Goal: Transaction & Acquisition: Purchase product/service

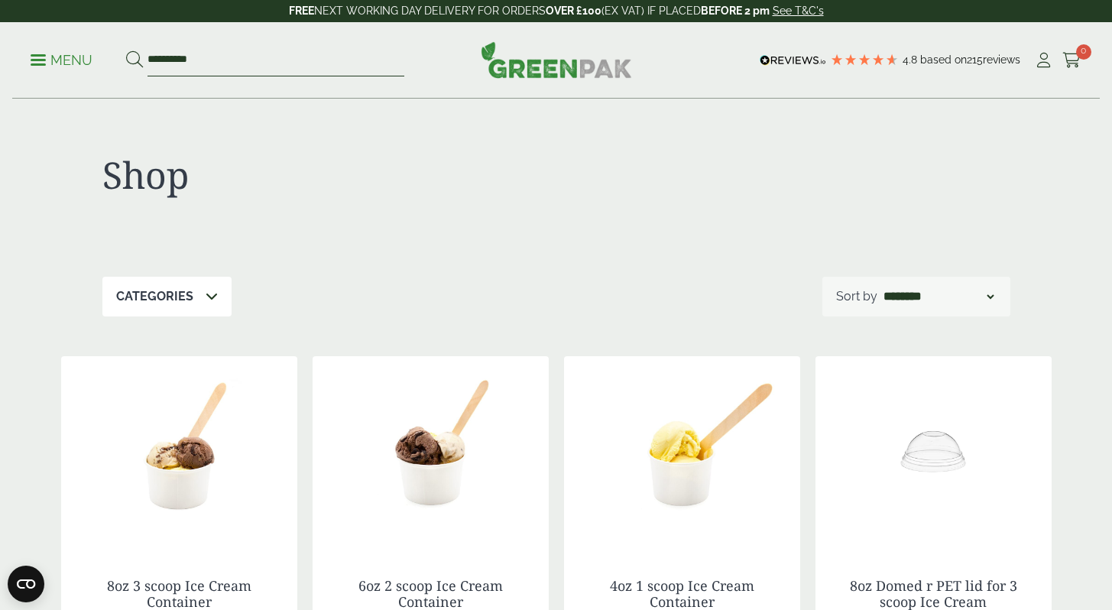
drag, startPoint x: 212, startPoint y: 62, endPoint x: 139, endPoint y: 60, distance: 73.4
click at [139, 61] on form "**********" at bounding box center [265, 60] width 278 height 32
type input "******"
click at [126, 50] on button at bounding box center [134, 60] width 17 height 20
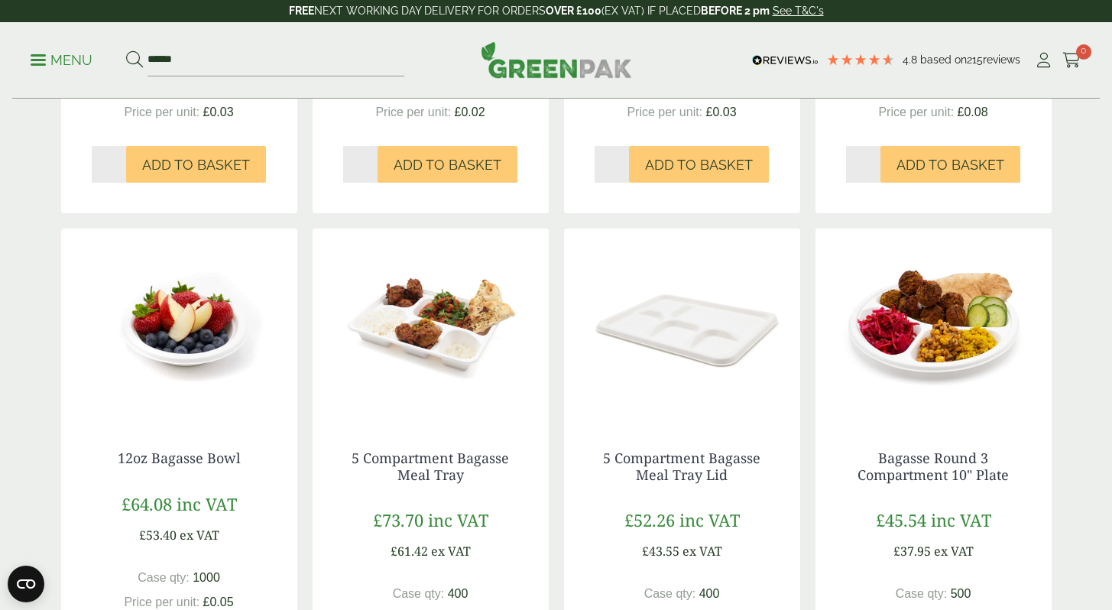
scroll to position [620, 0]
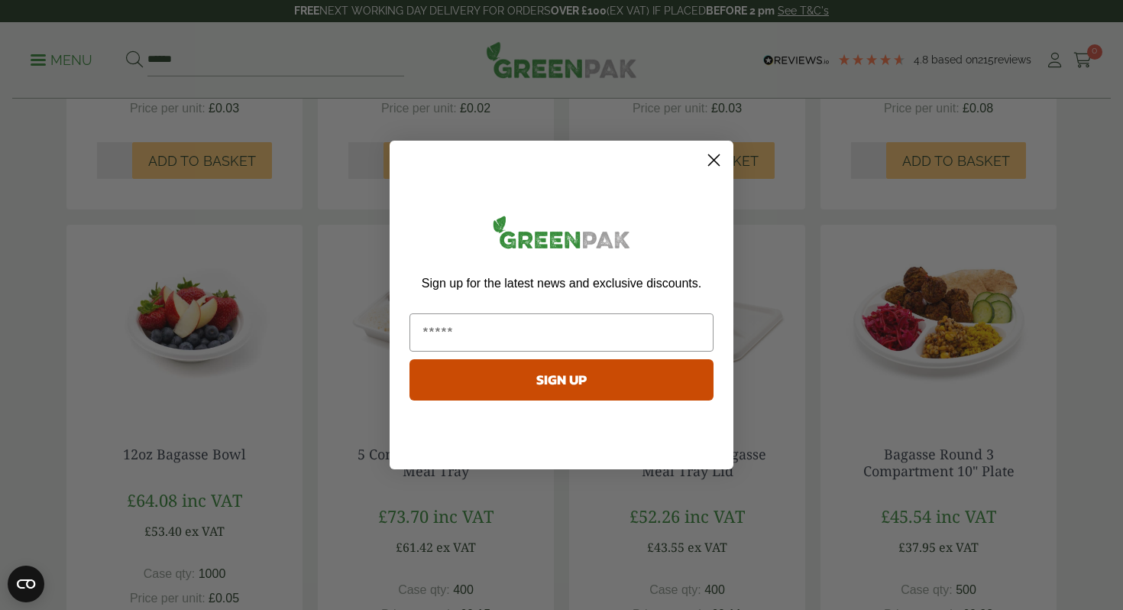
click at [718, 154] on circle "Close dialog" at bounding box center [713, 159] width 25 height 25
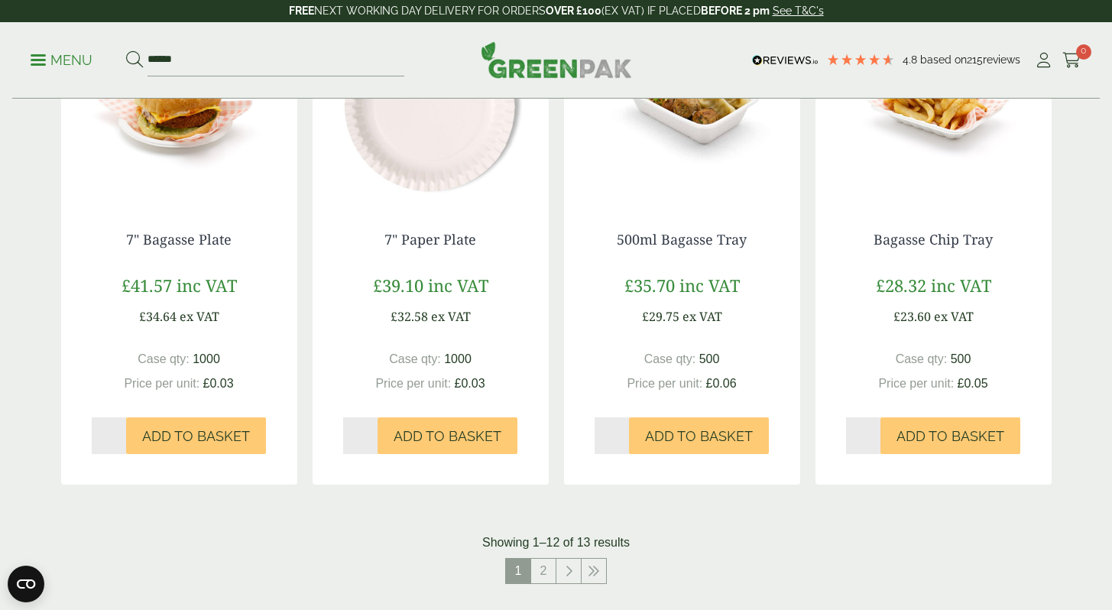
scroll to position [1339, 0]
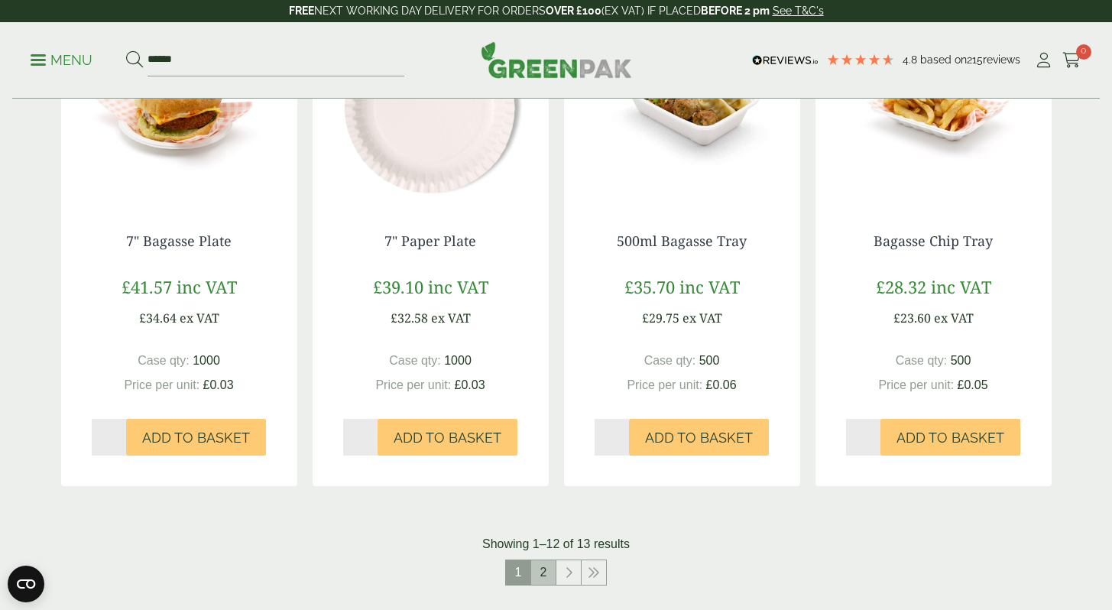
click at [540, 565] on link "2" at bounding box center [543, 572] width 24 height 24
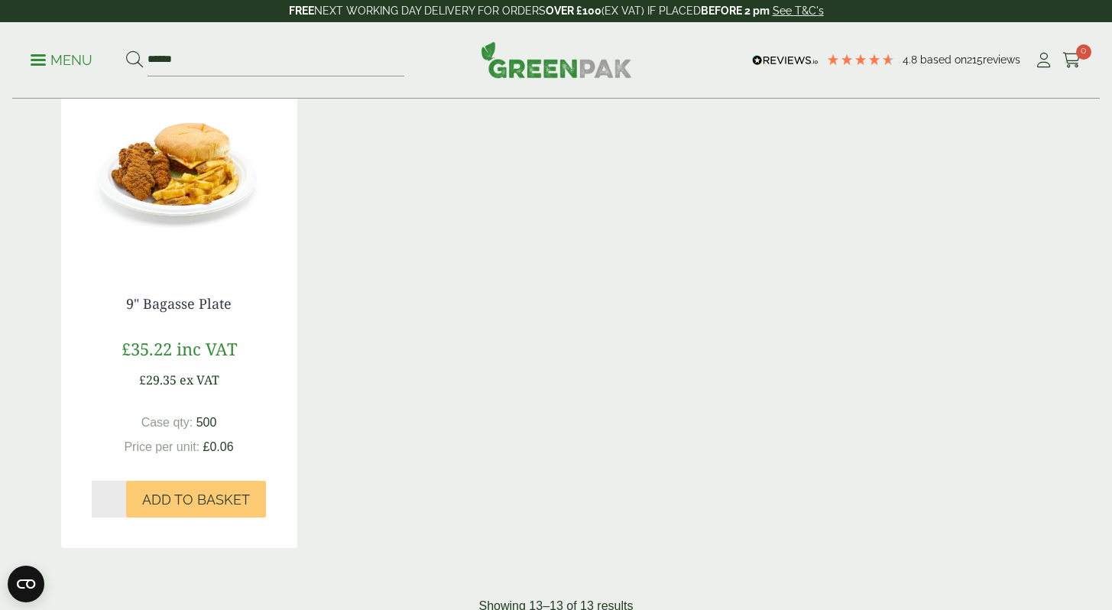
scroll to position [223, 0]
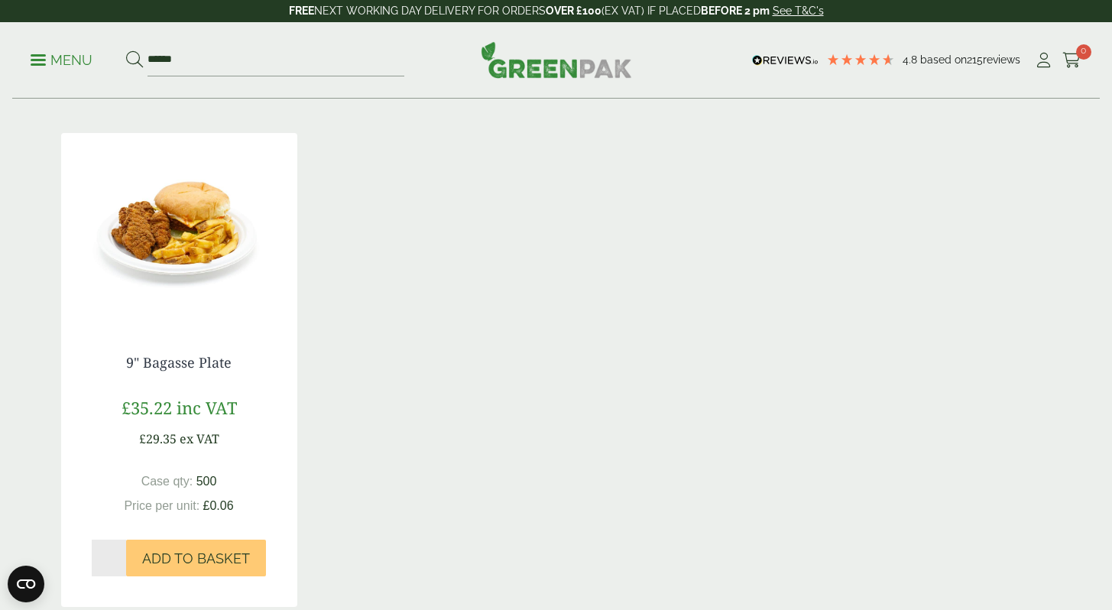
click at [184, 251] on img at bounding box center [179, 228] width 236 height 191
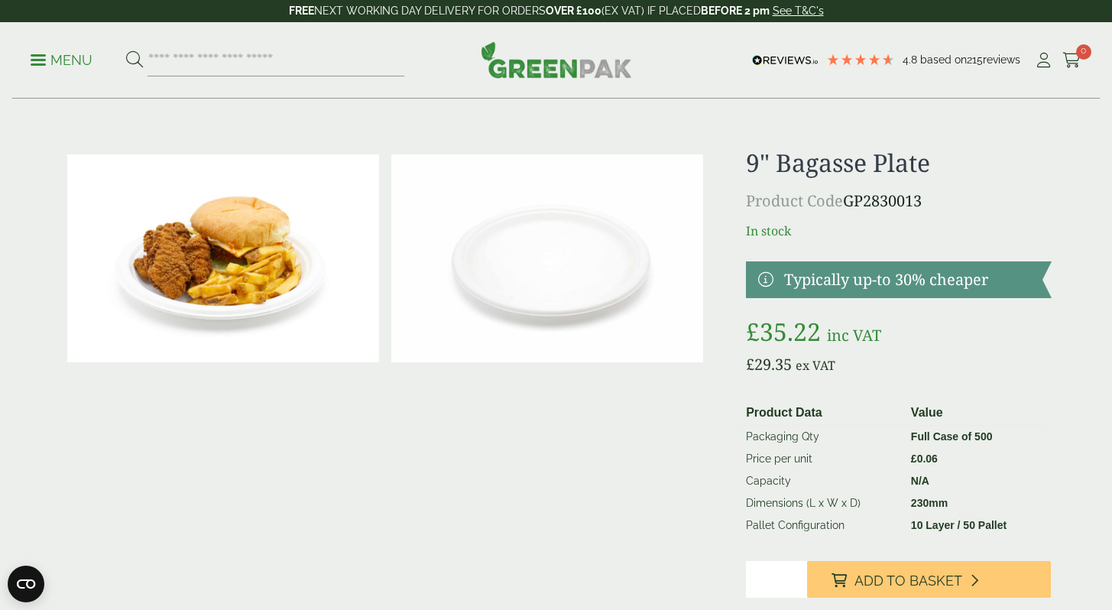
click at [869, 283] on link at bounding box center [898, 279] width 305 height 37
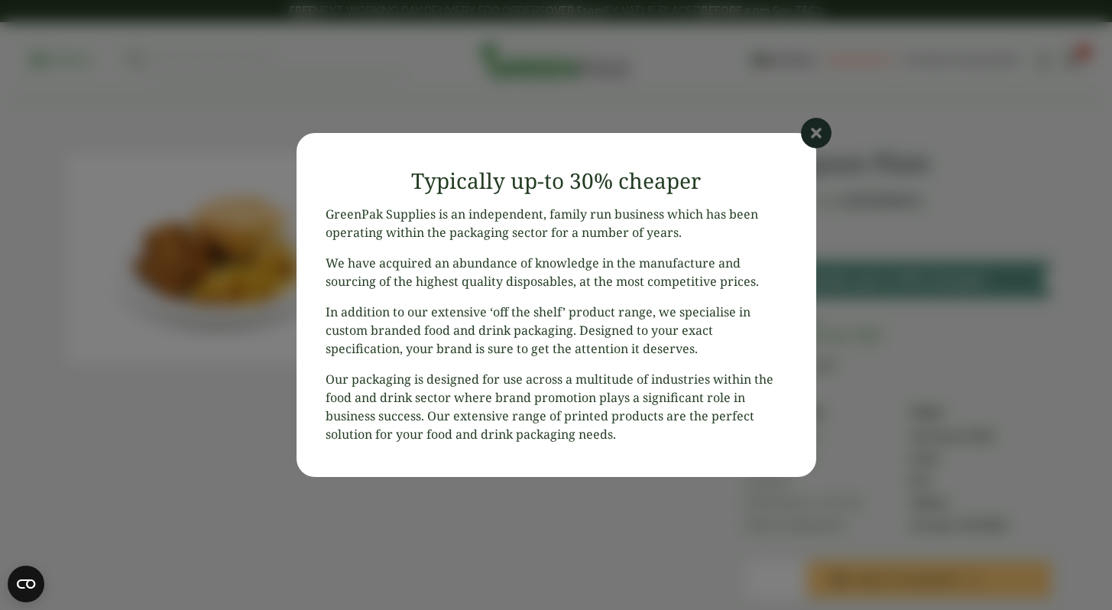
click at [808, 158] on header "Typically up-to 30% cheaper" at bounding box center [556, 176] width 520 height 57
click at [821, 137] on icon at bounding box center [816, 133] width 31 height 31
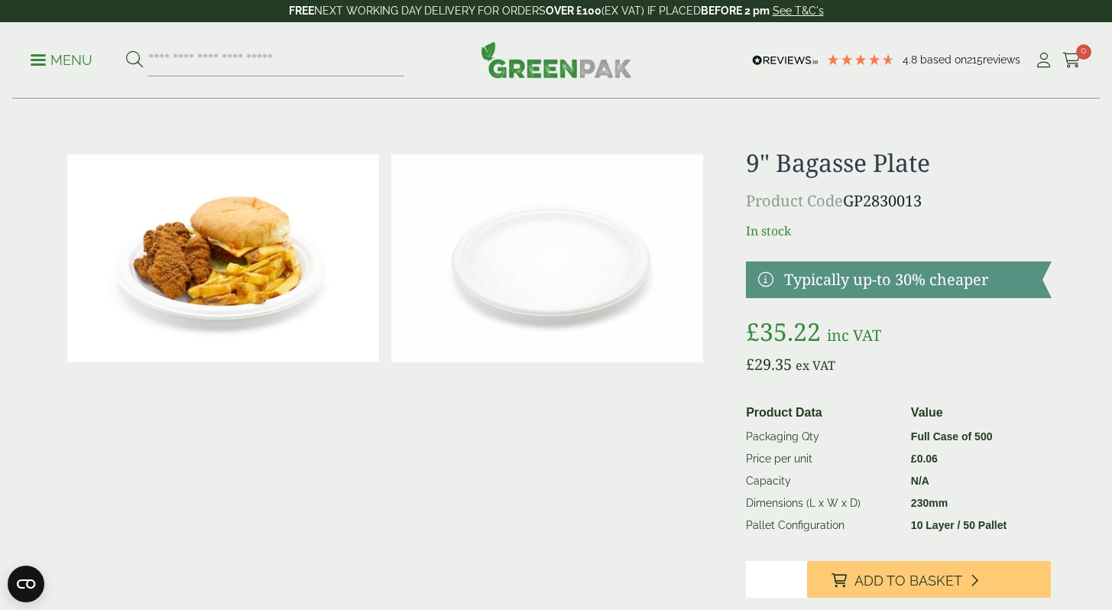
click at [503, 244] on img at bounding box center [547, 258] width 312 height 208
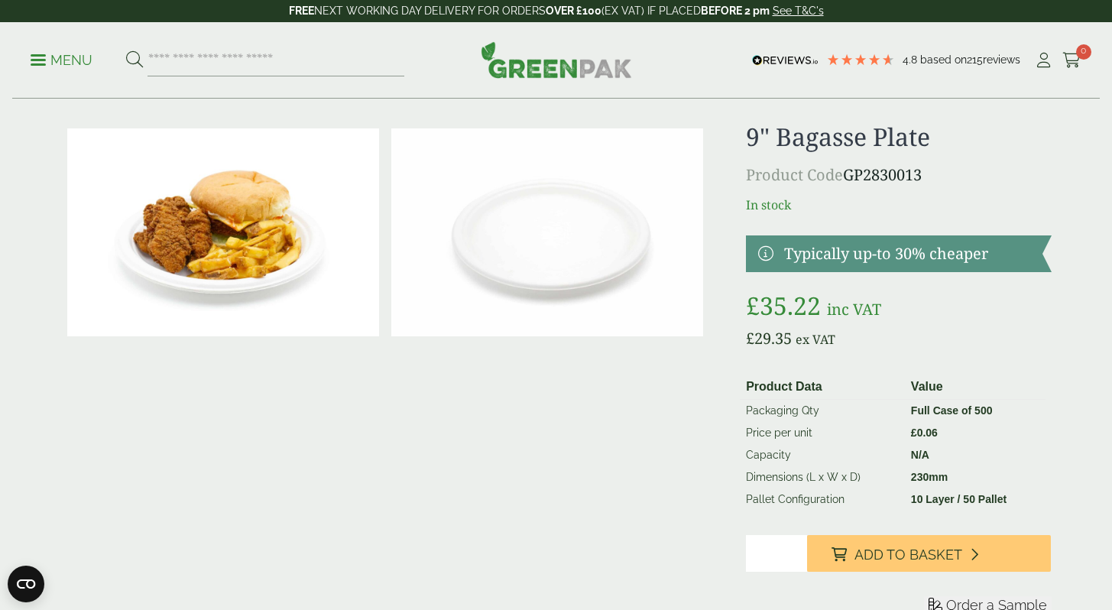
scroll to position [28, 0]
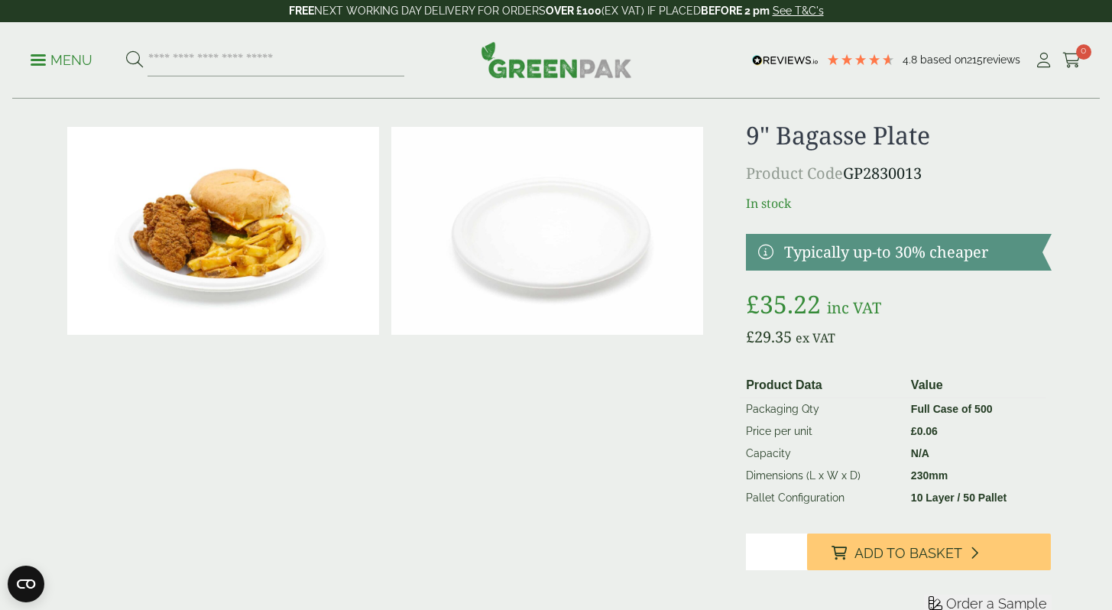
click at [968, 535] on button "Add to Basket" at bounding box center [929, 551] width 244 height 37
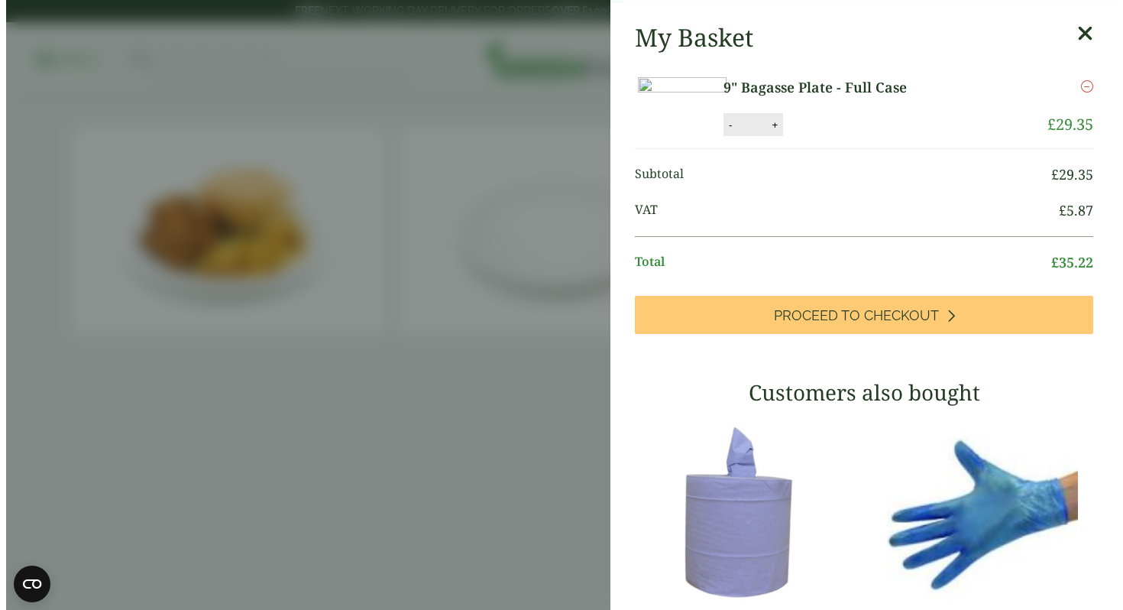
scroll to position [31, 0]
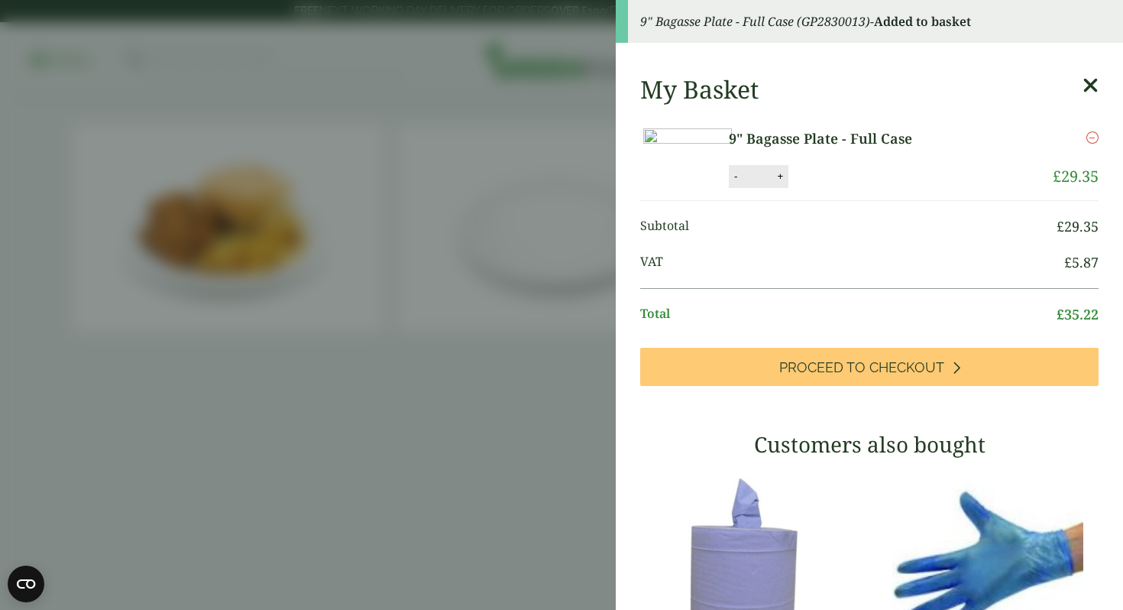
click at [856, 200] on li "9" Bagasse Plate - Full Case 9" Bagasse Plate - Full Case quantity - * + Update…" at bounding box center [869, 158] width 458 height 84
click at [788, 183] on button "+" at bounding box center [779, 176] width 15 height 13
type input "*"
click at [868, 188] on button "Update" at bounding box center [829, 176] width 76 height 23
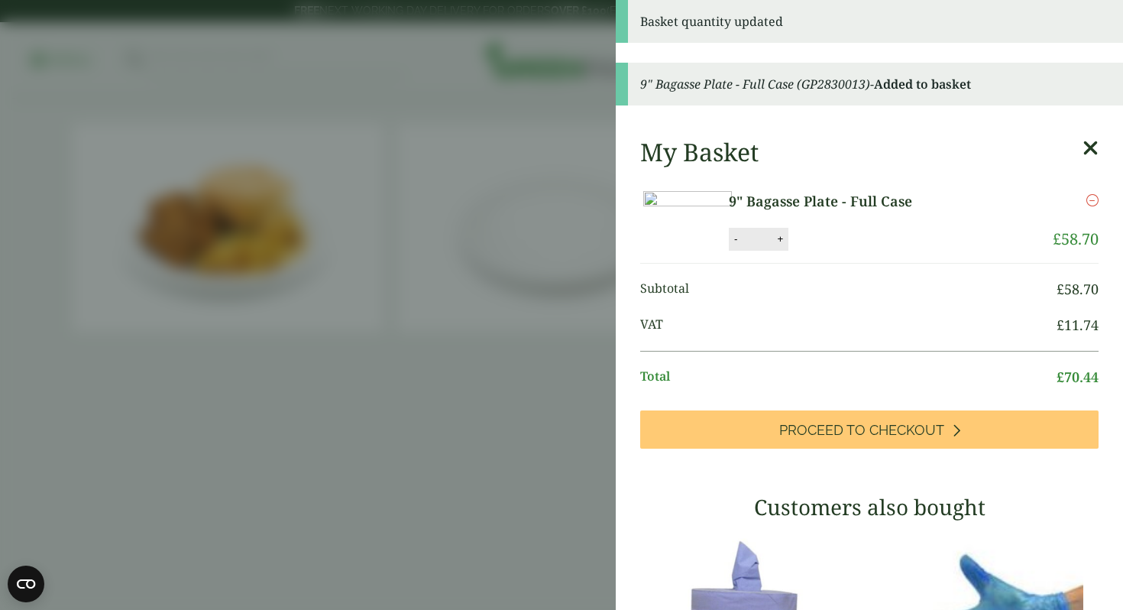
click at [568, 353] on aside "Basket quantity updated 9" Bagasse Plate - Full Case (GP2830013) - Added to bas…" at bounding box center [561, 305] width 1123 height 610
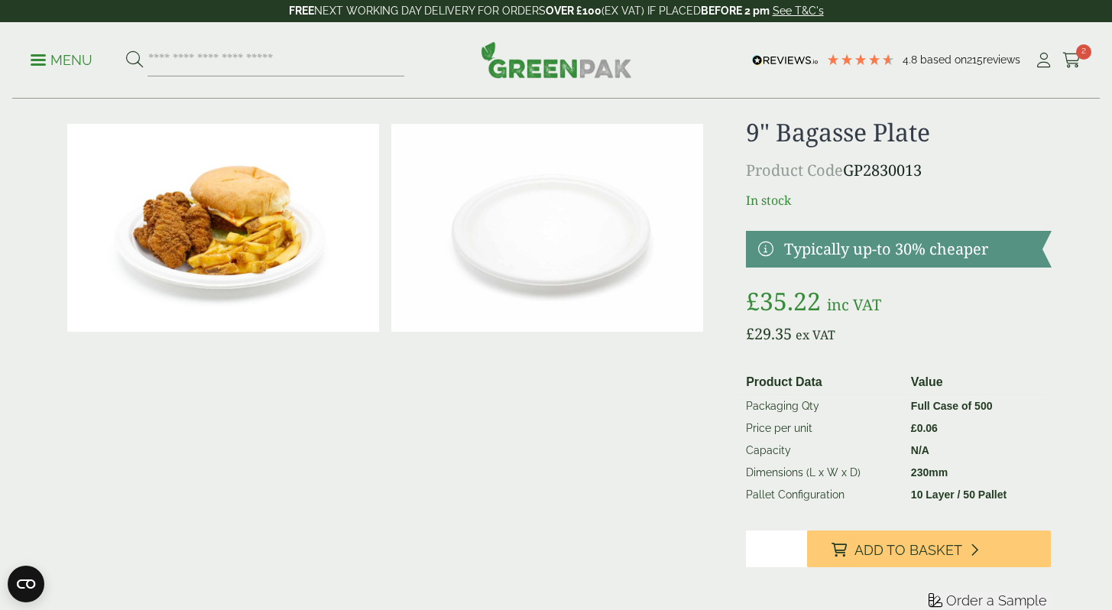
click at [49, 61] on p "Menu" at bounding box center [62, 60] width 62 height 18
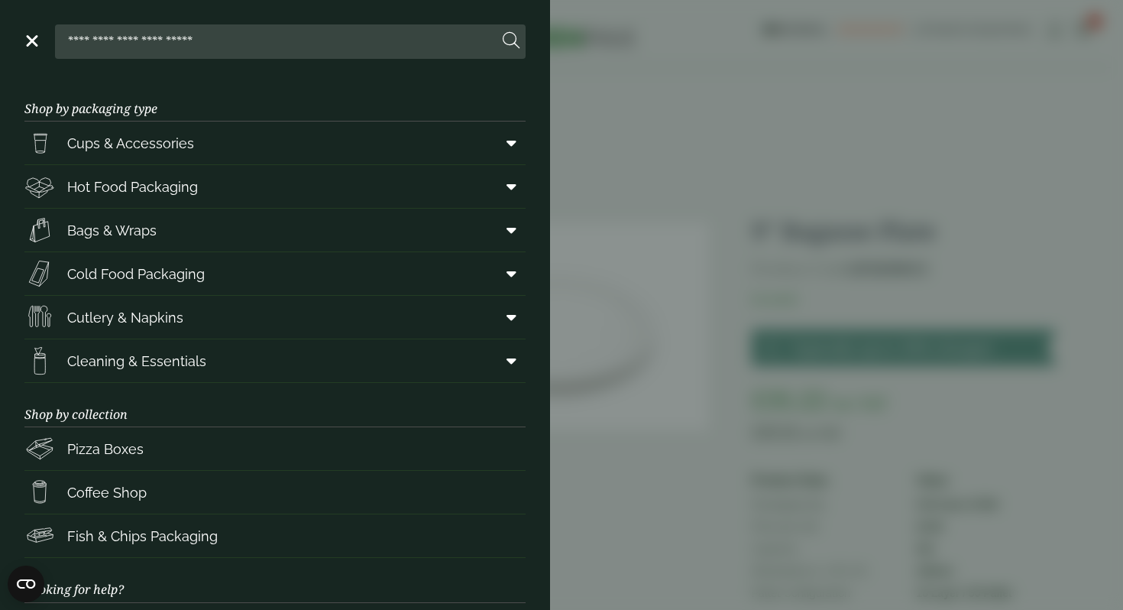
click at [350, 47] on input "search" at bounding box center [279, 41] width 437 height 32
click at [240, 241] on link "Bags & Wraps" at bounding box center [274, 230] width 501 height 43
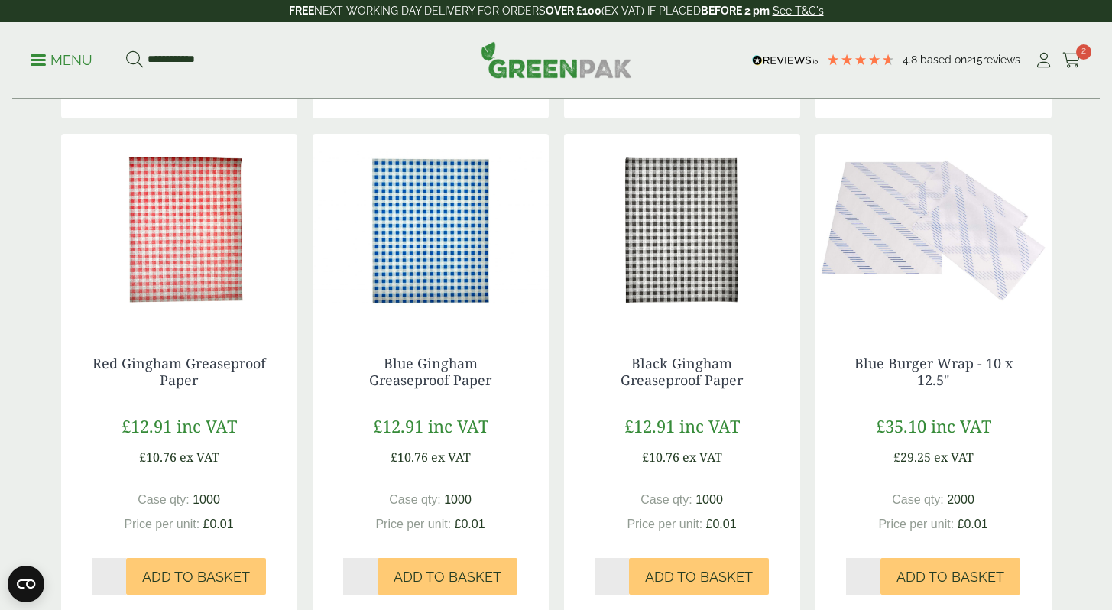
scroll to position [779, 0]
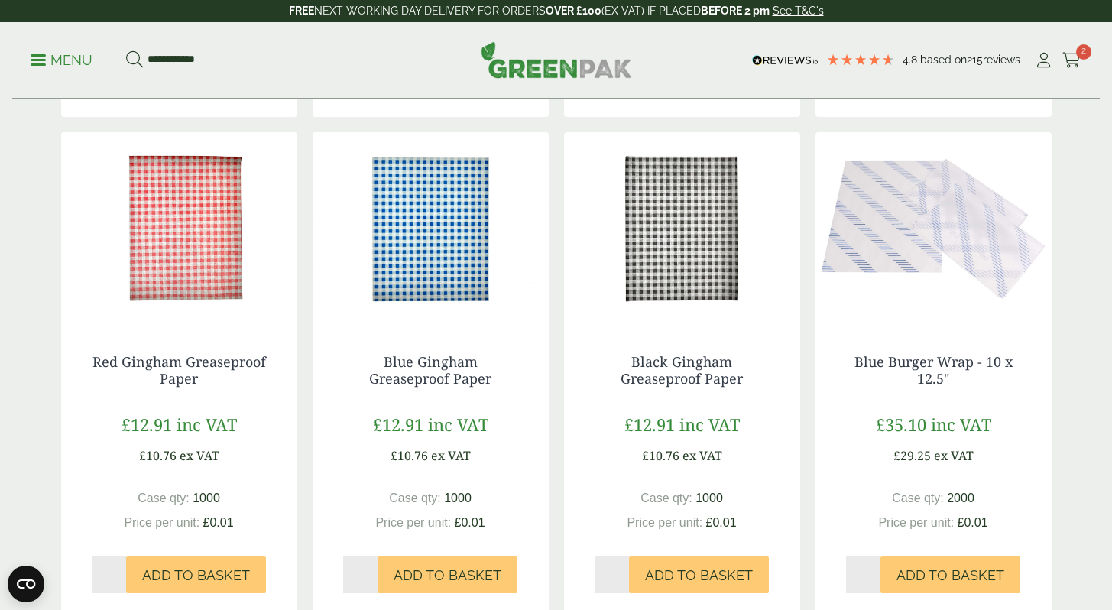
click at [218, 263] on img at bounding box center [179, 227] width 236 height 191
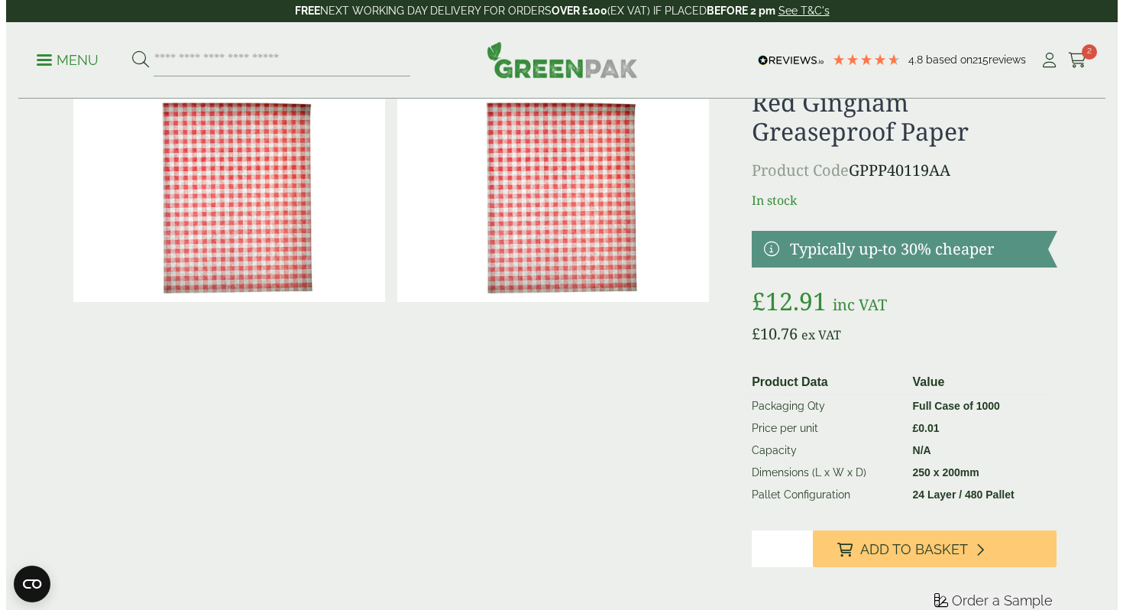
scroll to position [66, 0]
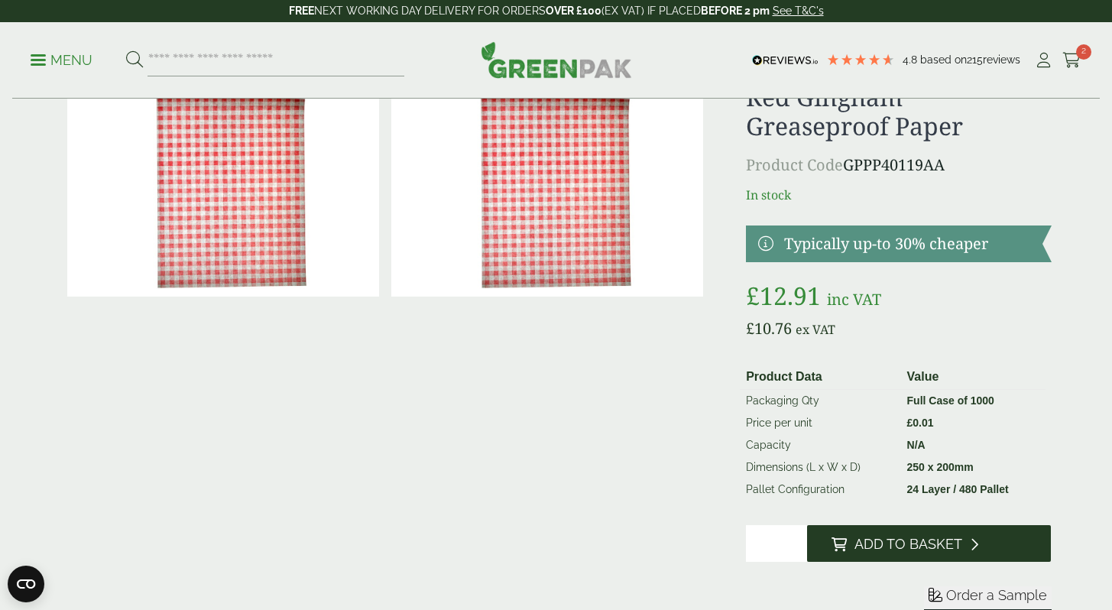
click at [849, 532] on button "Add to Basket" at bounding box center [929, 543] width 244 height 37
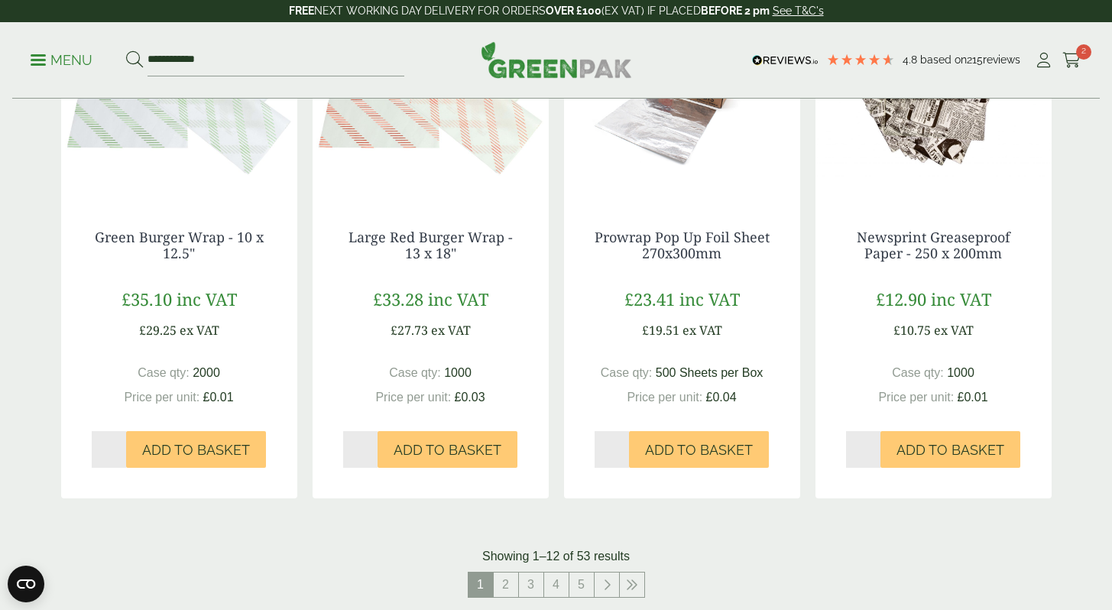
scroll to position [1780, 0]
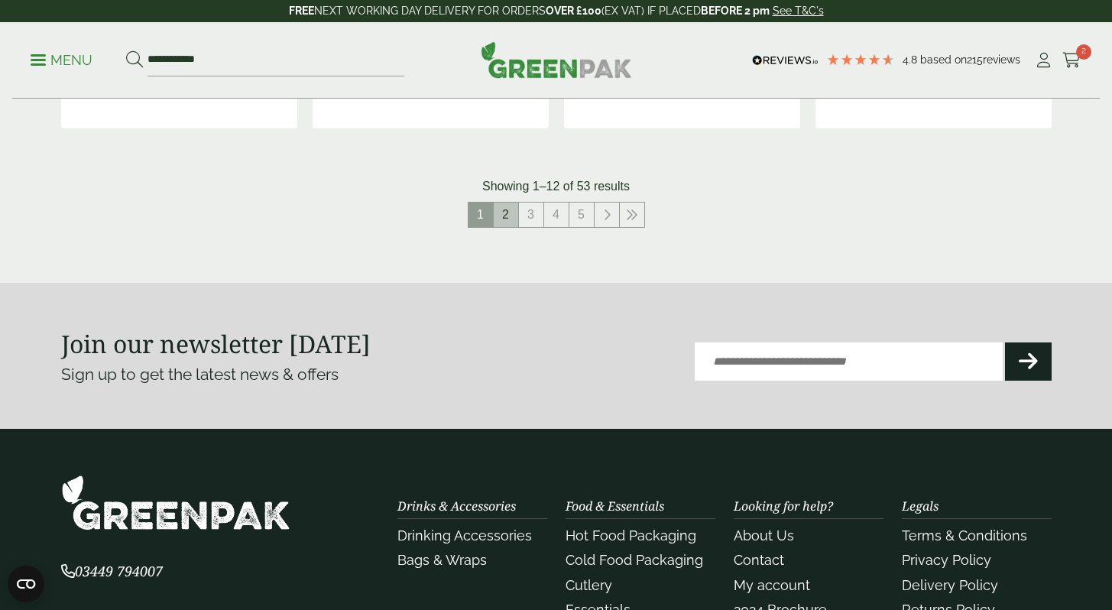
click at [503, 221] on link "2" at bounding box center [506, 214] width 24 height 24
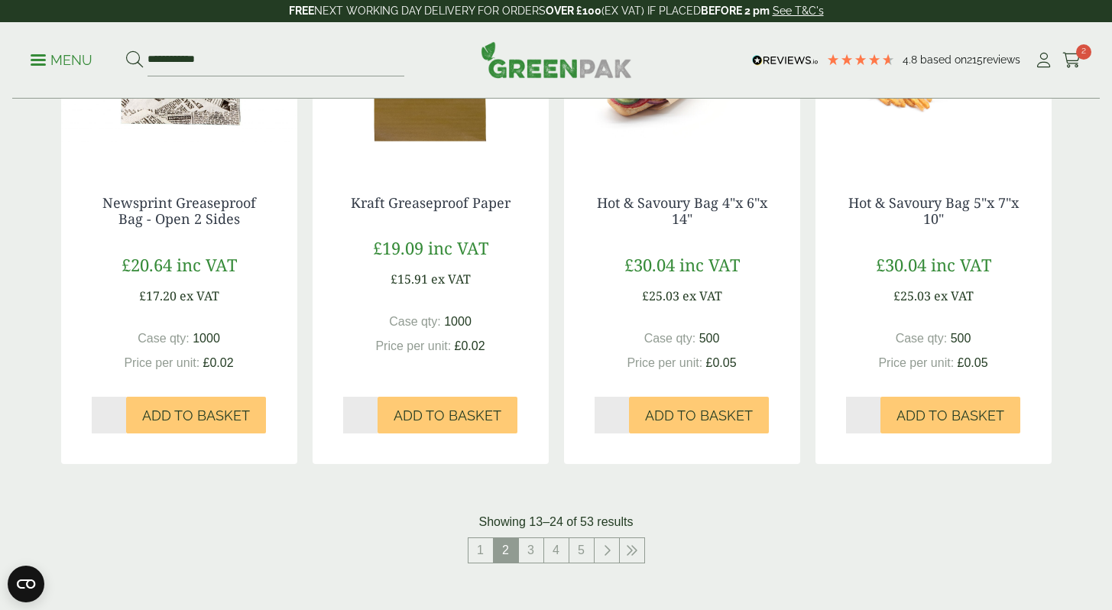
scroll to position [1446, 0]
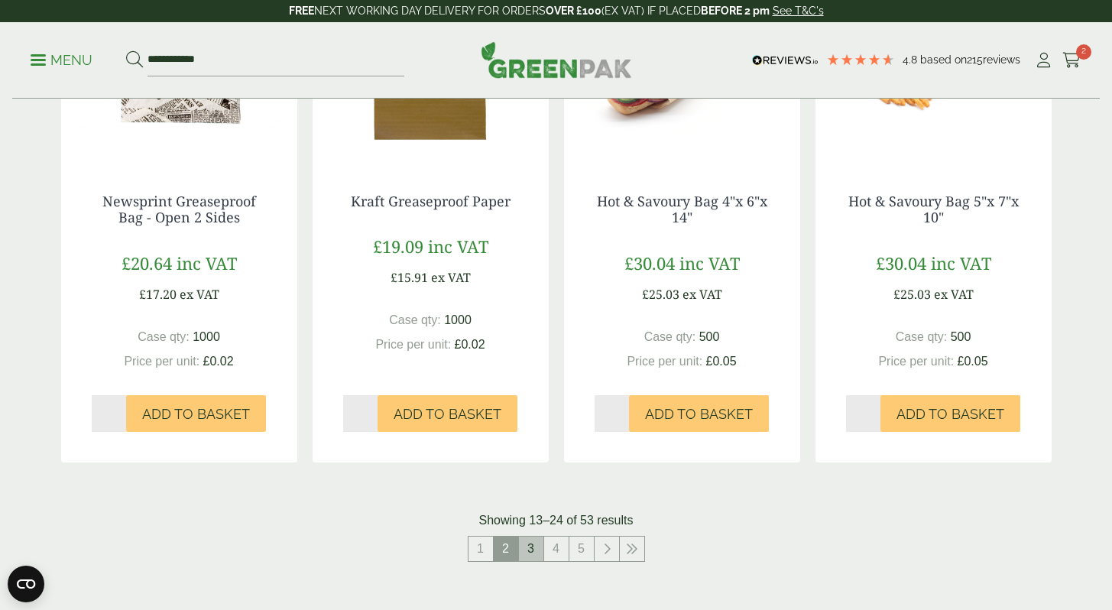
click at [529, 547] on link "3" at bounding box center [531, 548] width 24 height 24
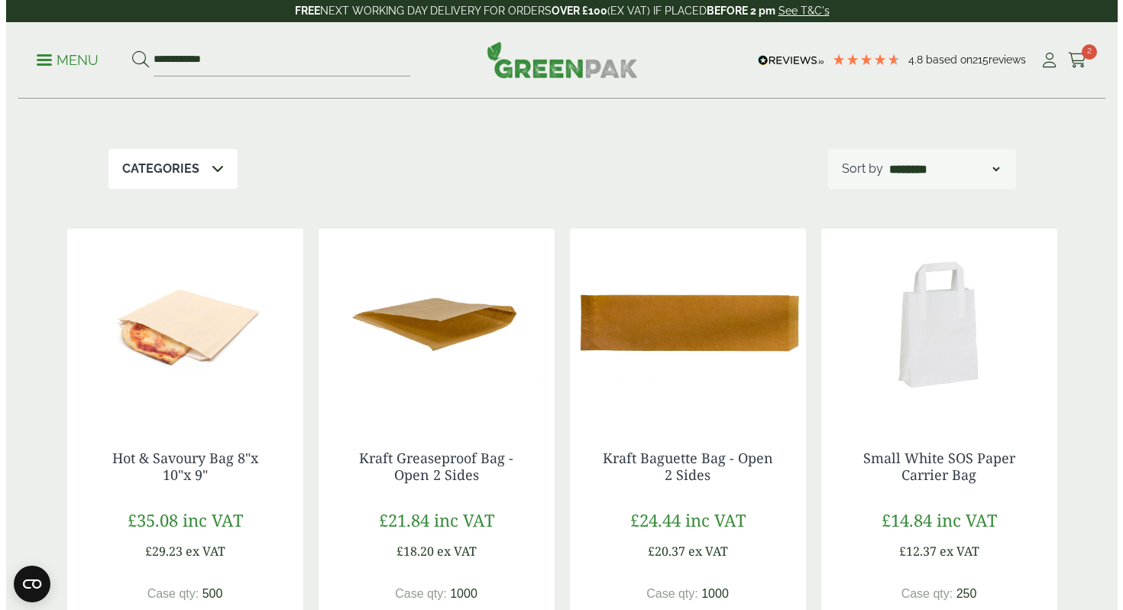
scroll to position [169, 0]
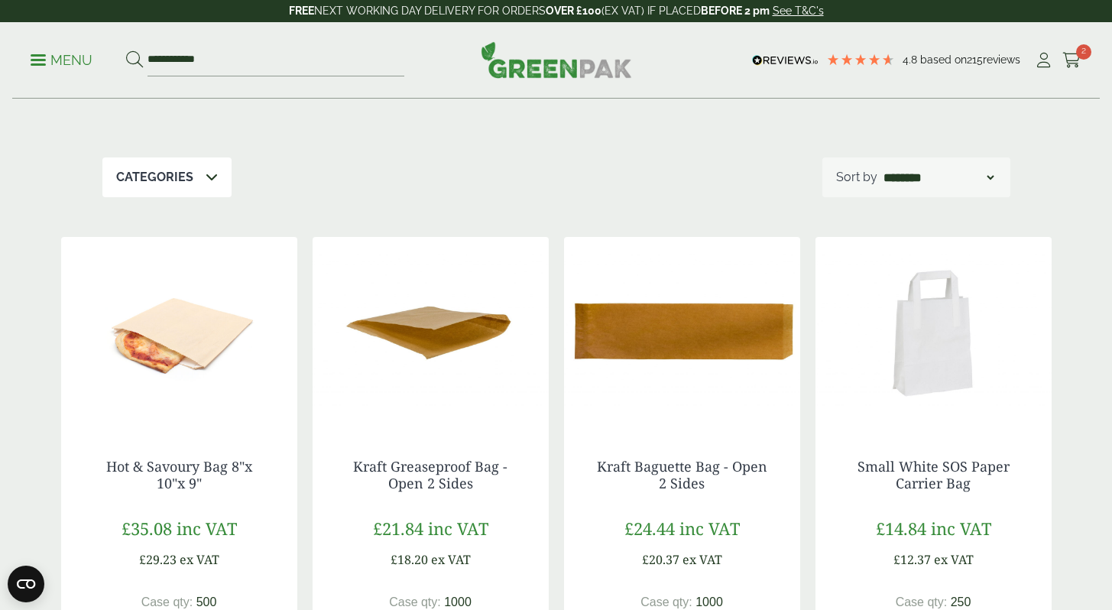
click at [57, 60] on p "Menu" at bounding box center [62, 60] width 62 height 18
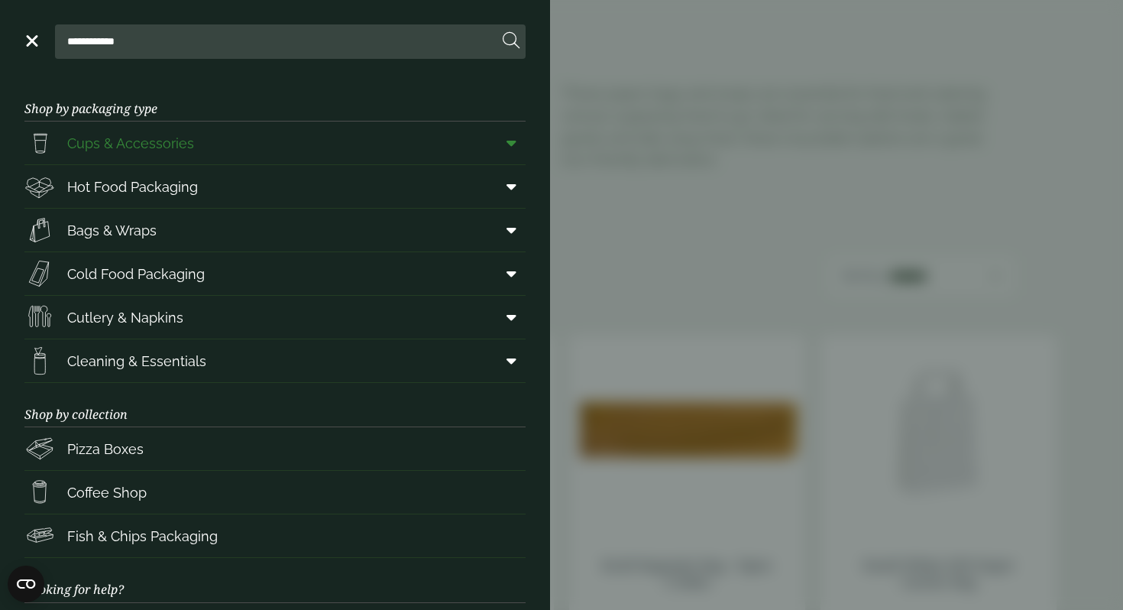
click at [402, 140] on link "Cups & Accessories" at bounding box center [274, 142] width 501 height 43
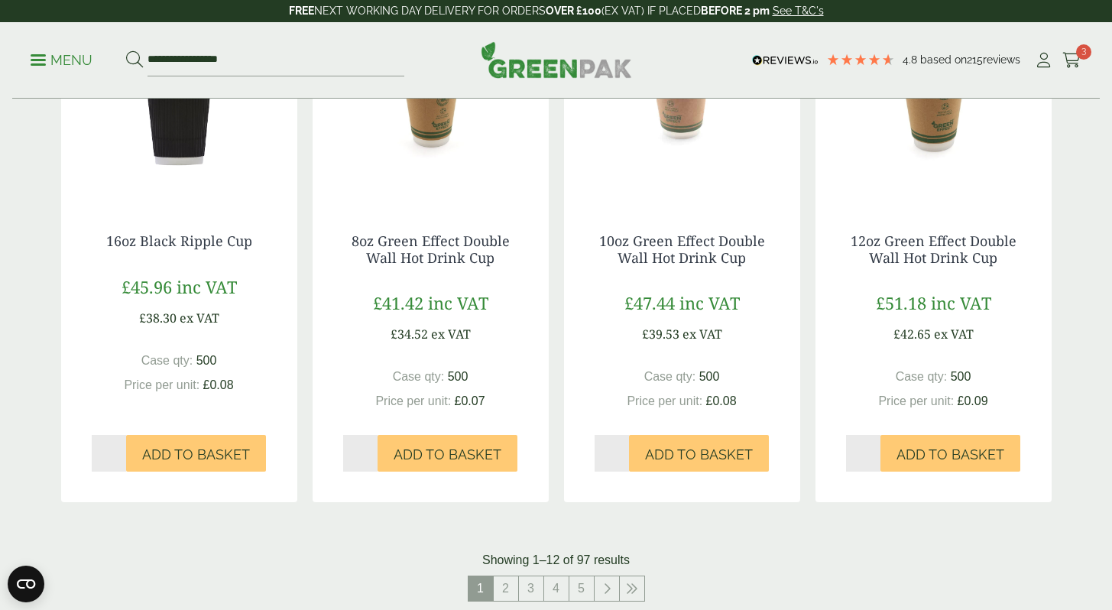
scroll to position [1381, 0]
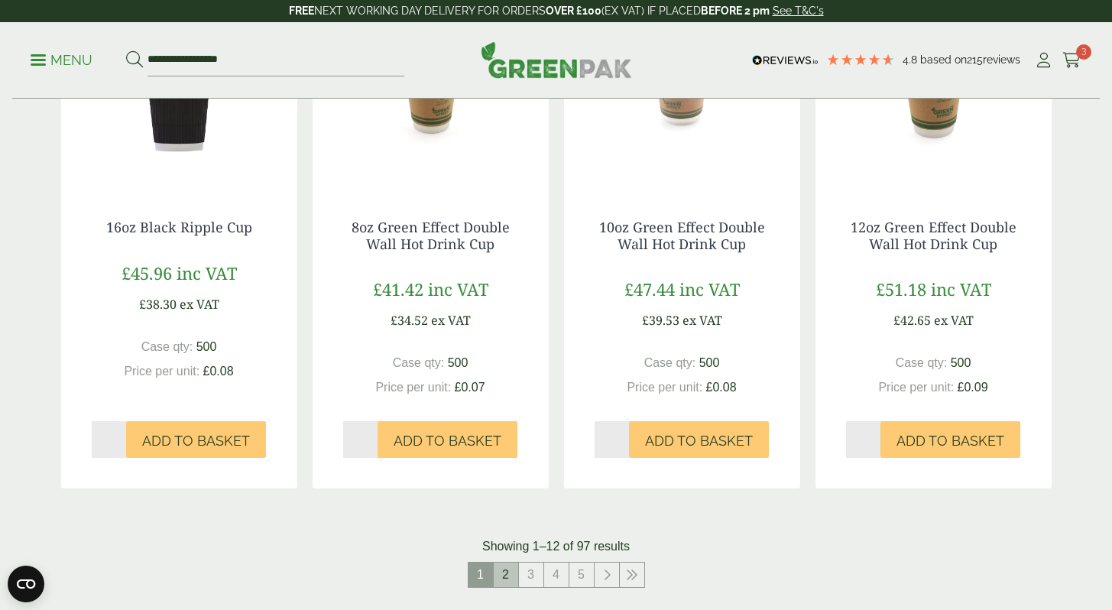
click at [503, 575] on link "2" at bounding box center [506, 574] width 24 height 24
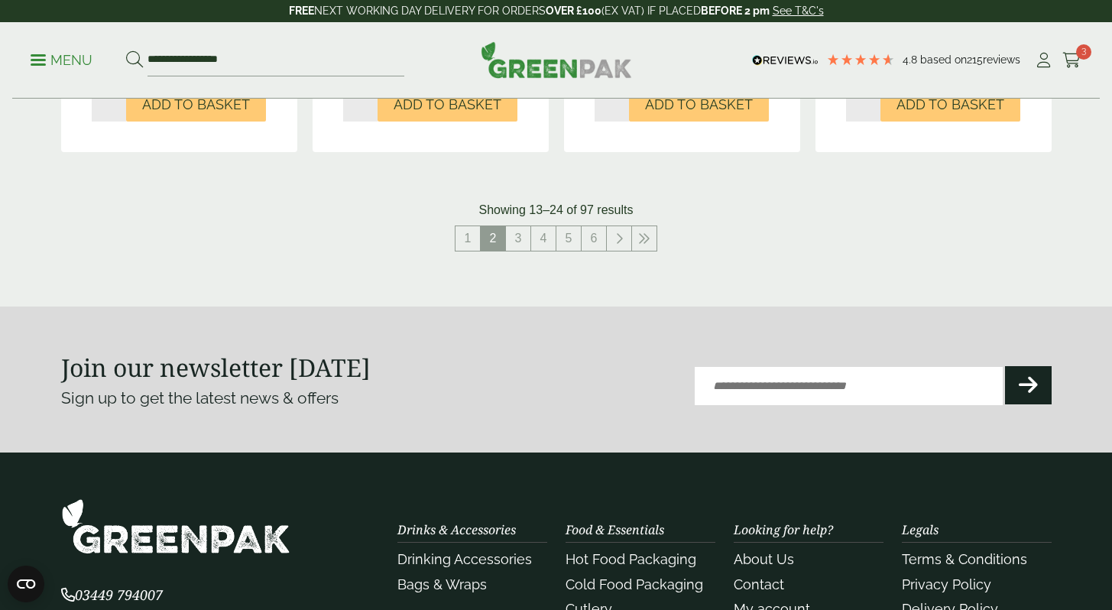
scroll to position [1711, 0]
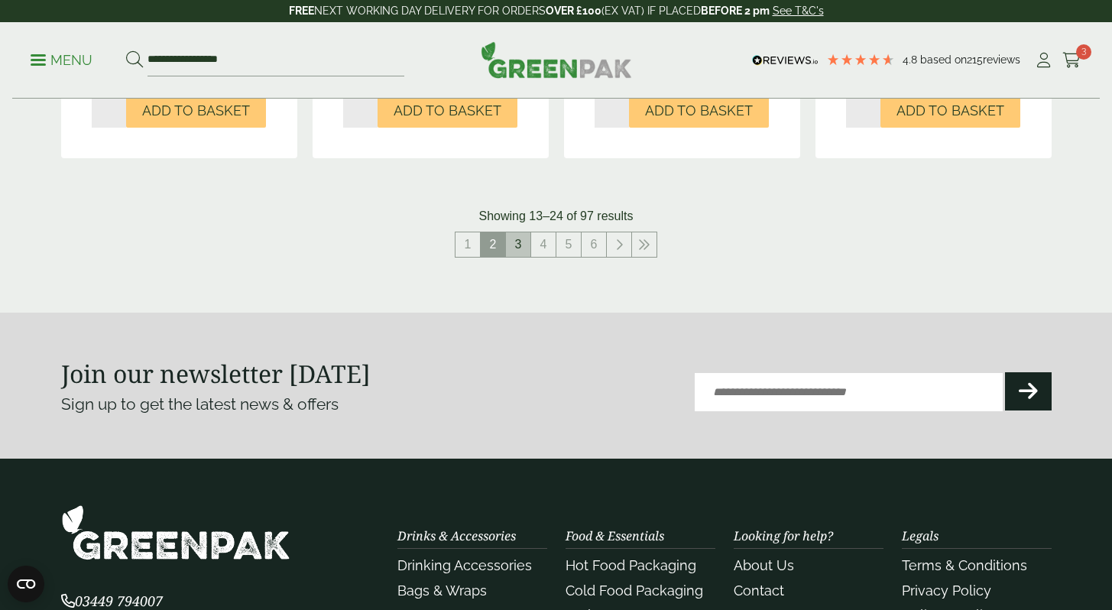
click at [519, 241] on link "3" at bounding box center [518, 244] width 24 height 24
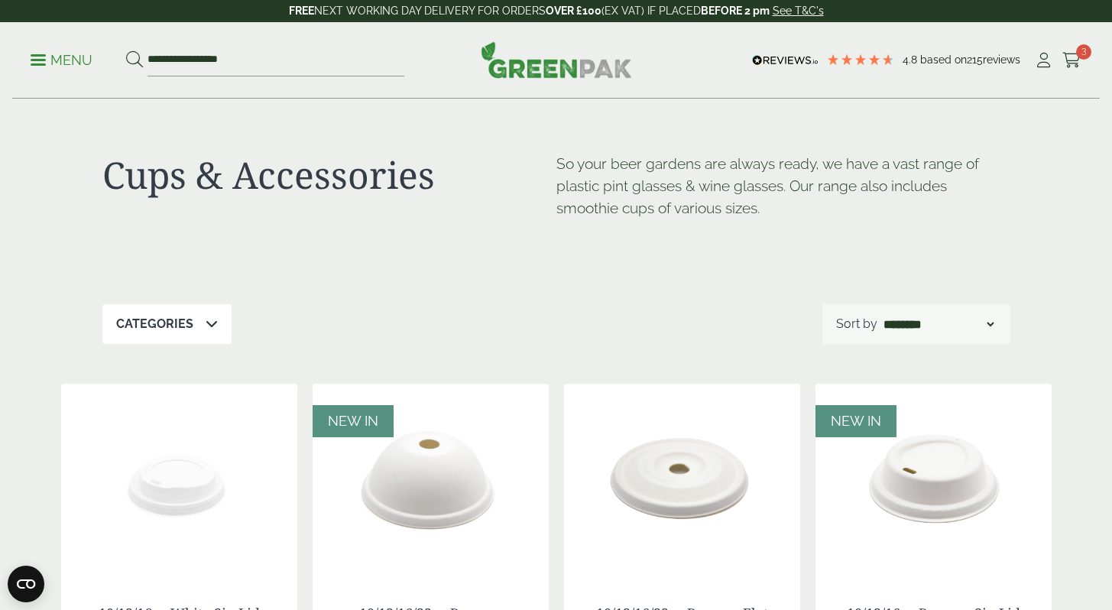
click at [52, 63] on p "Menu" at bounding box center [62, 60] width 62 height 18
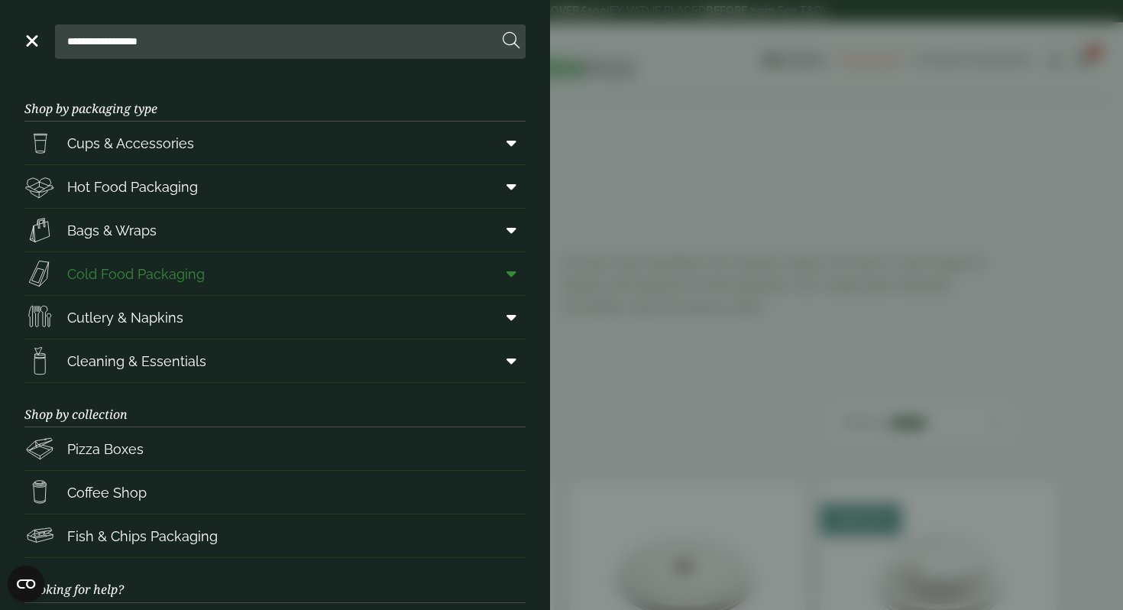
click at [219, 286] on link "Cold Food Packaging" at bounding box center [274, 273] width 501 height 43
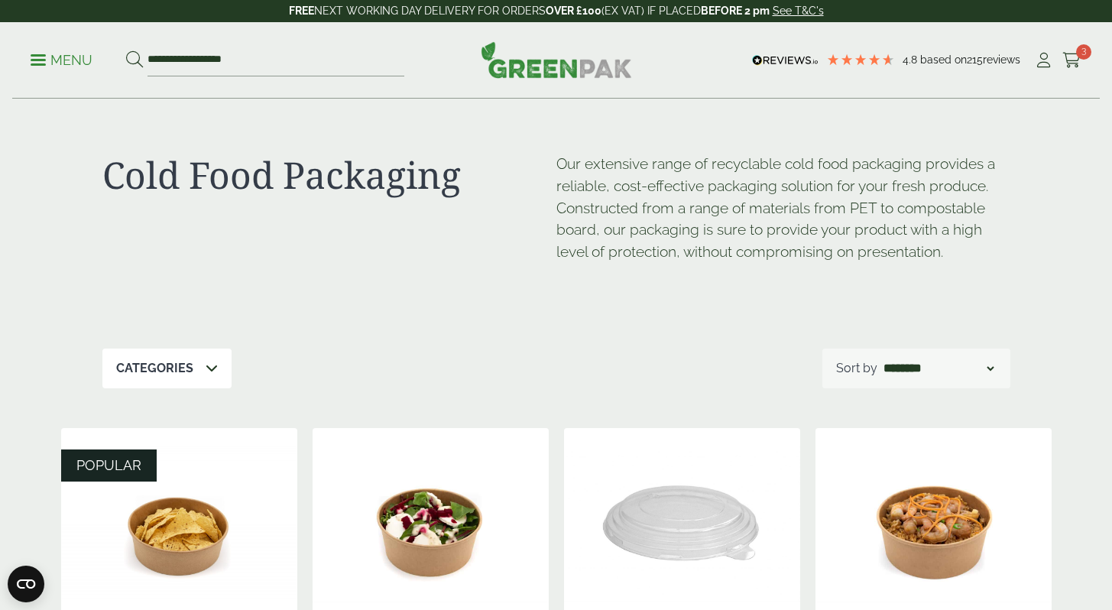
click at [66, 60] on p "Menu" at bounding box center [62, 60] width 62 height 18
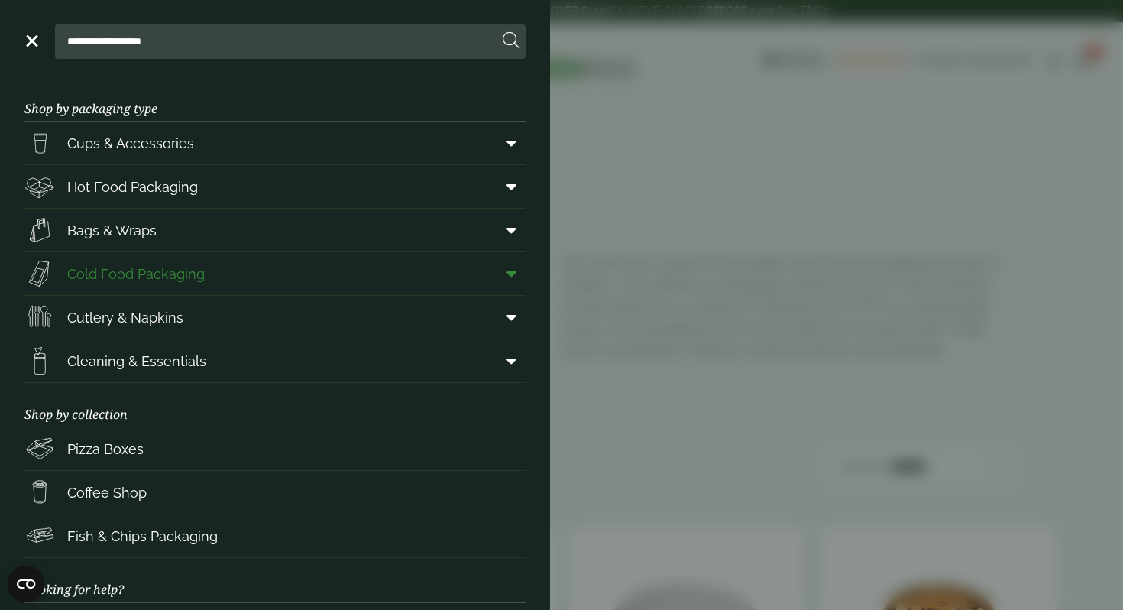
click at [507, 266] on icon at bounding box center [512, 273] width 10 height 15
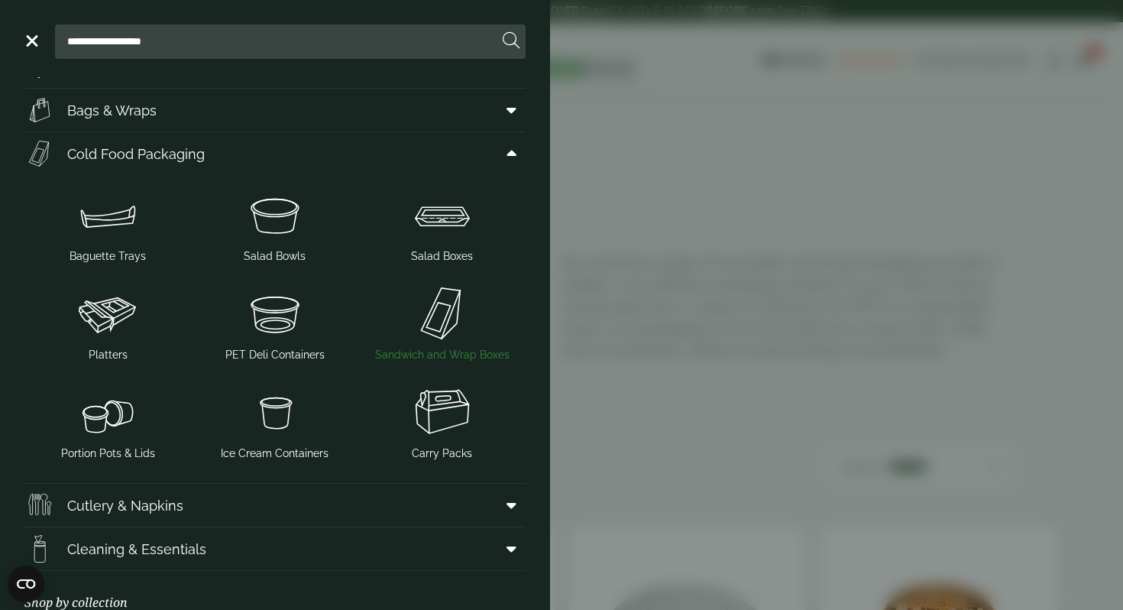
scroll to position [126, 0]
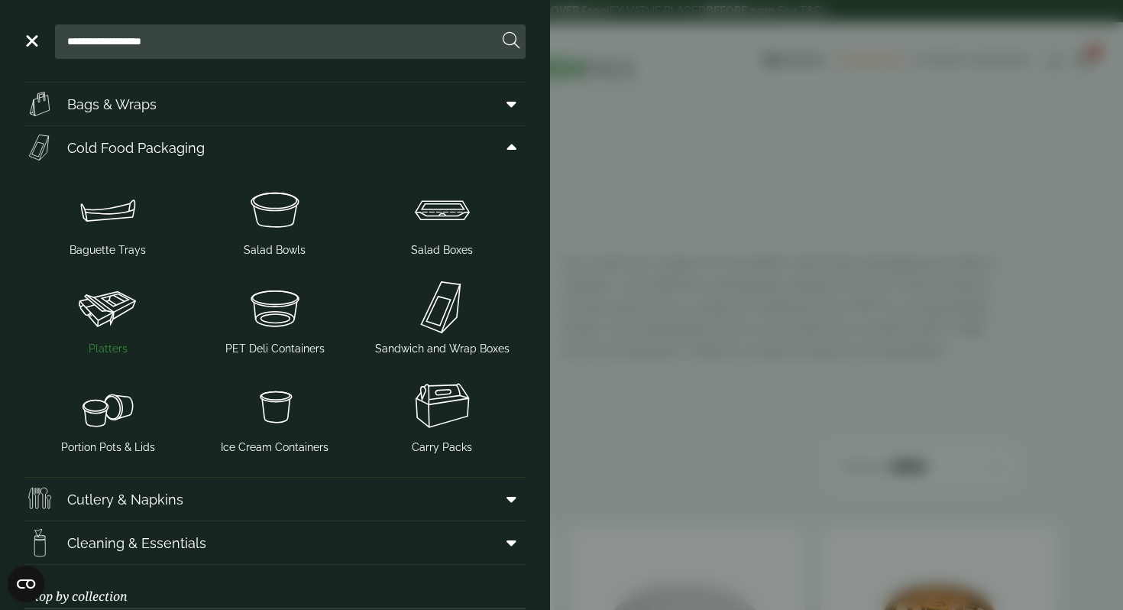
click at [109, 311] on img at bounding box center [108, 307] width 155 height 61
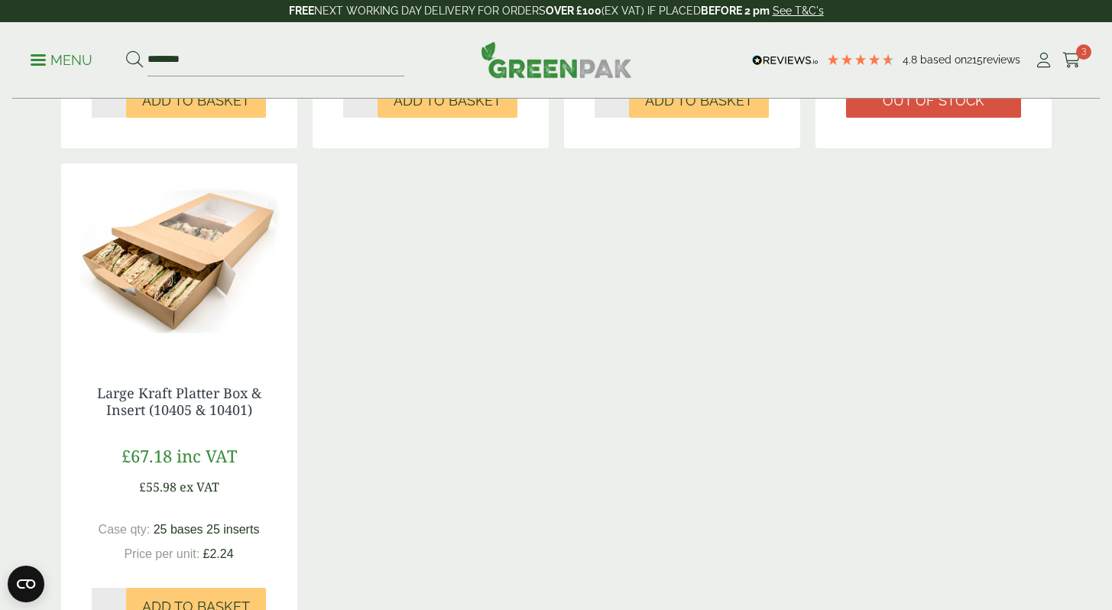
scroll to position [749, 0]
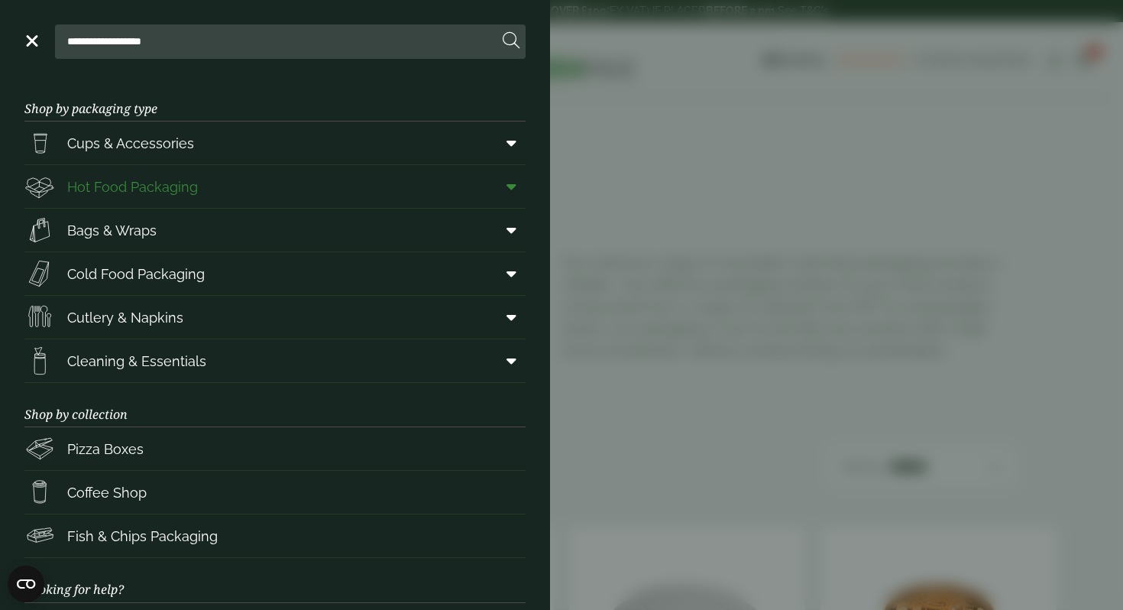
click at [507, 185] on icon at bounding box center [512, 186] width 10 height 15
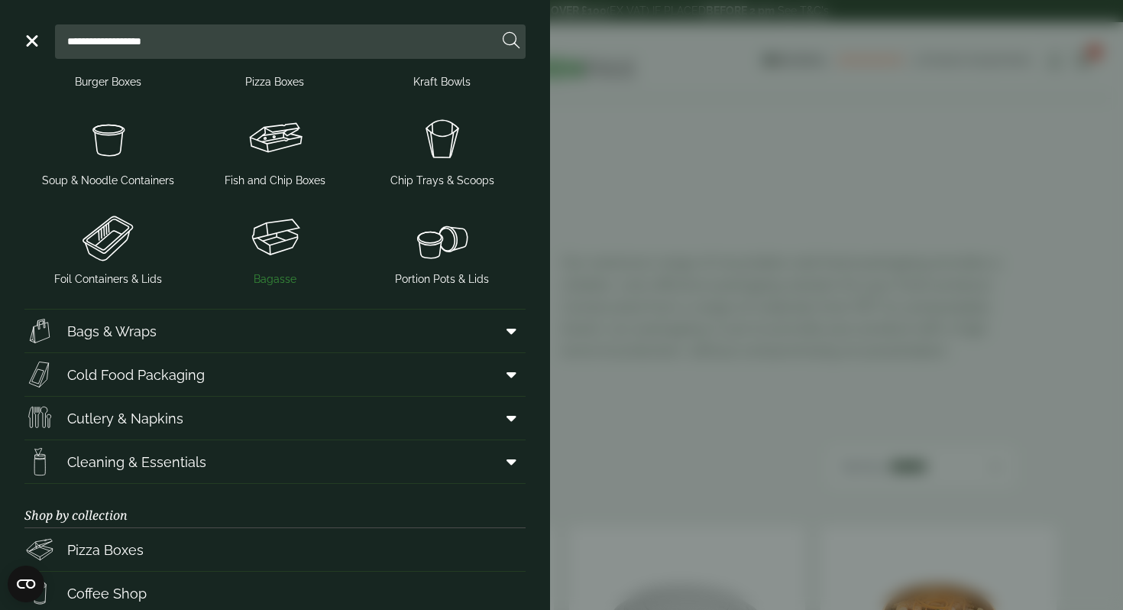
scroll to position [406, 0]
click at [331, 312] on link "Bags & Wraps" at bounding box center [274, 329] width 501 height 43
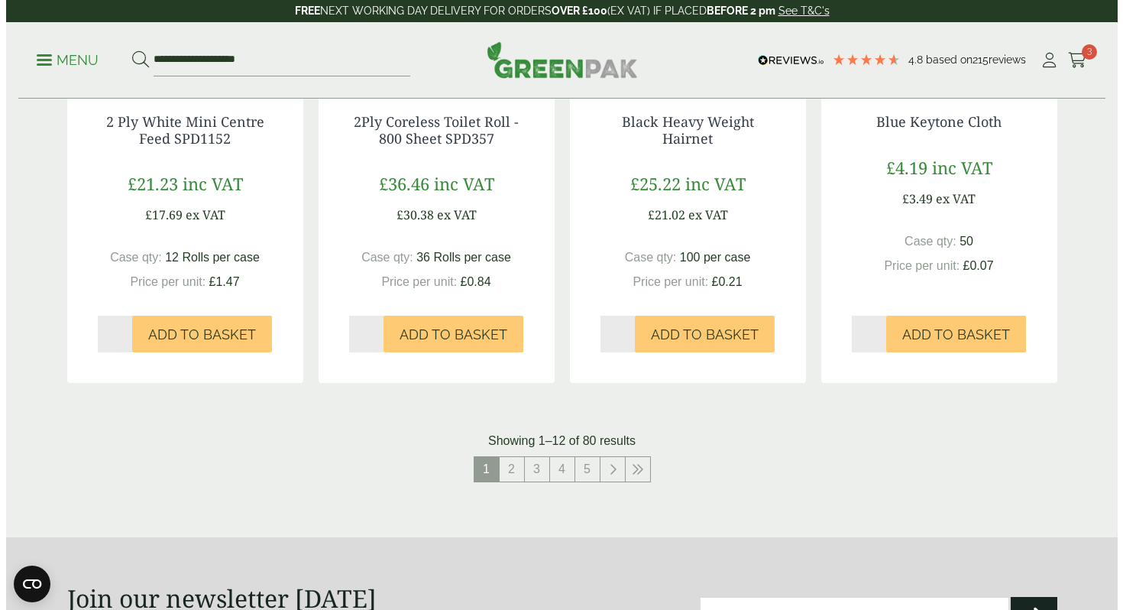
scroll to position [1504, 0]
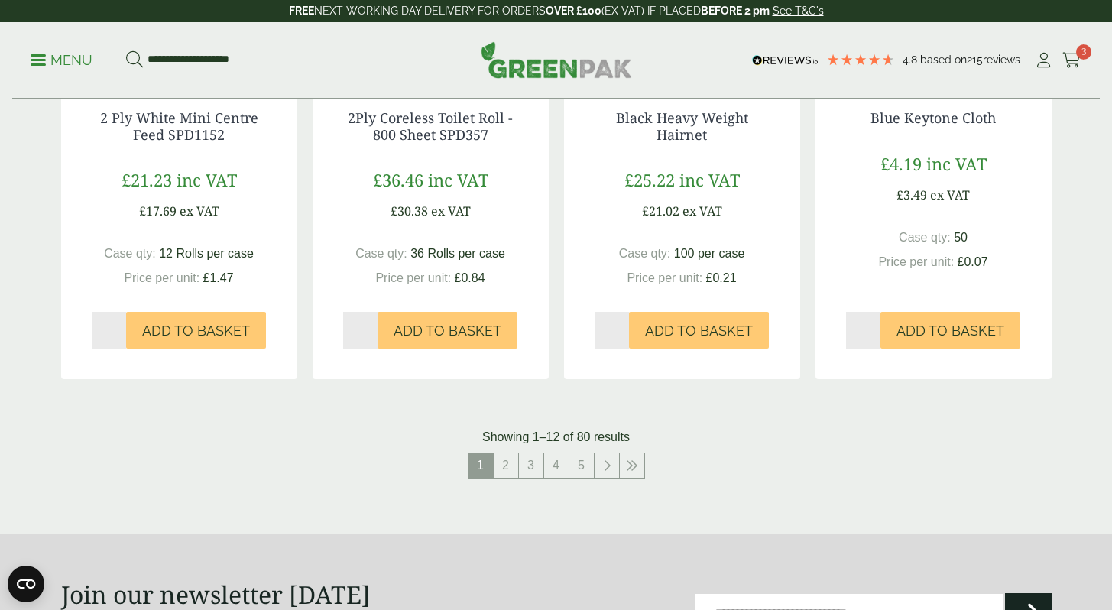
click at [55, 57] on p "Menu" at bounding box center [62, 60] width 62 height 18
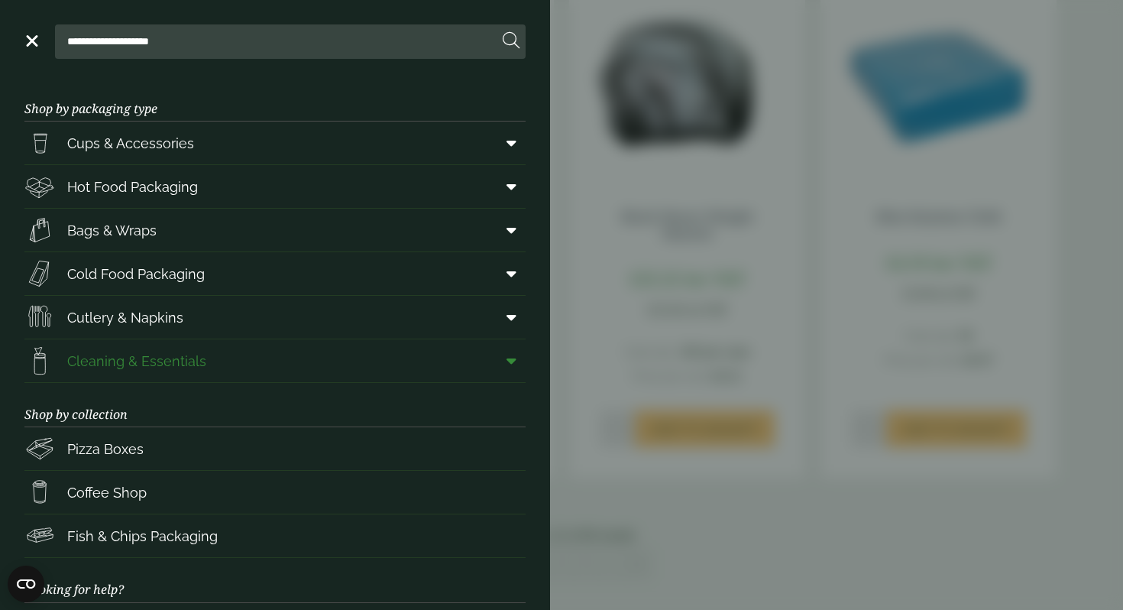
click at [507, 352] on span at bounding box center [508, 360] width 34 height 29
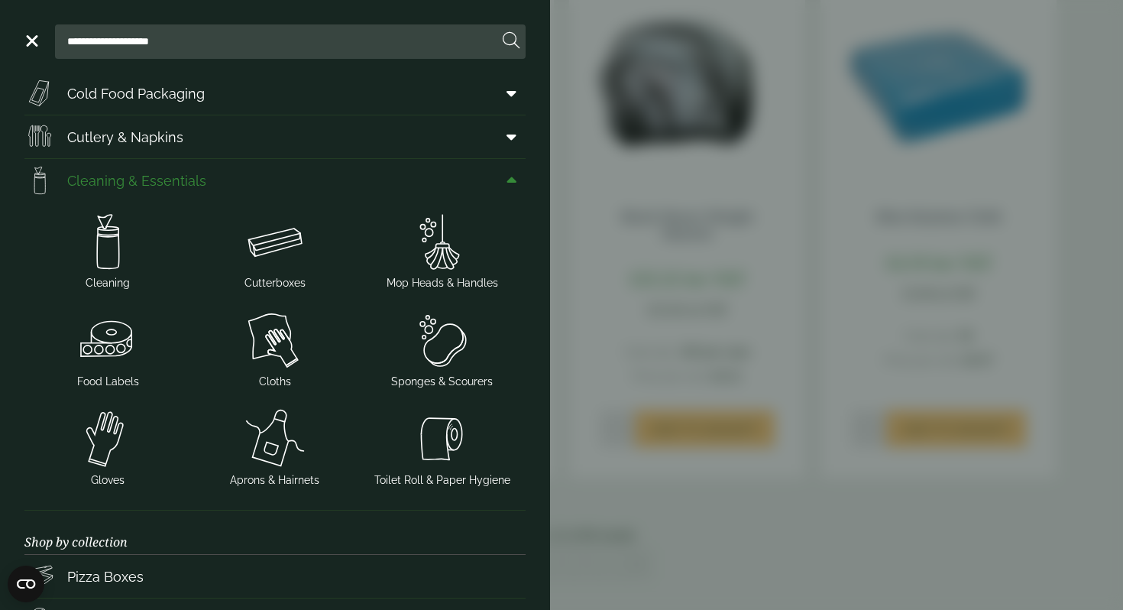
scroll to position [186, 0]
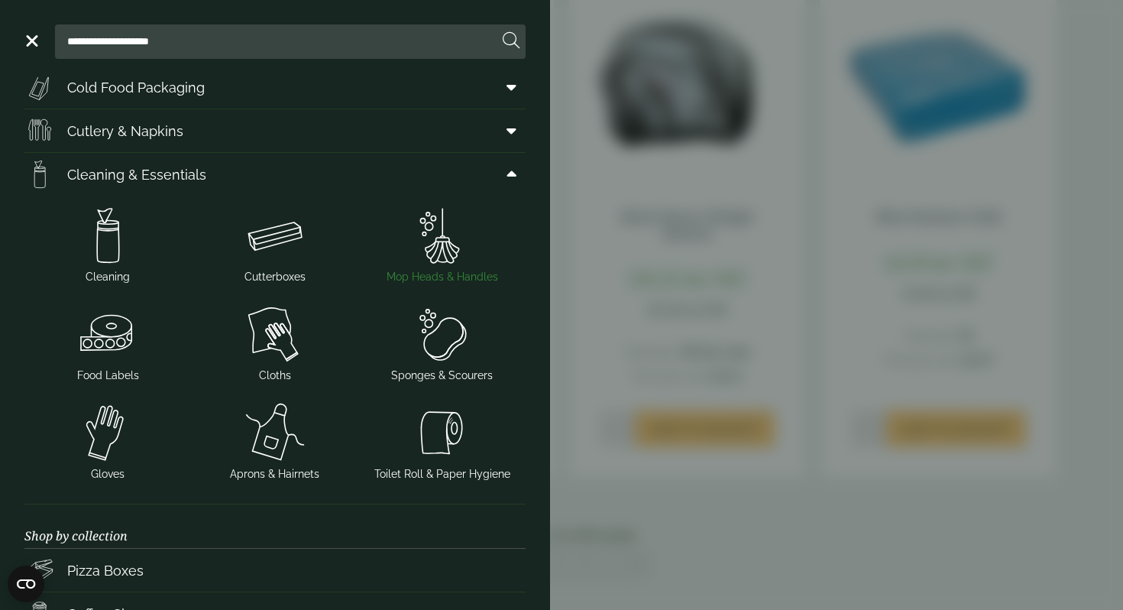
click at [461, 262] on img at bounding box center [441, 235] width 155 height 61
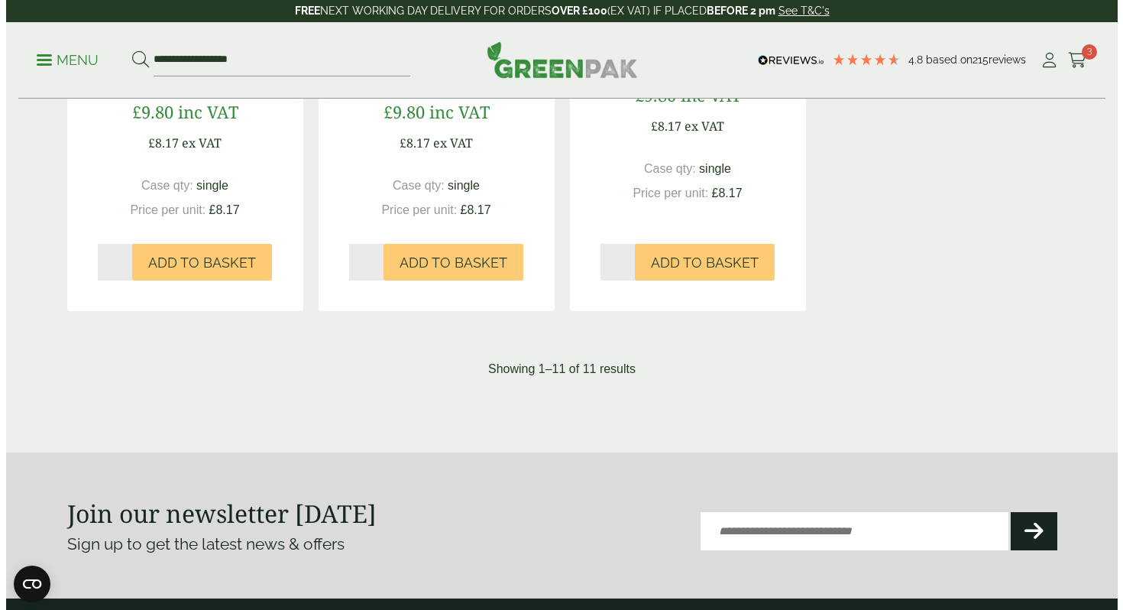
scroll to position [1617, 0]
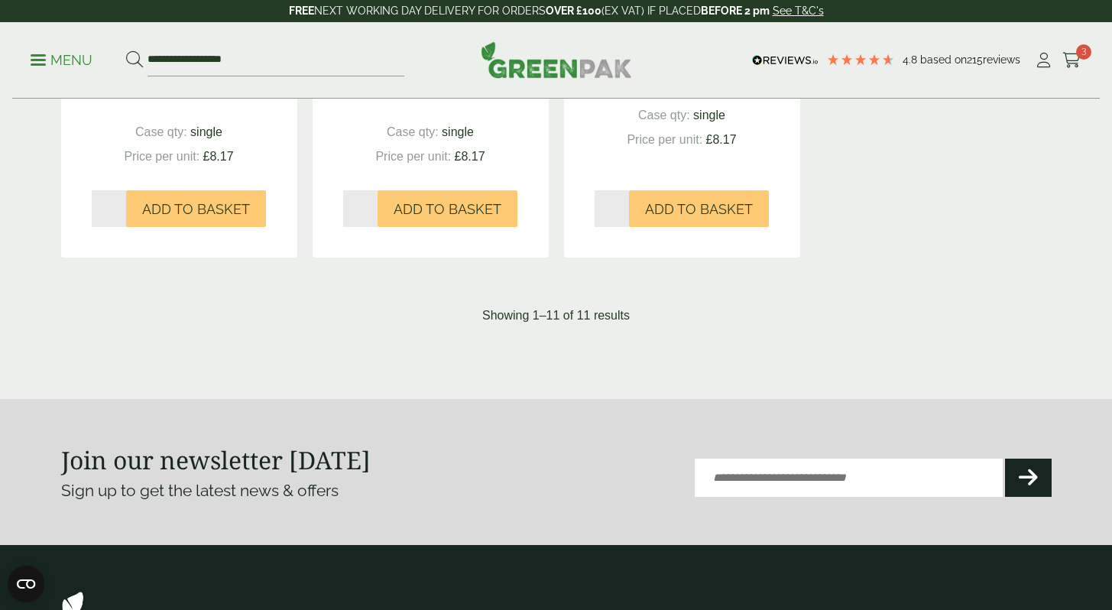
click at [69, 47] on ul "**********" at bounding box center [218, 60] width 374 height 32
click at [41, 62] on p "Menu" at bounding box center [62, 60] width 62 height 18
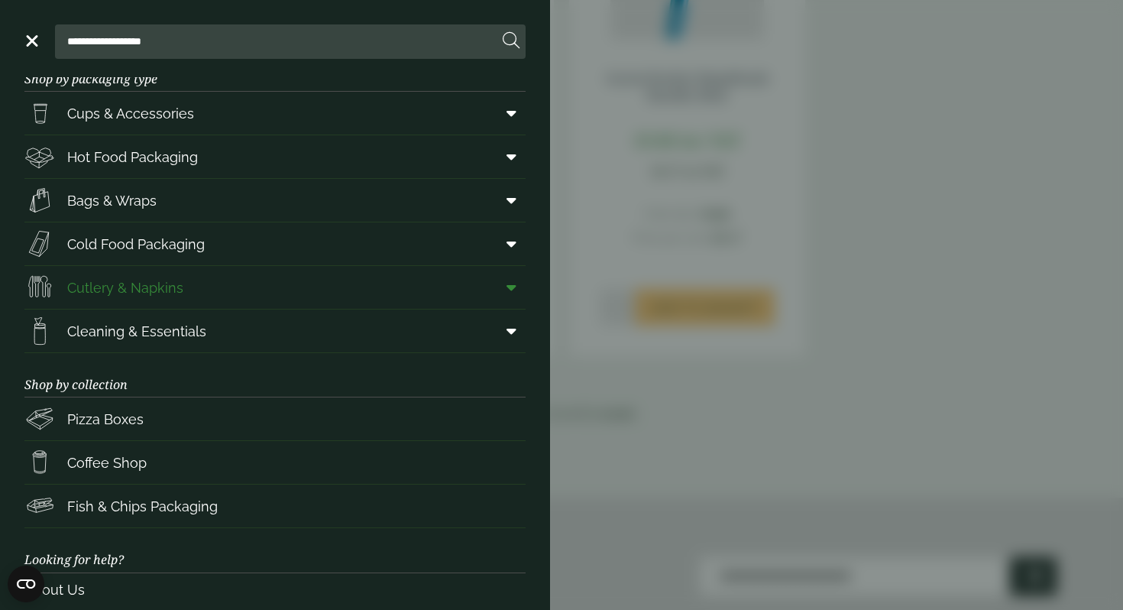
scroll to position [148, 0]
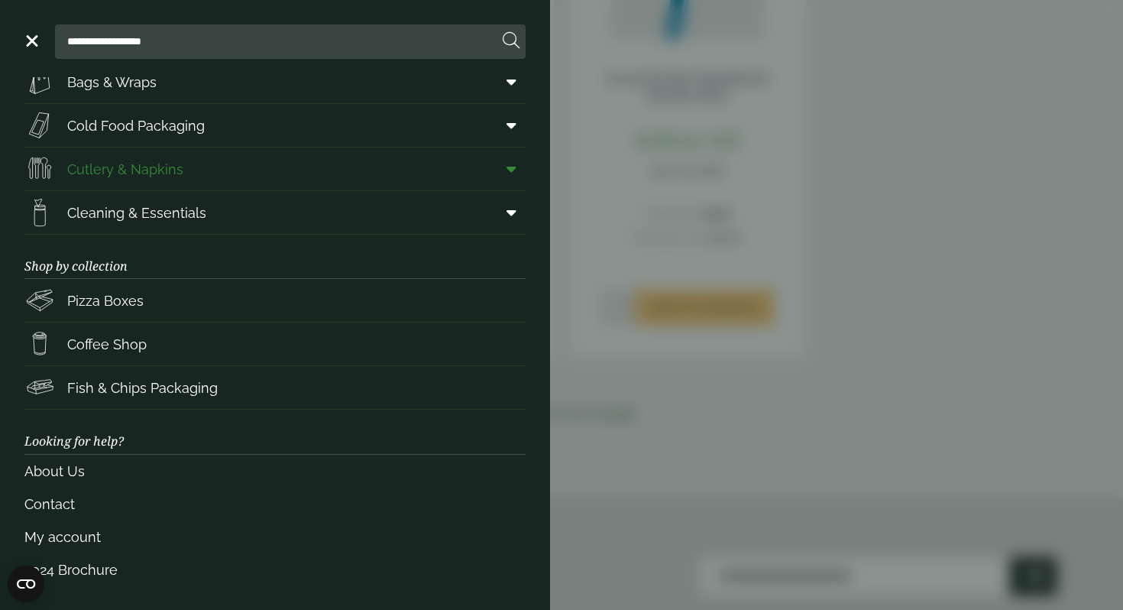
click at [494, 171] on span at bounding box center [508, 168] width 34 height 29
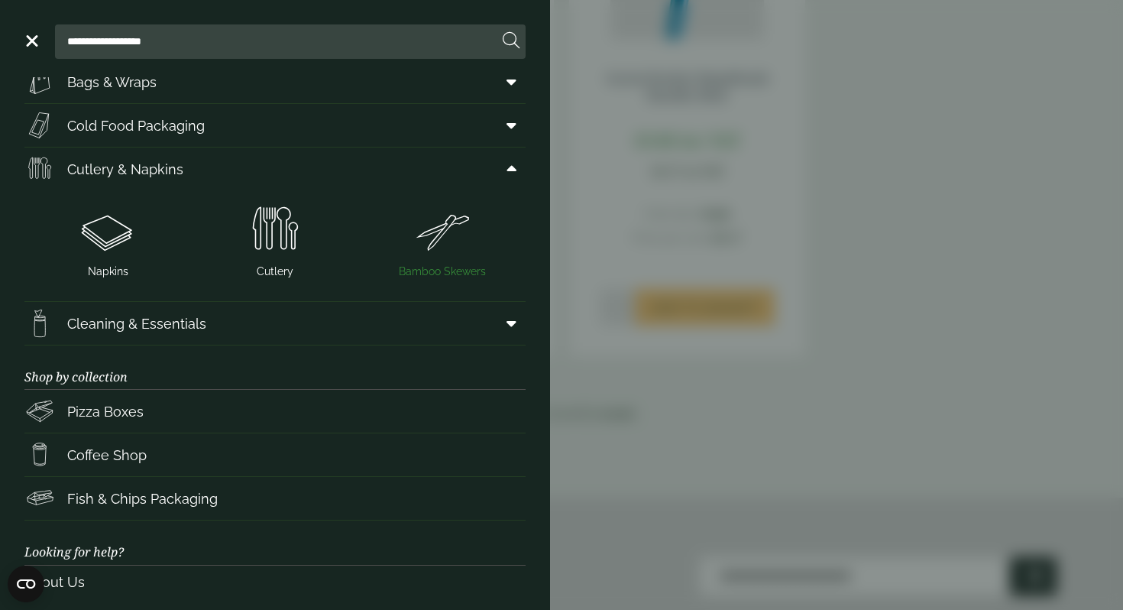
click at [452, 248] on img at bounding box center [441, 229] width 155 height 61
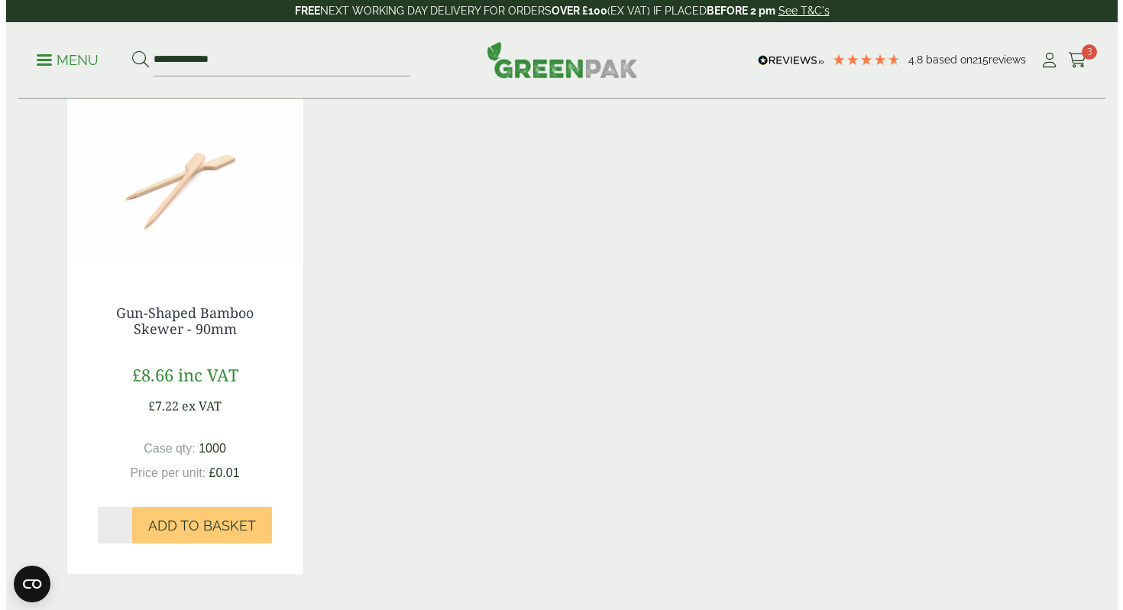
scroll to position [783, 0]
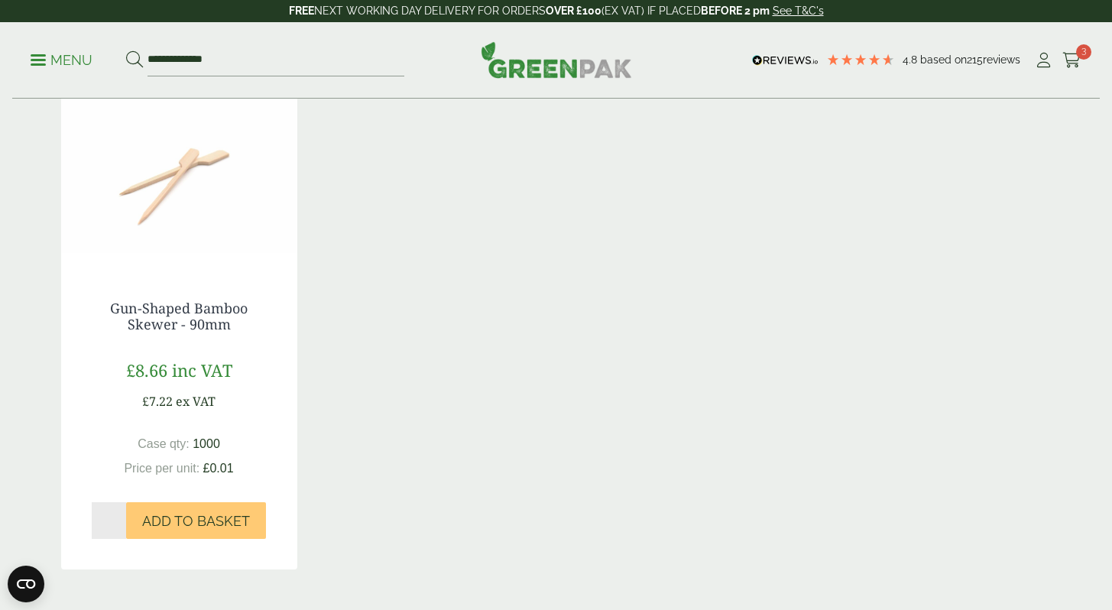
click at [60, 63] on p "Menu" at bounding box center [62, 60] width 62 height 18
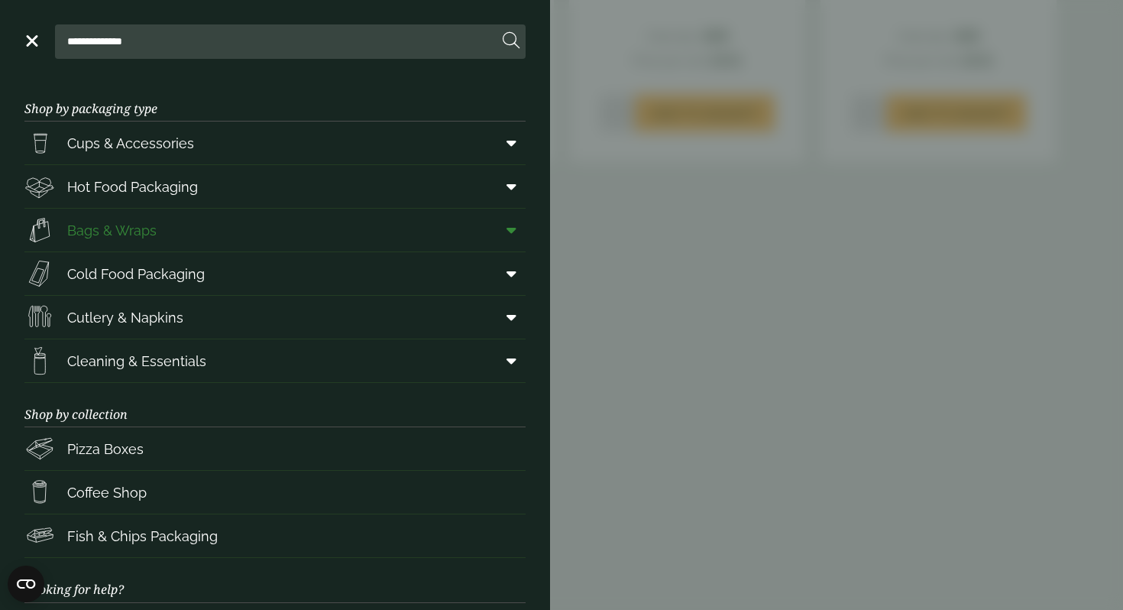
click at [507, 224] on icon at bounding box center [512, 229] width 10 height 15
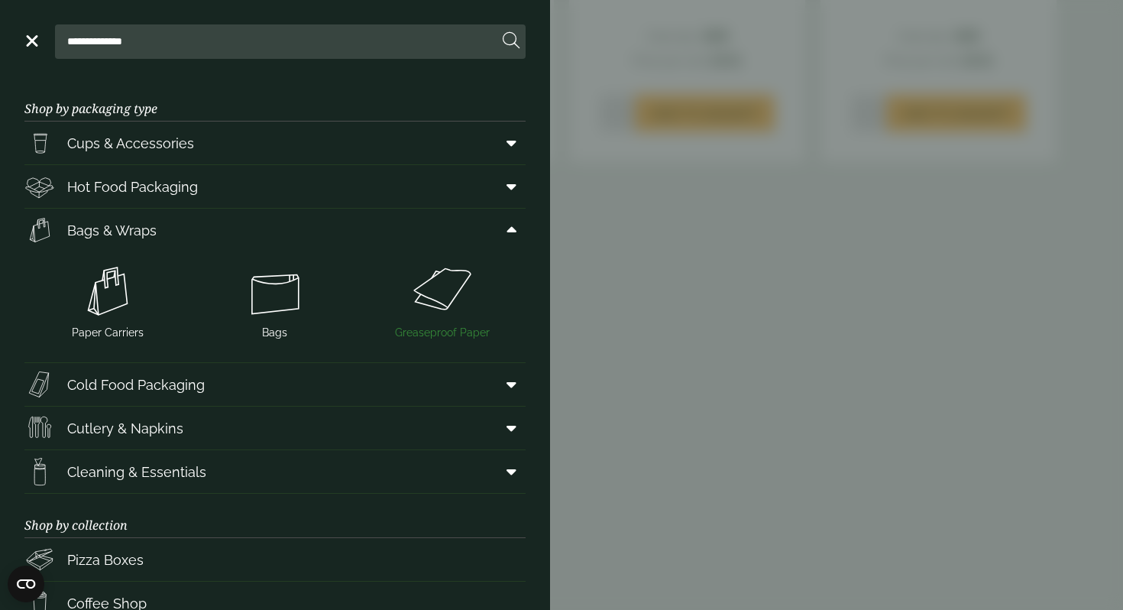
click at [429, 274] on img at bounding box center [441, 291] width 155 height 61
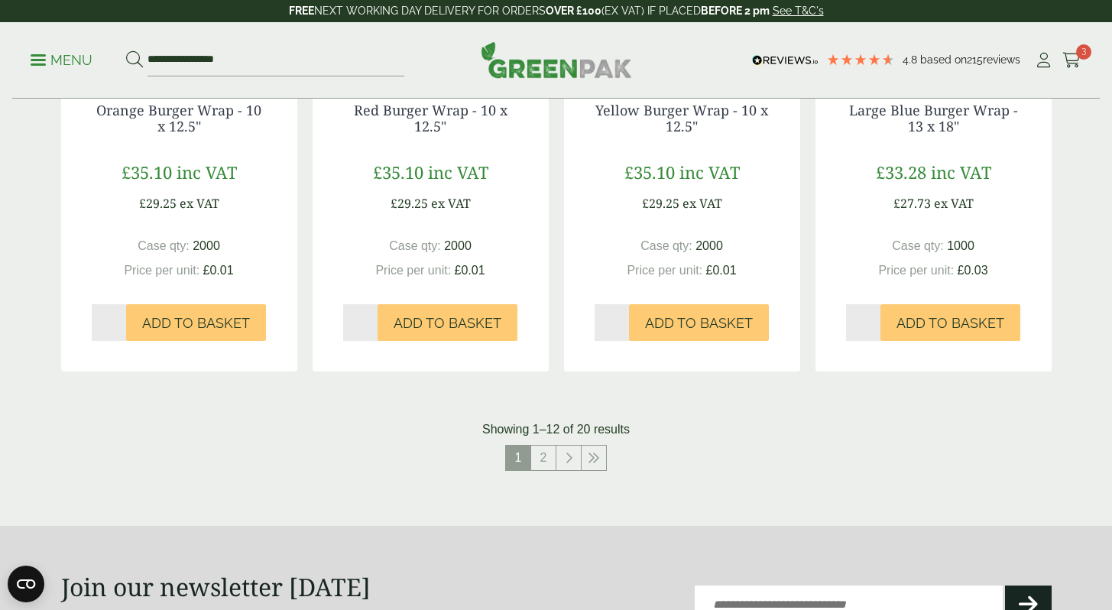
scroll to position [1516, 0]
click at [548, 466] on link "2" at bounding box center [543, 457] width 24 height 24
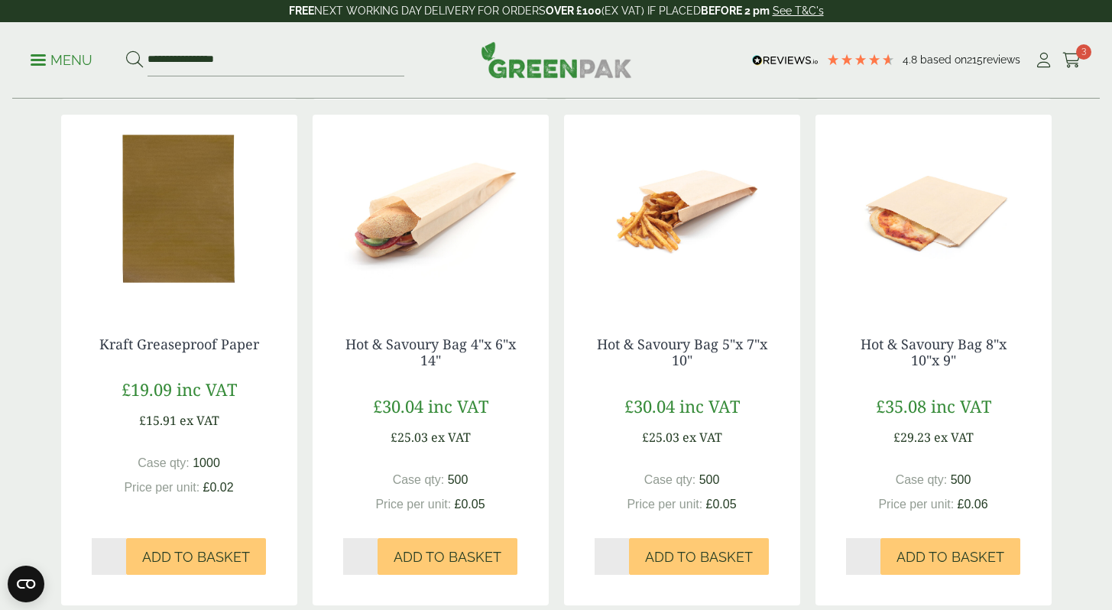
scroll to position [780, 0]
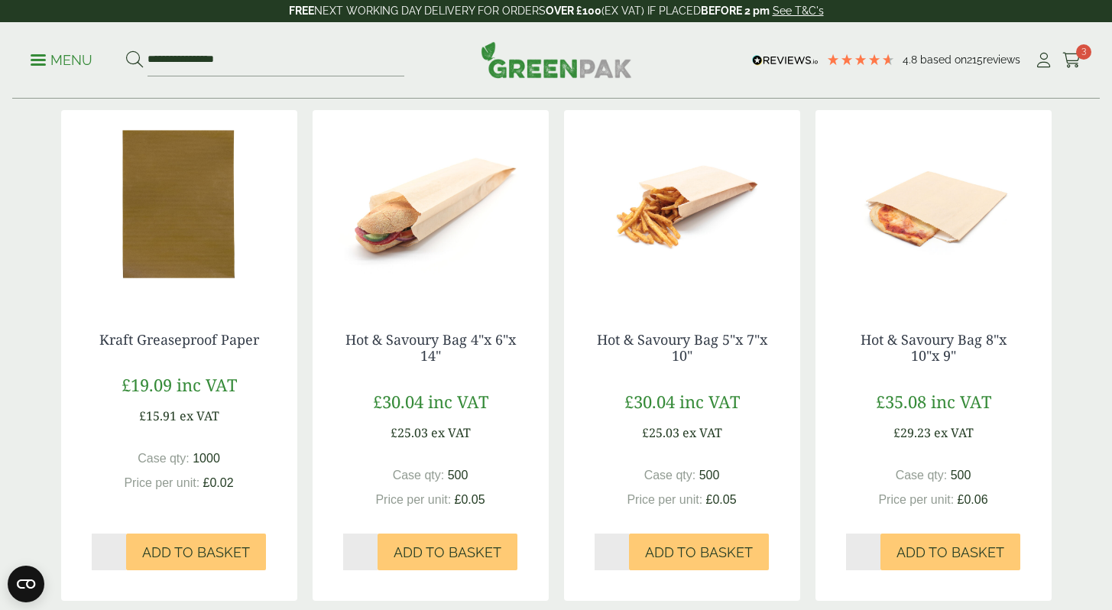
click at [1042, 334] on div "Hot & Savoury Bag 8"x 10"x 9" £35.08 inc VAT £29.23 ex VAT Case qty: 500 Price …" at bounding box center [933, 450] width 236 height 299
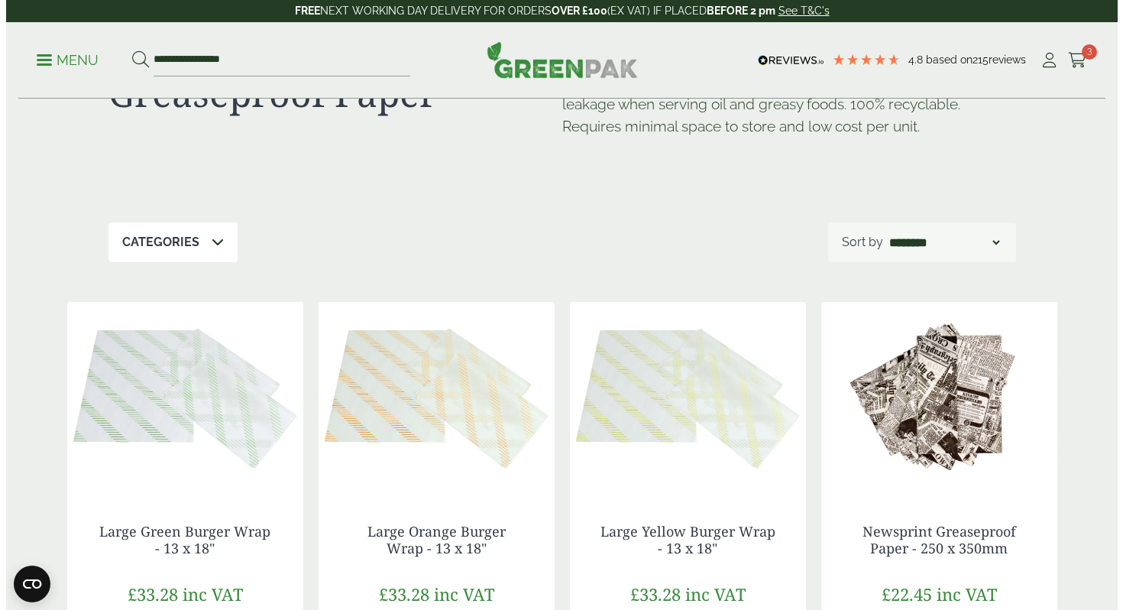
scroll to position [6, 0]
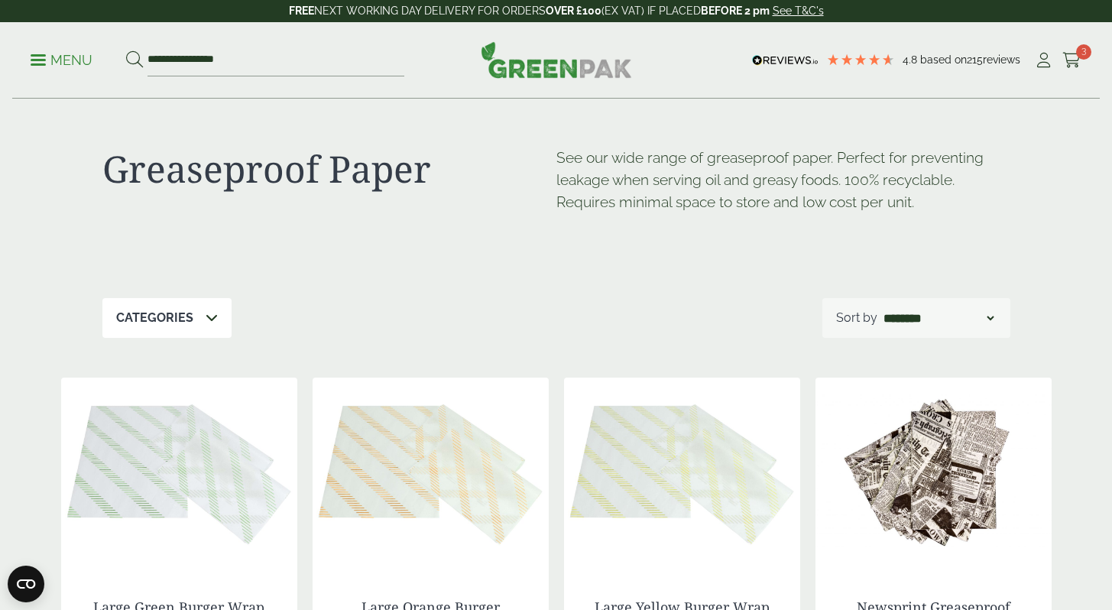
click at [64, 64] on p "Menu" at bounding box center [62, 60] width 62 height 18
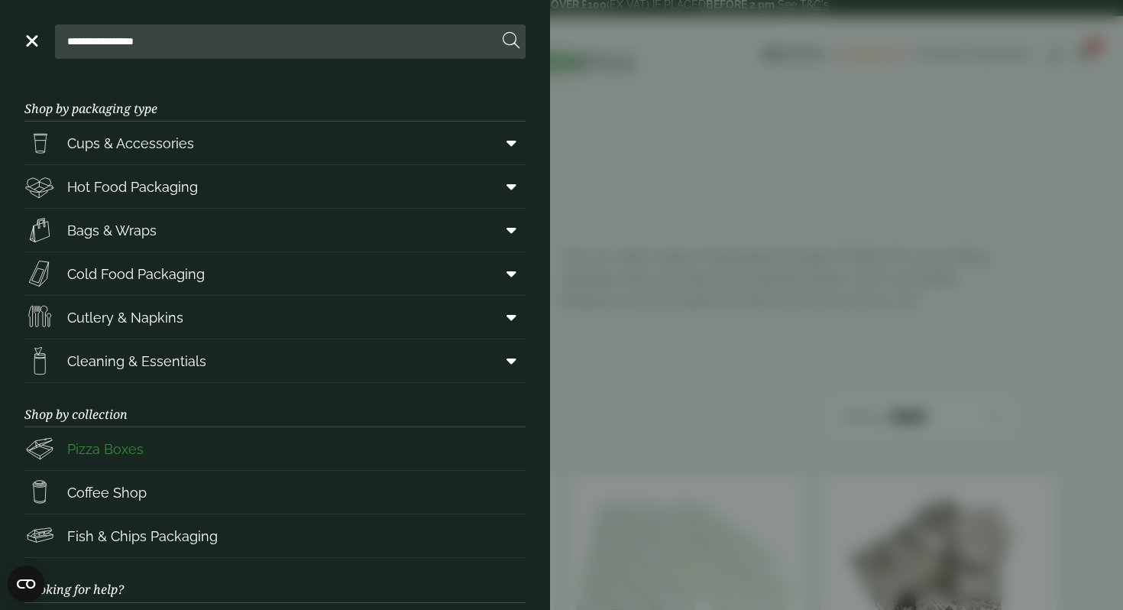
click at [204, 435] on link "Pizza Boxes" at bounding box center [274, 448] width 501 height 43
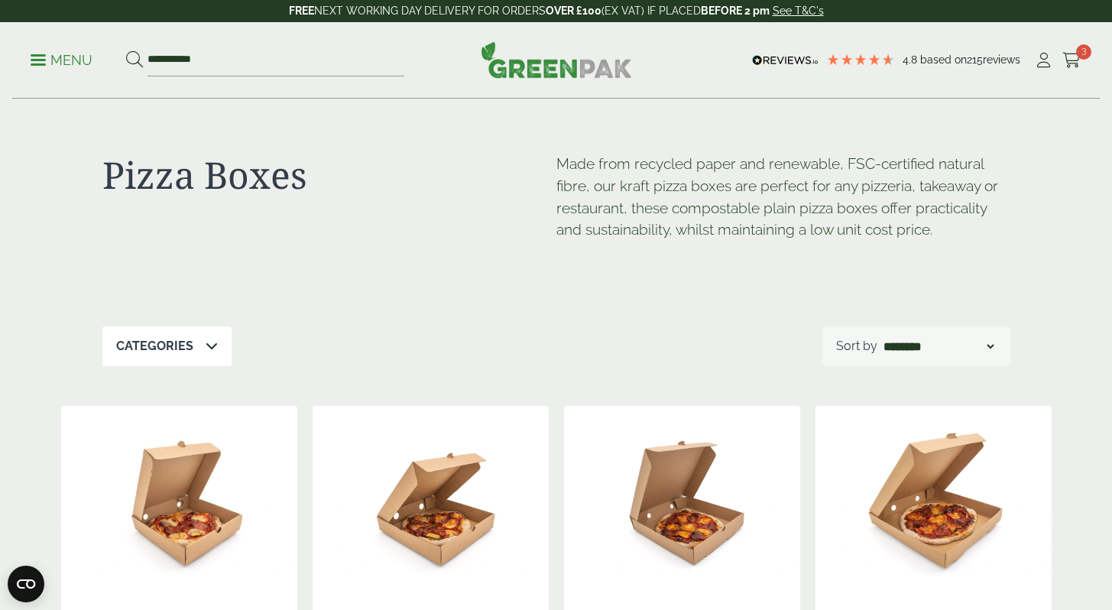
click at [39, 32] on div "**********" at bounding box center [555, 60] width 1087 height 76
click at [40, 72] on ul "**********" at bounding box center [218, 60] width 374 height 32
click at [37, 56] on p "Menu" at bounding box center [62, 60] width 62 height 18
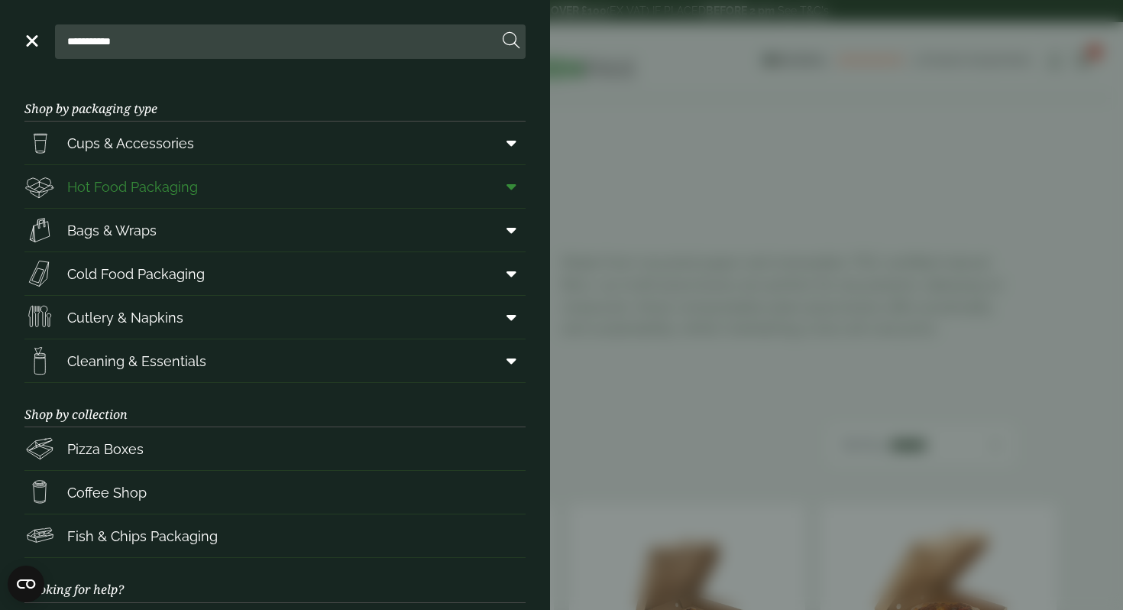
click at [177, 180] on span "Hot Food Packaging" at bounding box center [132, 186] width 131 height 21
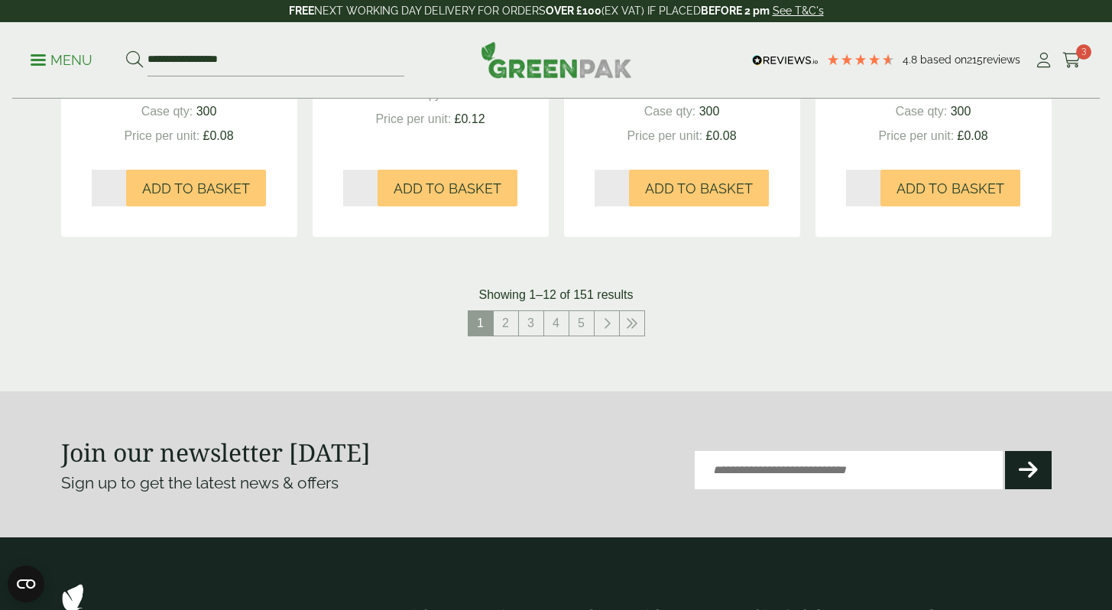
scroll to position [1742, 0]
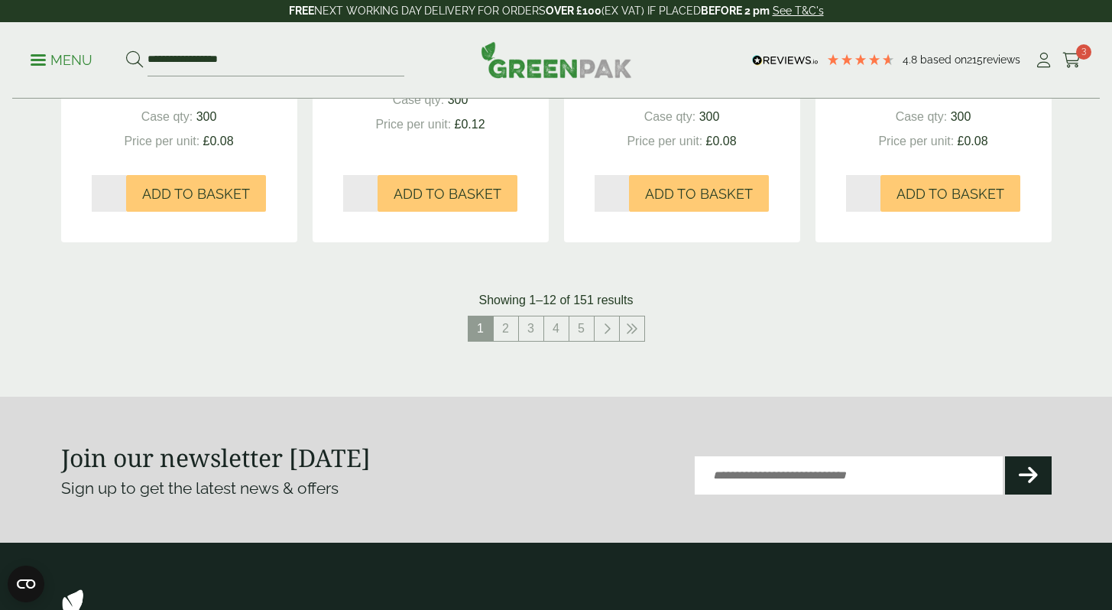
click at [498, 344] on nav "1 2 3 4 5" at bounding box center [556, 331] width 990 height 31
click at [498, 332] on link "2" at bounding box center [506, 328] width 24 height 24
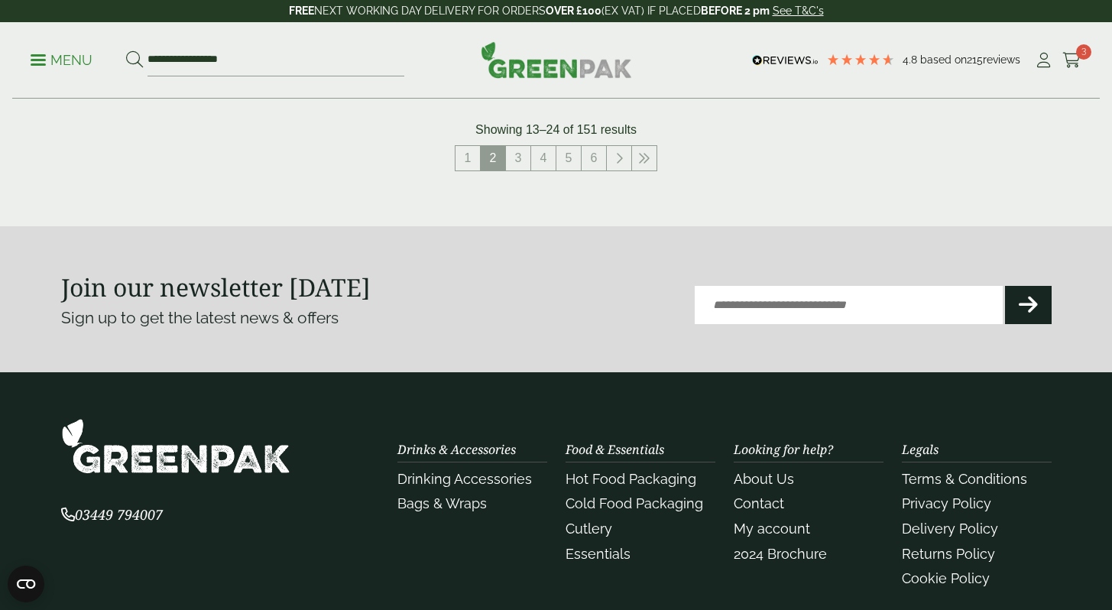
scroll to position [1915, 0]
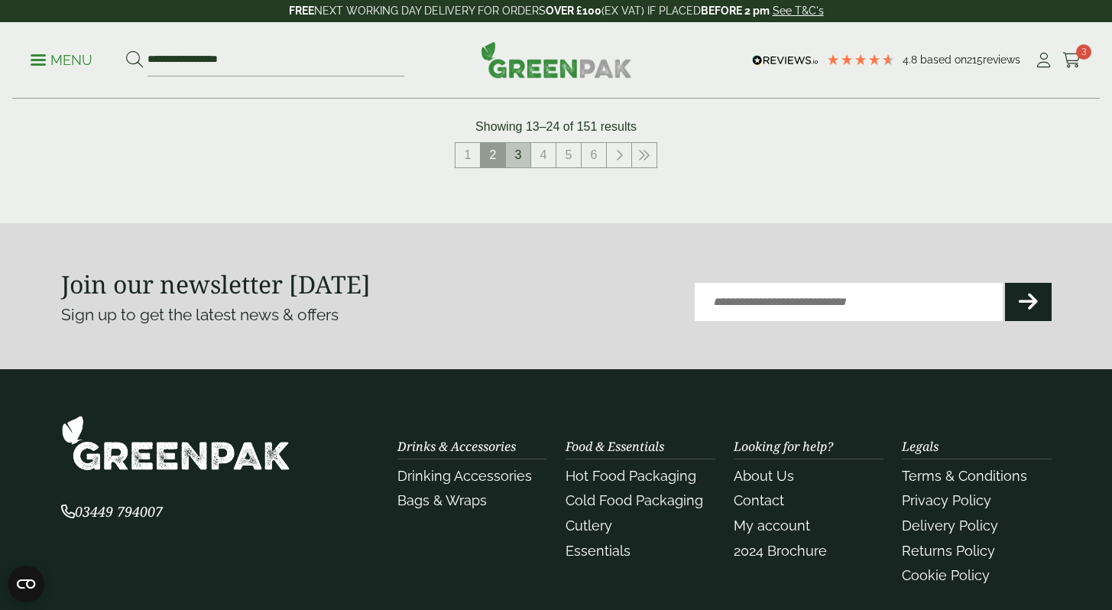
click at [520, 165] on link "3" at bounding box center [518, 155] width 24 height 24
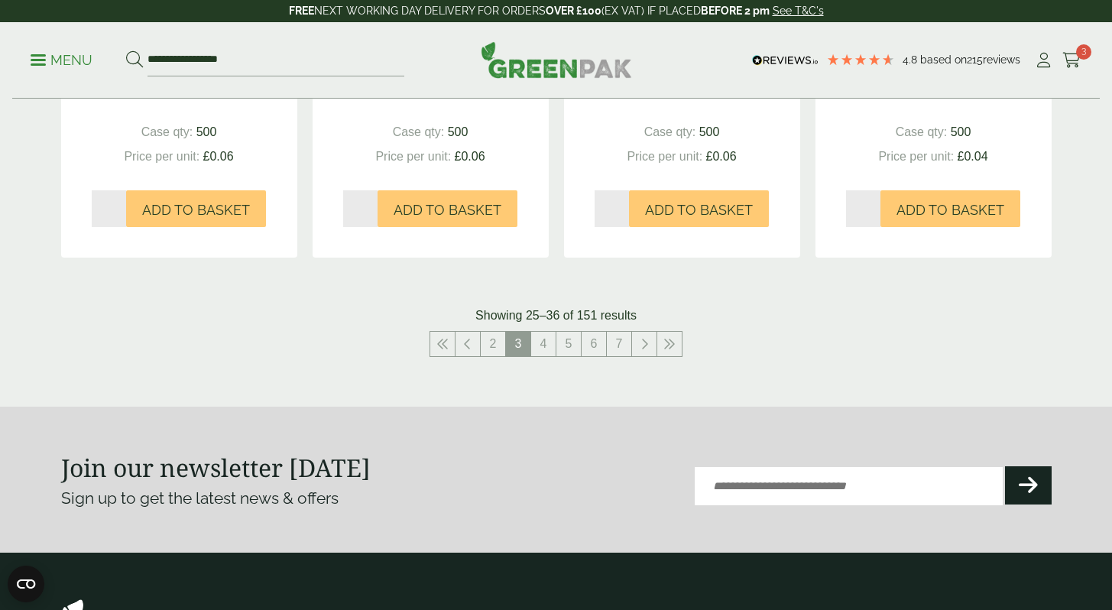
scroll to position [1508, 0]
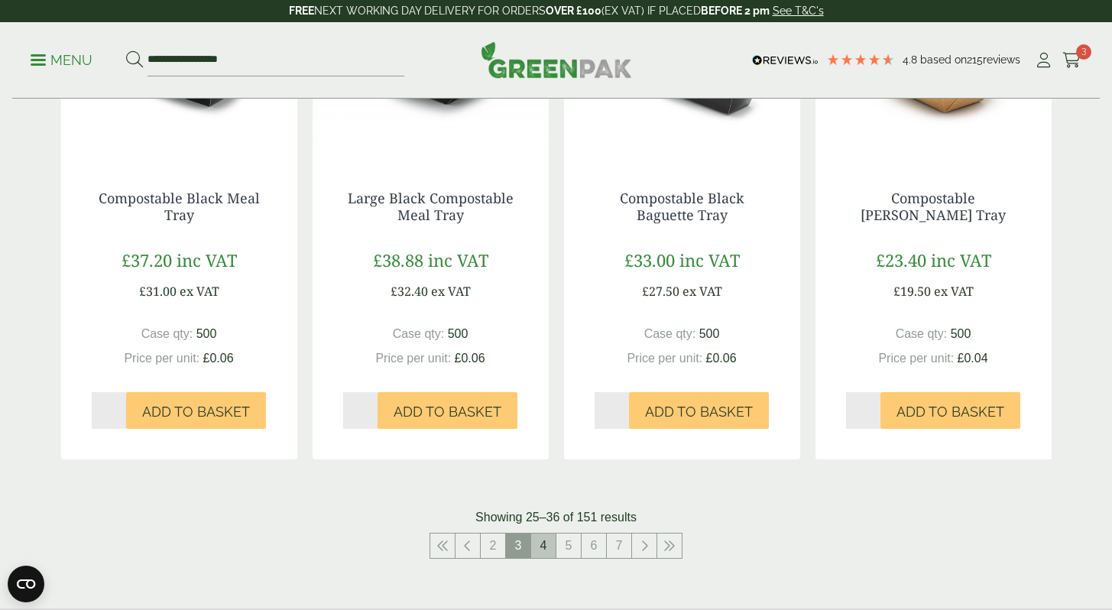
click at [546, 542] on link "4" at bounding box center [543, 545] width 24 height 24
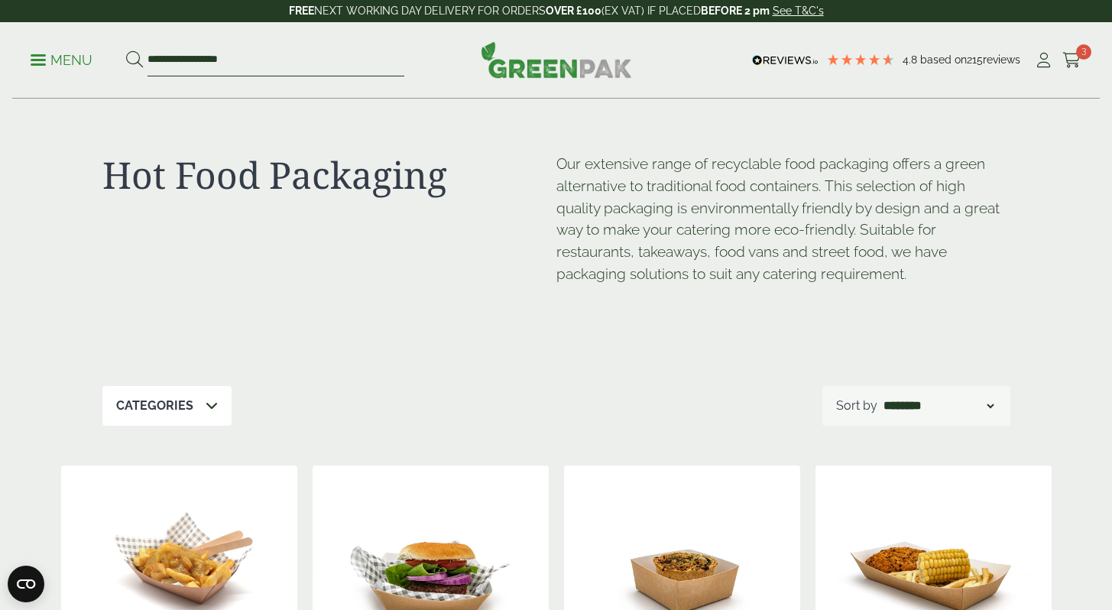
click at [286, 63] on input "**********" at bounding box center [275, 60] width 257 height 32
drag, startPoint x: 295, startPoint y: 50, endPoint x: 248, endPoint y: 18, distance: 57.2
click at [254, 60] on input "**********" at bounding box center [275, 60] width 257 height 32
type input "*******"
click at [126, 50] on button at bounding box center [134, 60] width 17 height 20
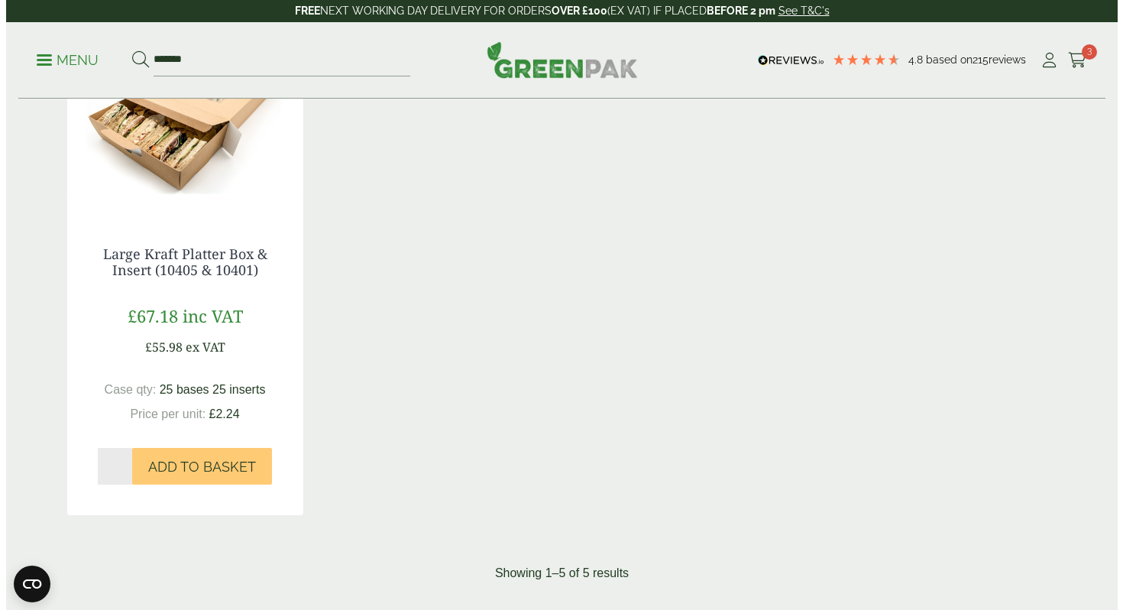
scroll to position [860, 0]
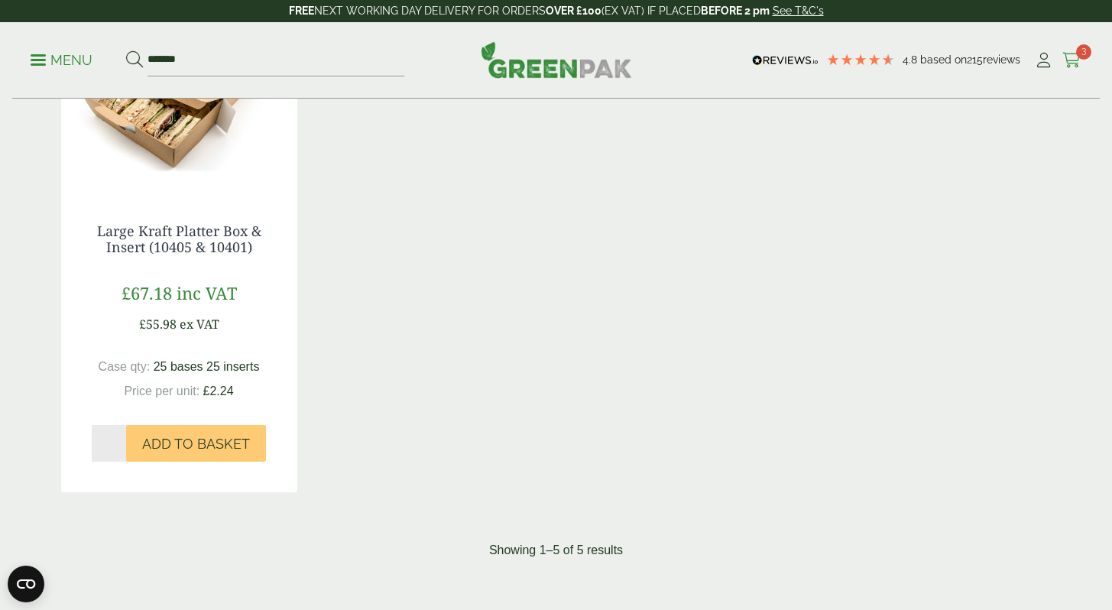
click at [1081, 51] on span "3" at bounding box center [1083, 51] width 15 height 15
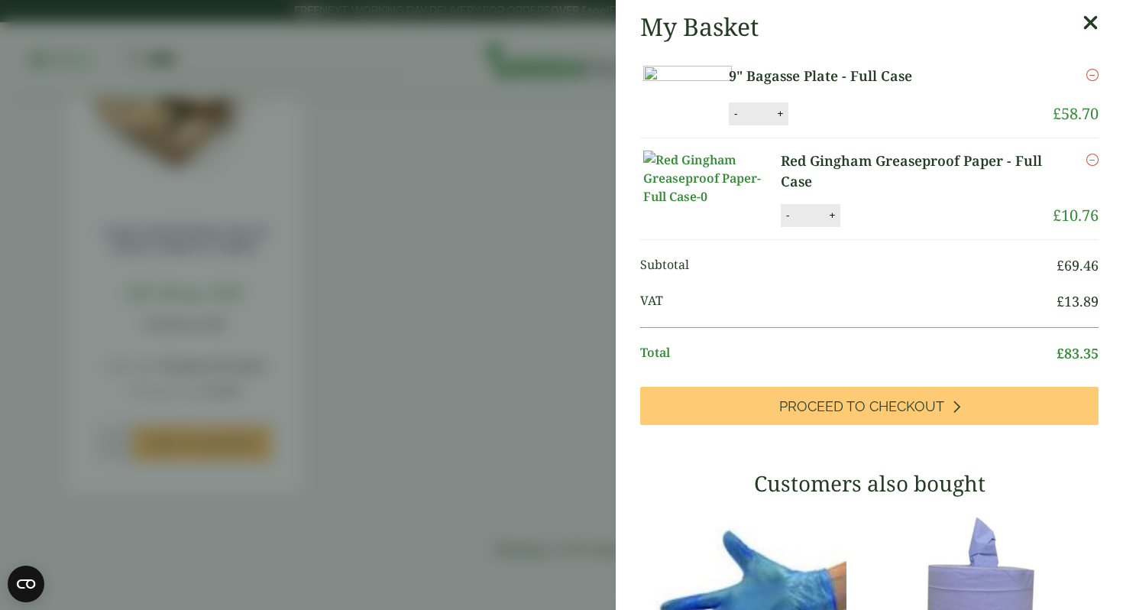
click at [1081, 51] on div "My Basket 9" Bagasse Plate - Full Case 9" Bagasse Plate - Full Case quantity - …" at bounding box center [869, 505] width 507 height 1010
click at [551, 244] on aside "My Basket 9" Bagasse Plate - Full Case 9" Bagasse Plate - Full Case quantity - …" at bounding box center [561, 305] width 1123 height 610
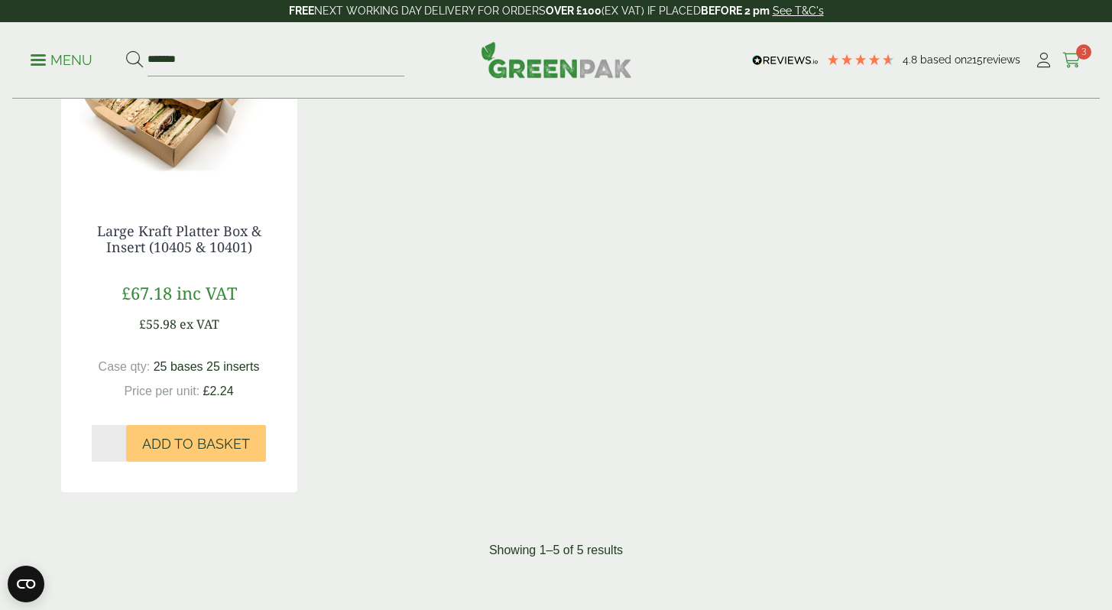
click at [1065, 55] on icon at bounding box center [1071, 60] width 19 height 15
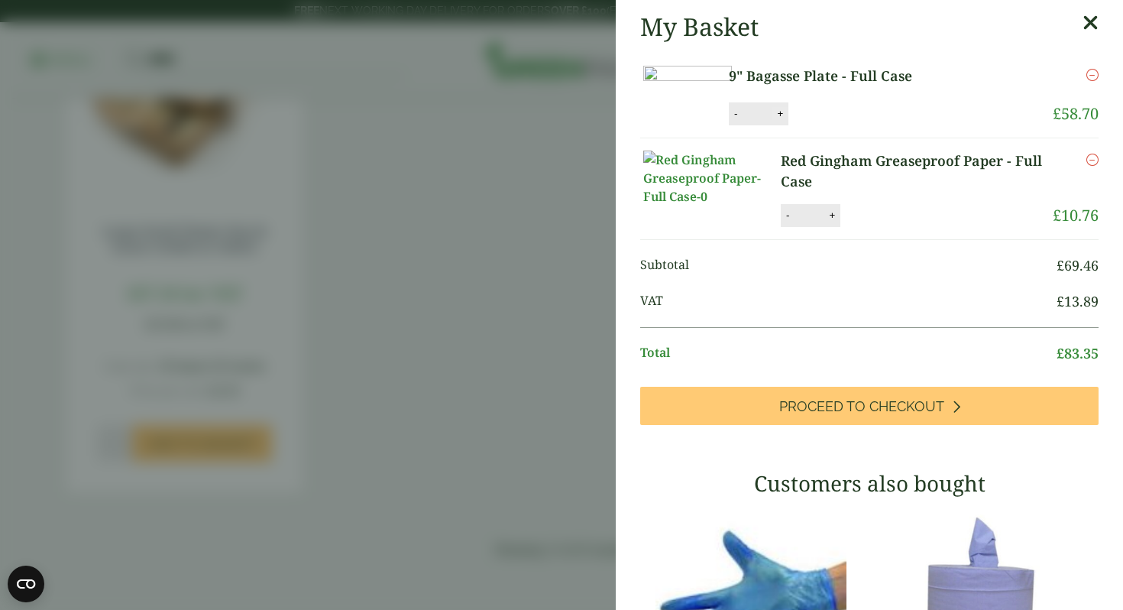
click at [788, 120] on button "+" at bounding box center [779, 113] width 15 height 13
type input "*"
click at [906, 133] on li "9" Bagasse Plate - Full Case 9" Bagasse Plate - Full Case quantity - * + Update…" at bounding box center [869, 95] width 458 height 84
click at [868, 125] on button "Update" at bounding box center [829, 113] width 76 height 23
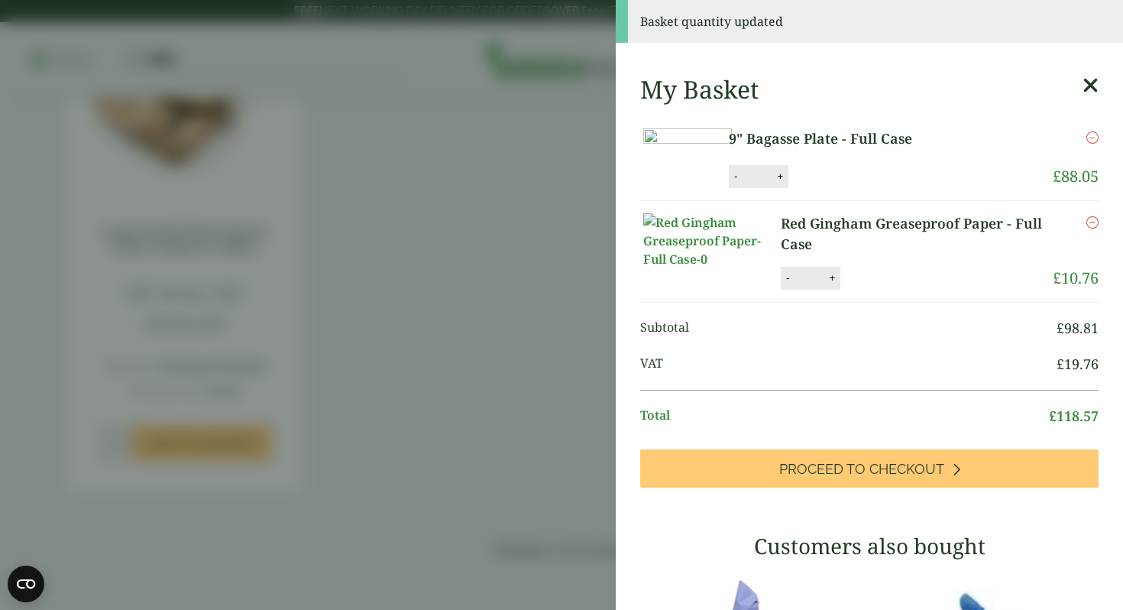
click at [509, 275] on aside "Basket quantity updated My Basket 9" Bagasse Plate - Full Case 9" Bagasse Plate…" at bounding box center [561, 305] width 1123 height 610
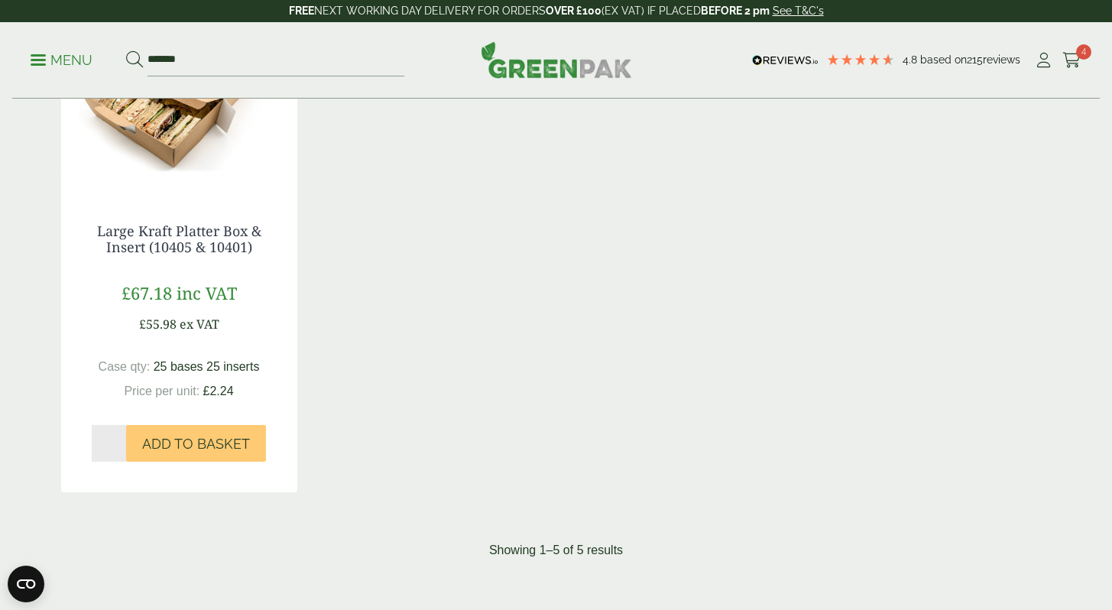
click at [33, 60] on span at bounding box center [38, 60] width 15 height 2
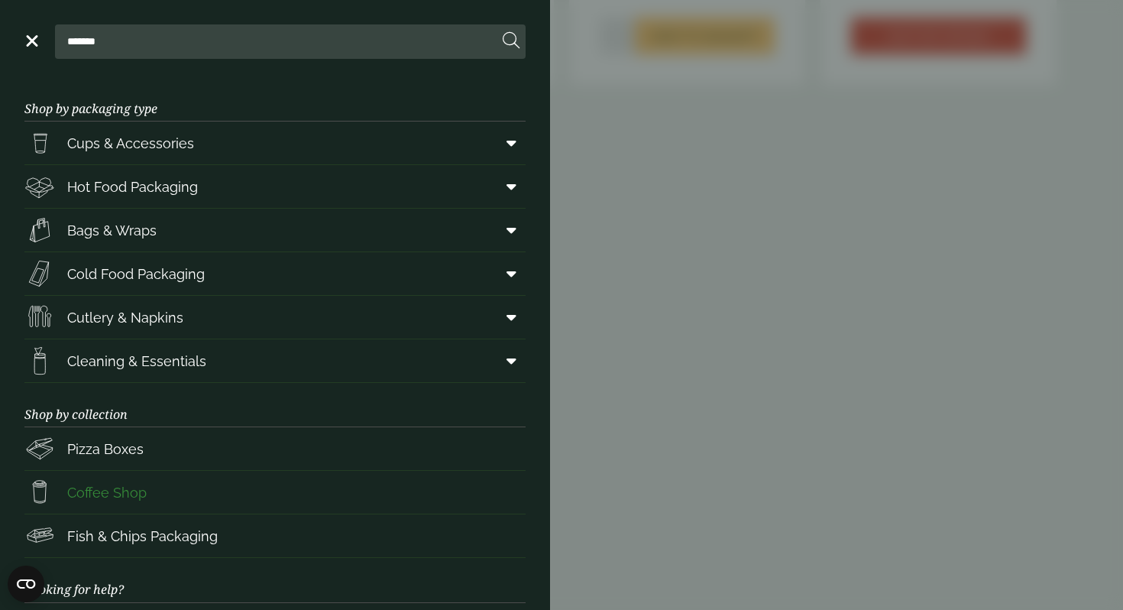
click at [89, 503] on span "Coffee Shop" at bounding box center [85, 492] width 122 height 31
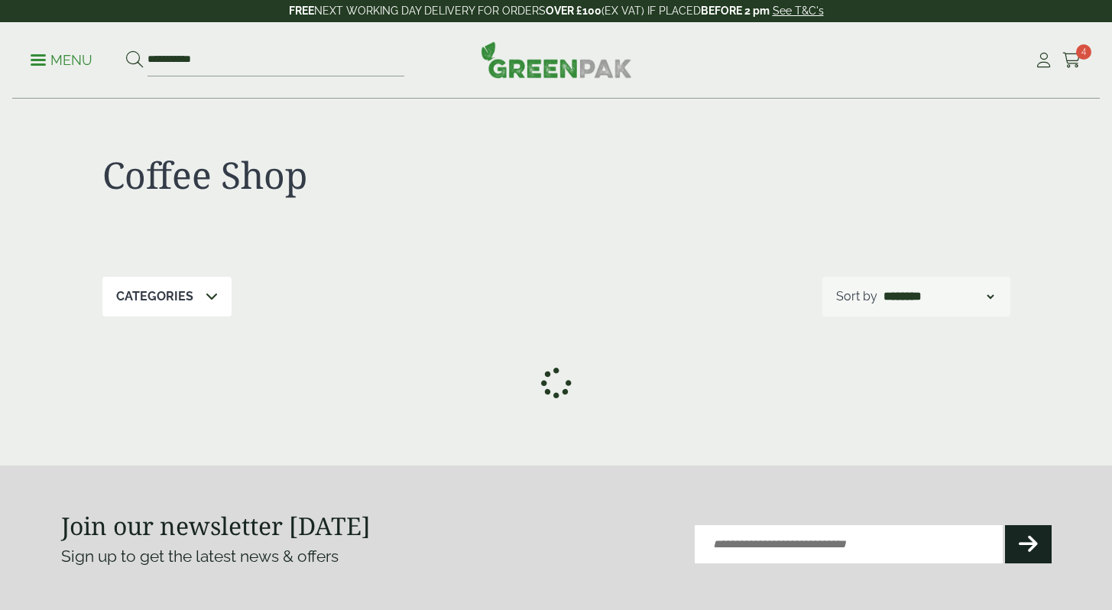
click at [286, 364] on div at bounding box center [556, 382] width 990 height 53
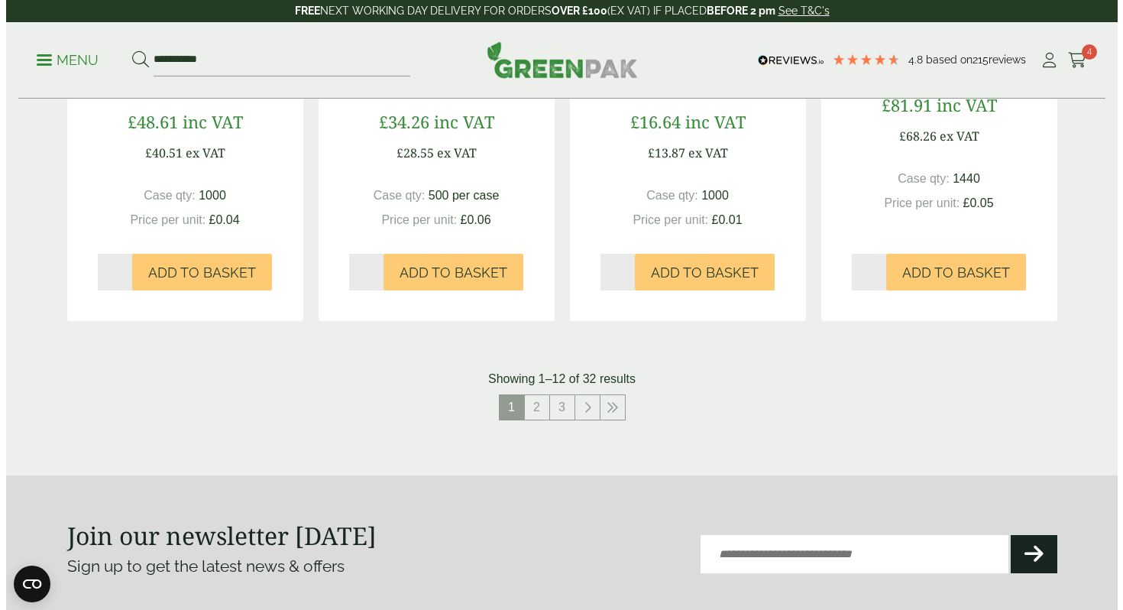
scroll to position [1520, 0]
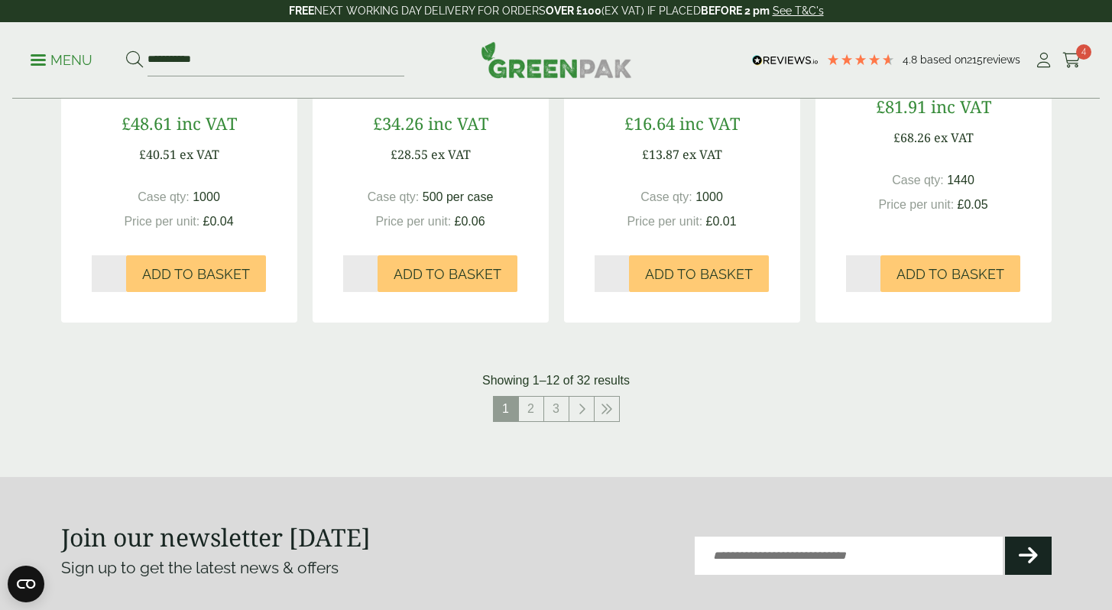
click at [53, 54] on p "Menu" at bounding box center [62, 60] width 62 height 18
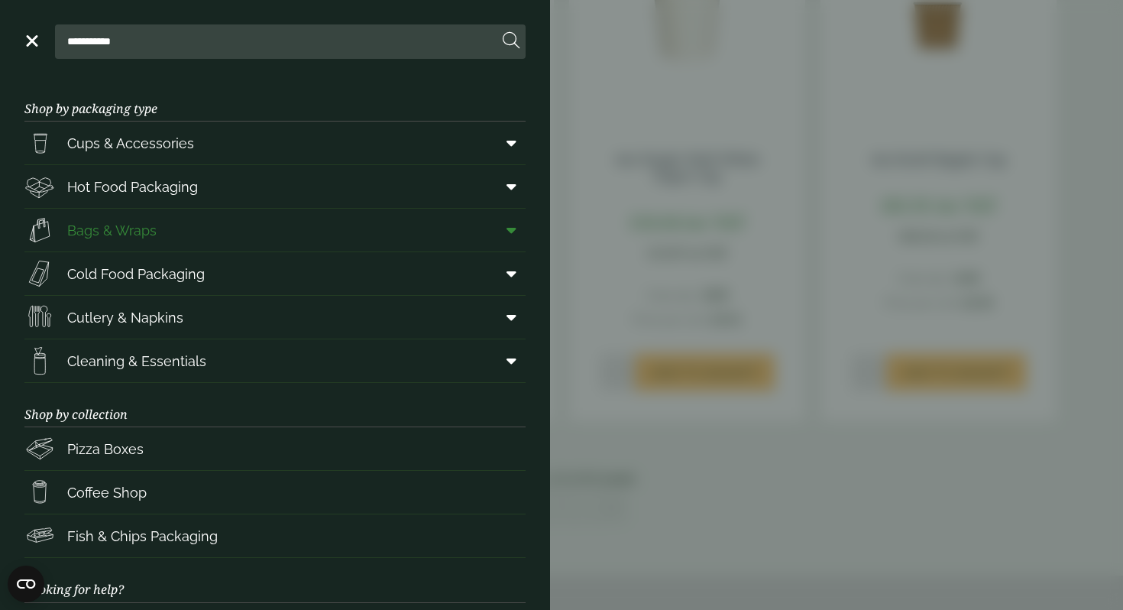
click at [64, 240] on span "Bags & Wraps" at bounding box center [90, 230] width 132 height 31
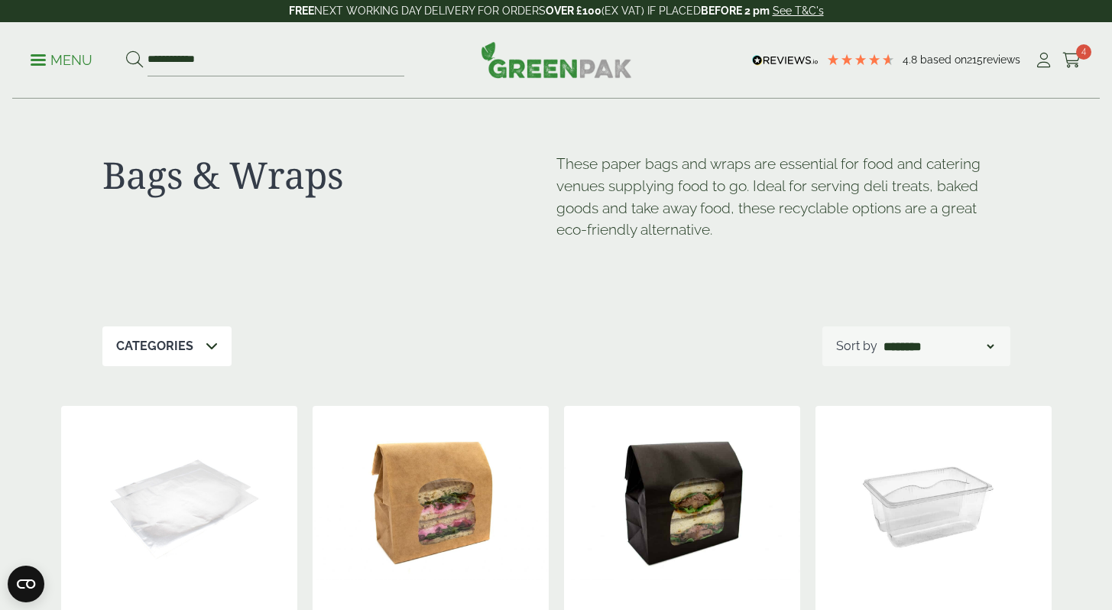
click at [102, 335] on div "Categories" at bounding box center [166, 346] width 129 height 40
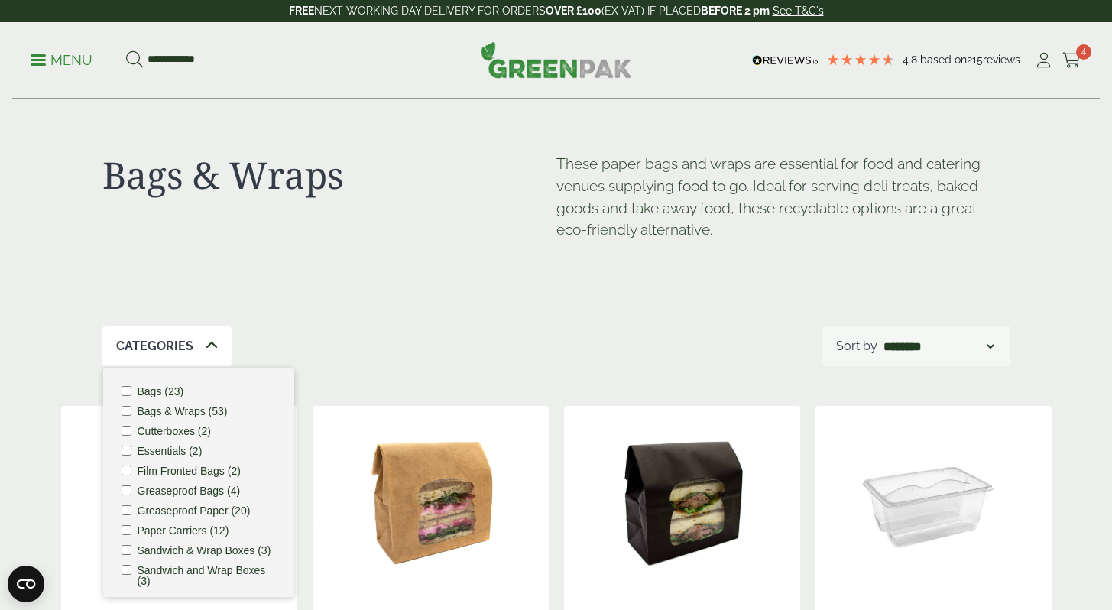
scroll to position [18, 0]
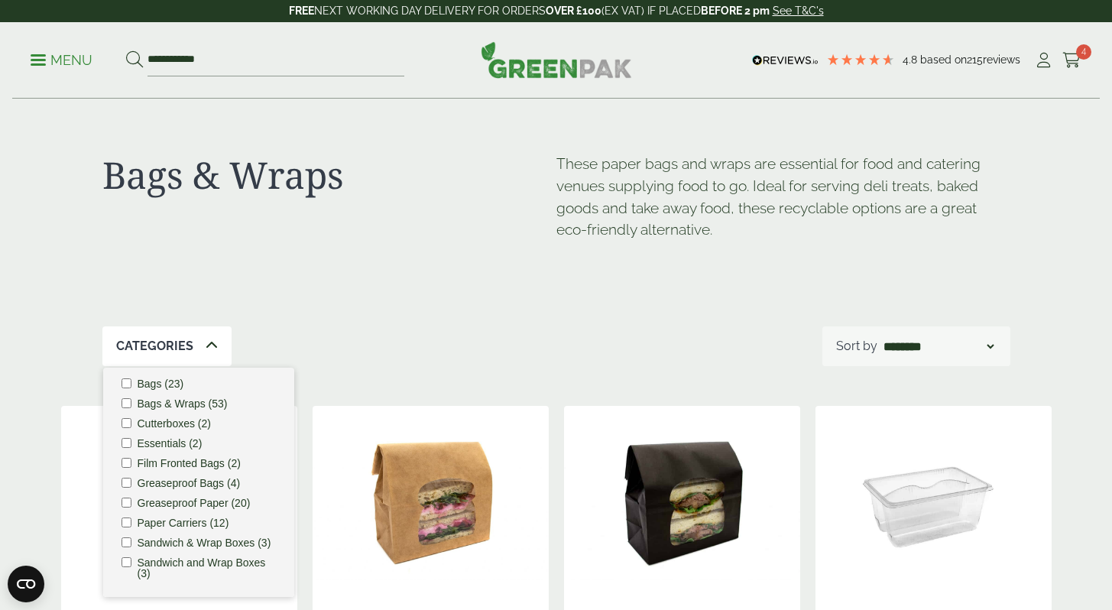
click at [171, 497] on label "Greaseproof Paper (20)" at bounding box center [194, 502] width 113 height 11
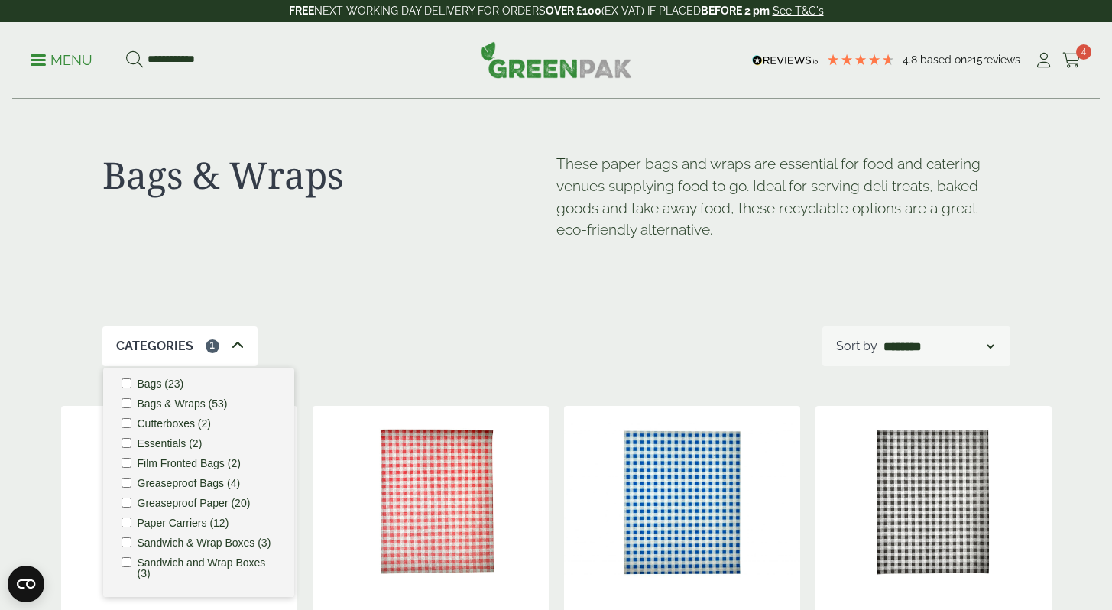
click at [540, 347] on div "Categories 1 Bags (23) Bags & Wraps (53) Cutterboxes (2) Essentials (2) Film Fr…" at bounding box center [556, 346] width 908 height 40
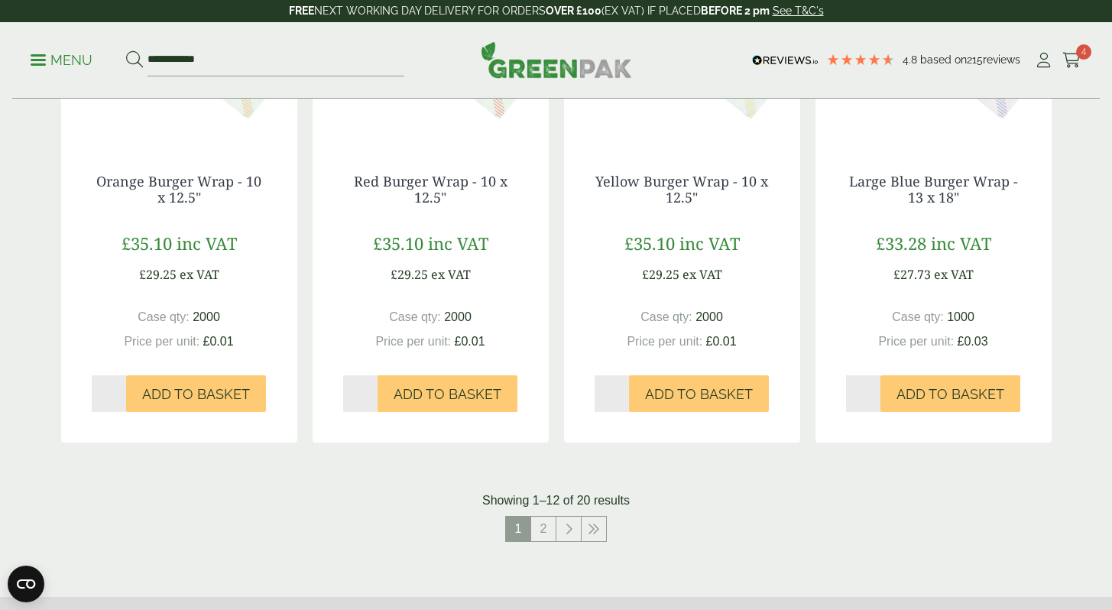
scroll to position [1465, 0]
click at [539, 526] on link "2" at bounding box center [543, 529] width 24 height 24
click at [540, 528] on link "2" at bounding box center [543, 529] width 24 height 24
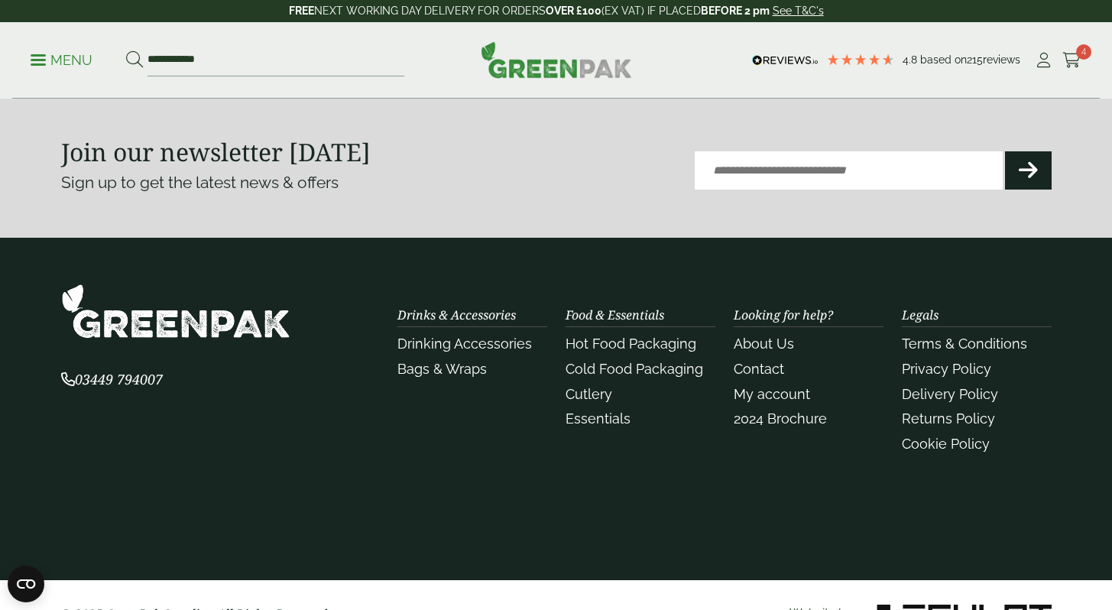
click at [540, 528] on section "03449 794007 Drinks & Accessories Drinking Accessories" at bounding box center [556, 409] width 1112 height 343
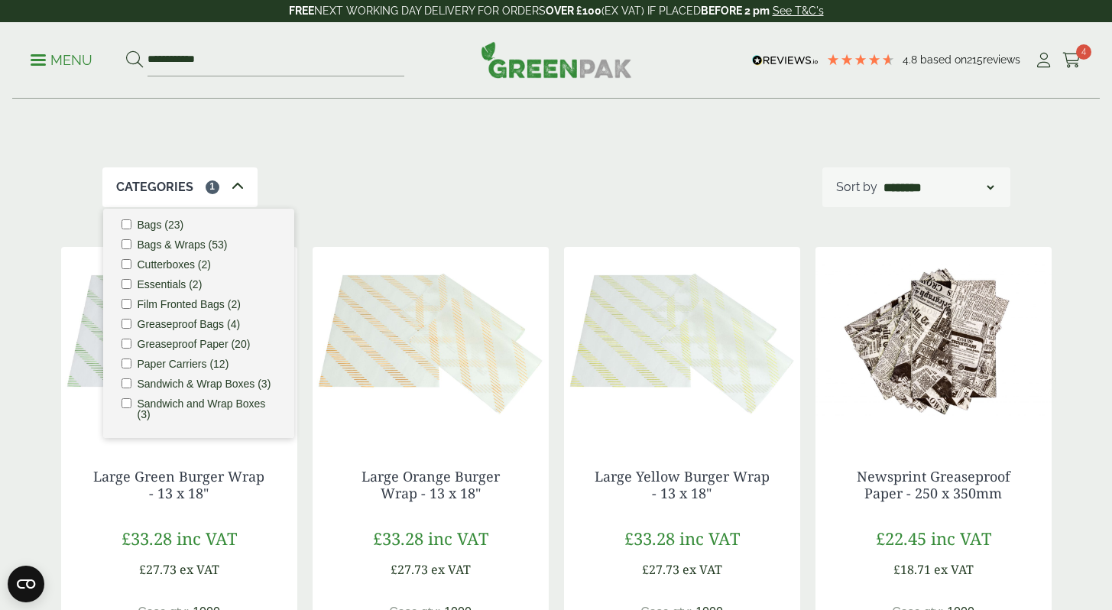
scroll to position [107, 0]
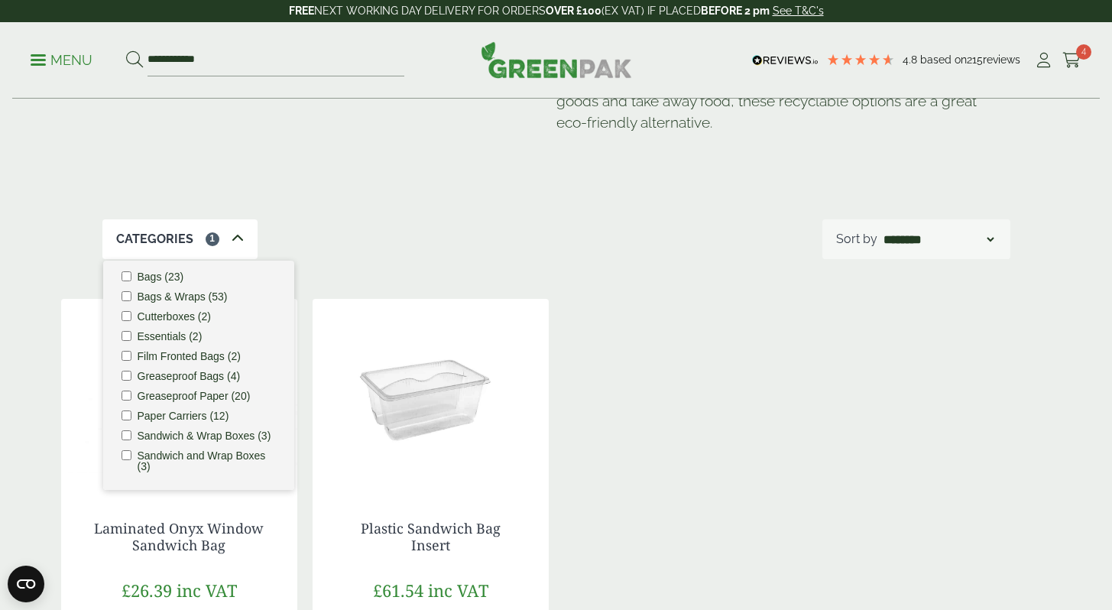
click at [361, 174] on div "Bags & Wraps These paper bags and wraps are essential for food and catering ven…" at bounding box center [556, 105] width 908 height 227
click at [50, 338] on div "Bags & Wraps These paper bags and wraps are essential for food and catering ven…" at bounding box center [556, 436] width 1112 height 889
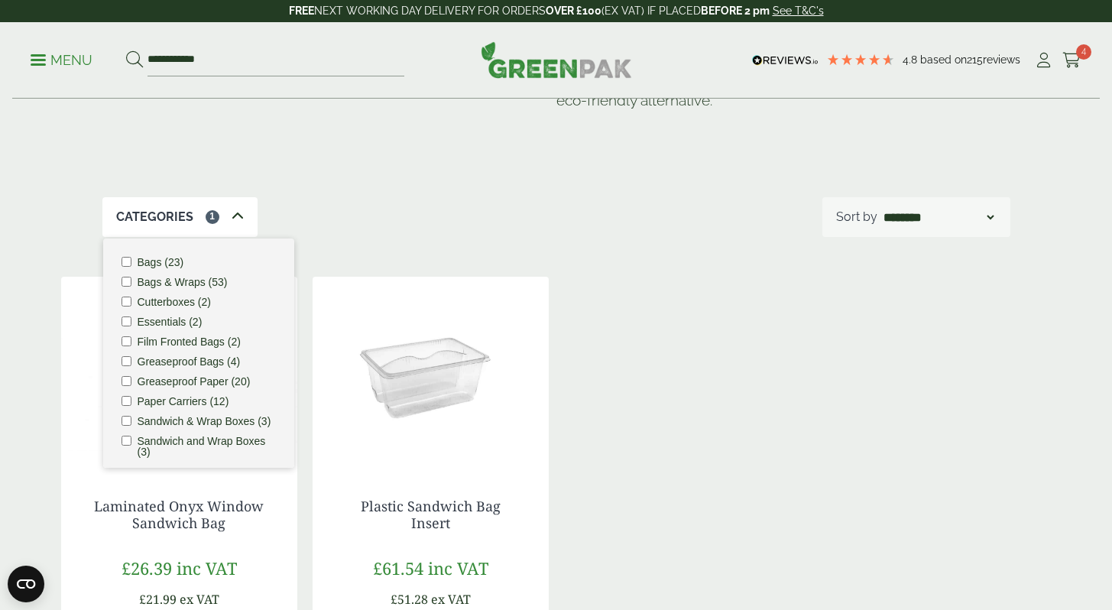
click at [200, 283] on label "Bags & Wraps (53)" at bounding box center [183, 282] width 90 height 11
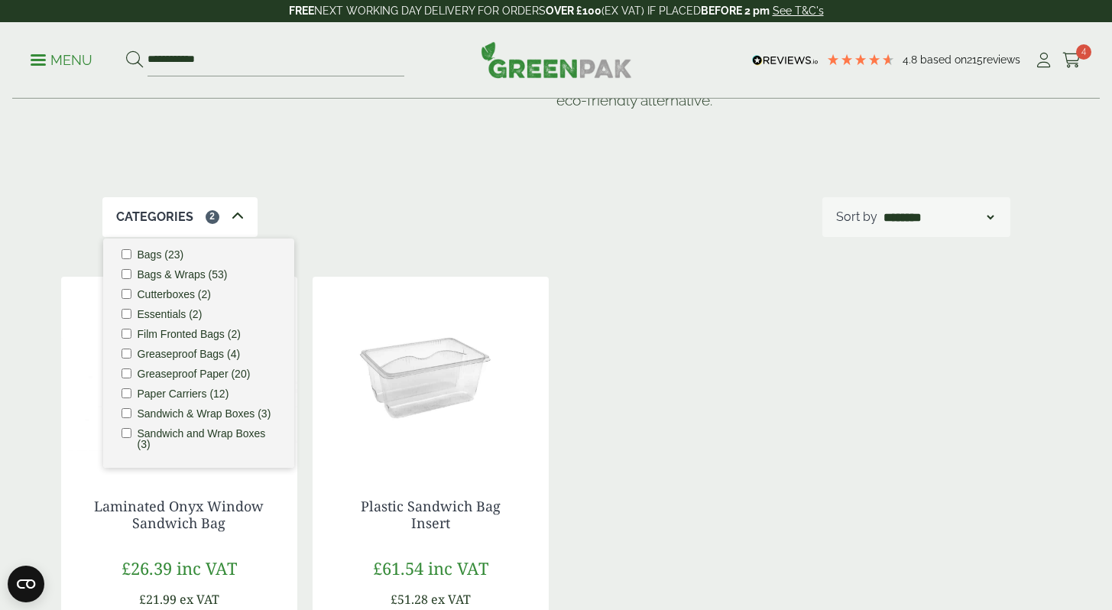
click at [209, 388] on label "Paper Carriers (12)" at bounding box center [184, 393] width 92 height 11
click at [561, 183] on div "Bags & Wraps These paper bags and wraps are essential for food and catering ven…" at bounding box center [556, 83] width 908 height 227
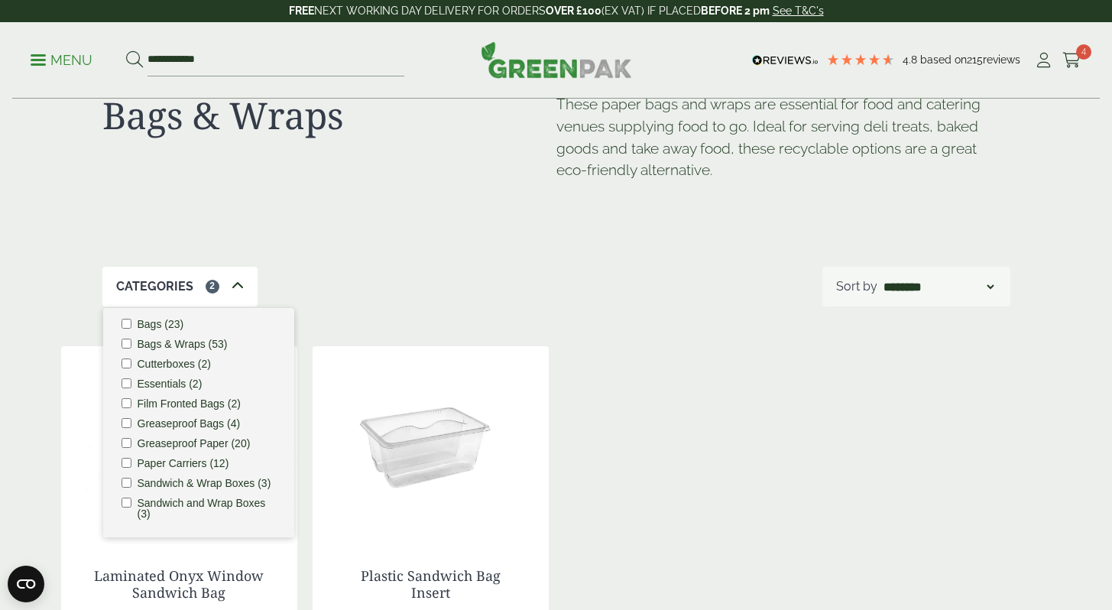
scroll to position [60, 0]
click at [335, 241] on div "Bags & Wraps These paper bags and wraps are essential for food and catering ven…" at bounding box center [556, 152] width 908 height 227
click at [231, 282] on icon at bounding box center [237, 285] width 12 height 12
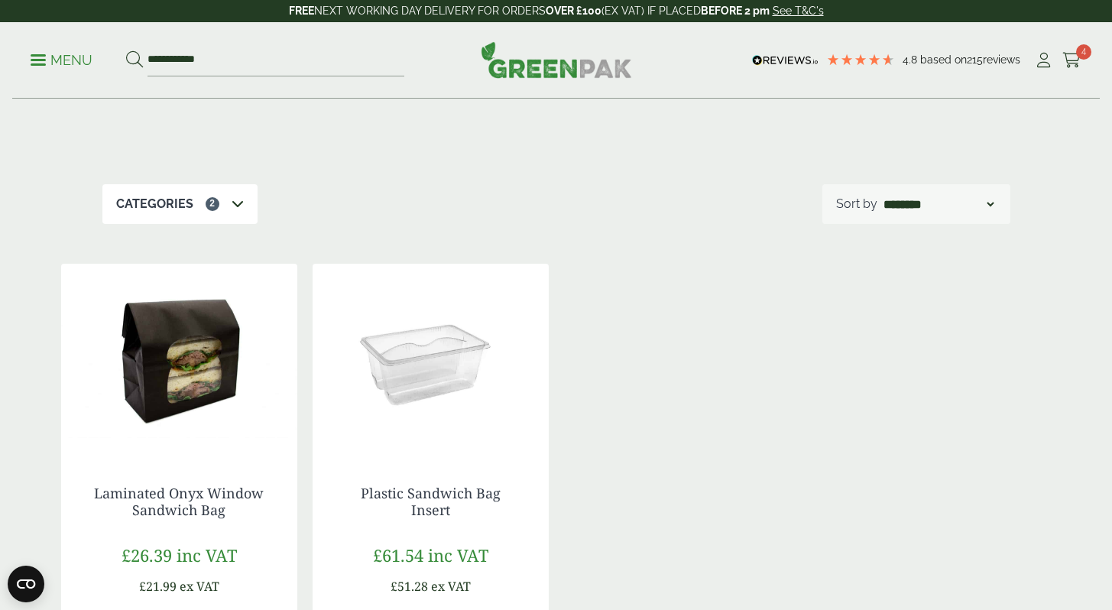
scroll to position [141, 0]
click at [231, 212] on span at bounding box center [237, 205] width 12 height 18
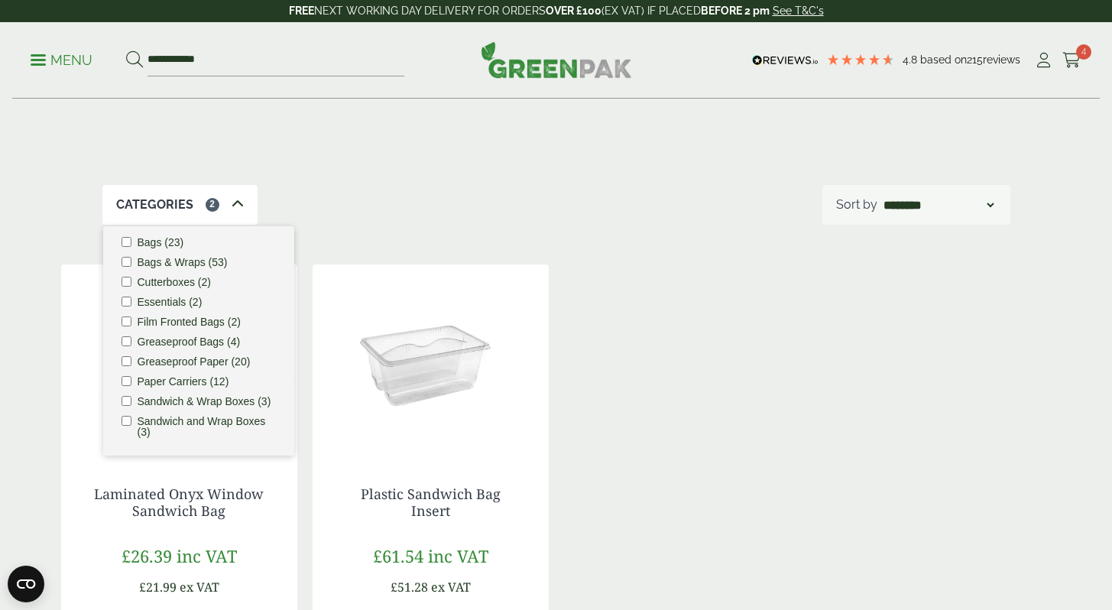
click at [135, 237] on li "Bags (23)" at bounding box center [198, 242] width 154 height 11
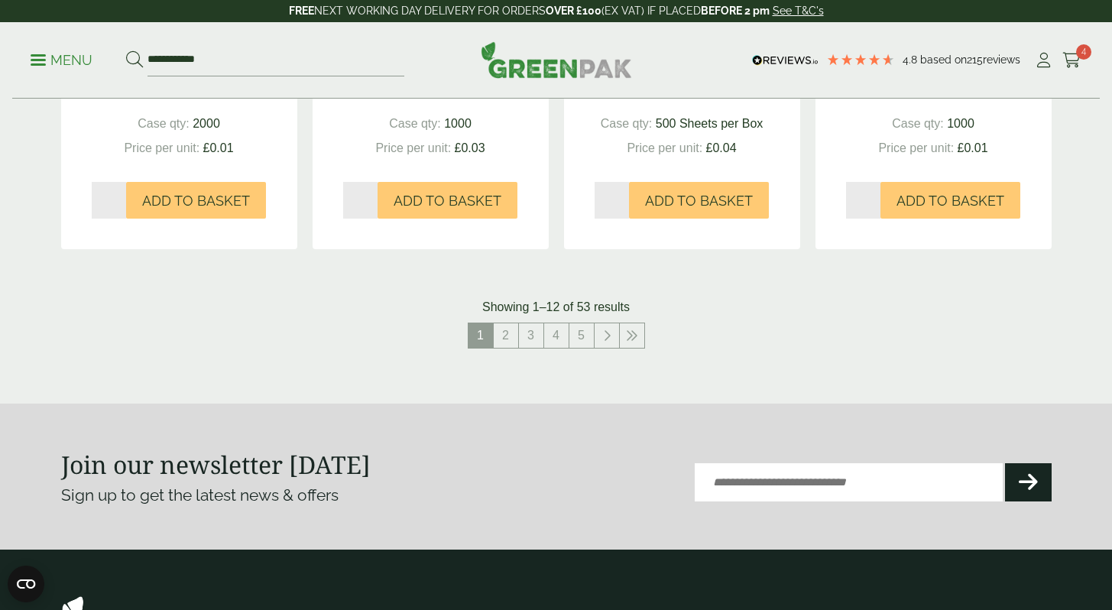
scroll to position [1653, 0]
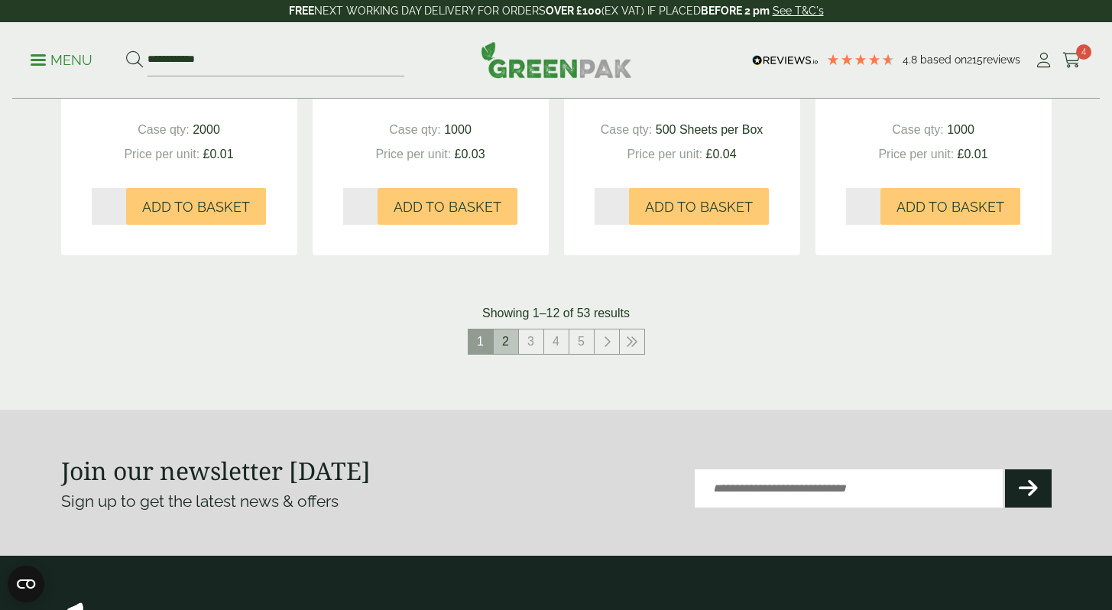
click at [516, 351] on link "2" at bounding box center [506, 341] width 24 height 24
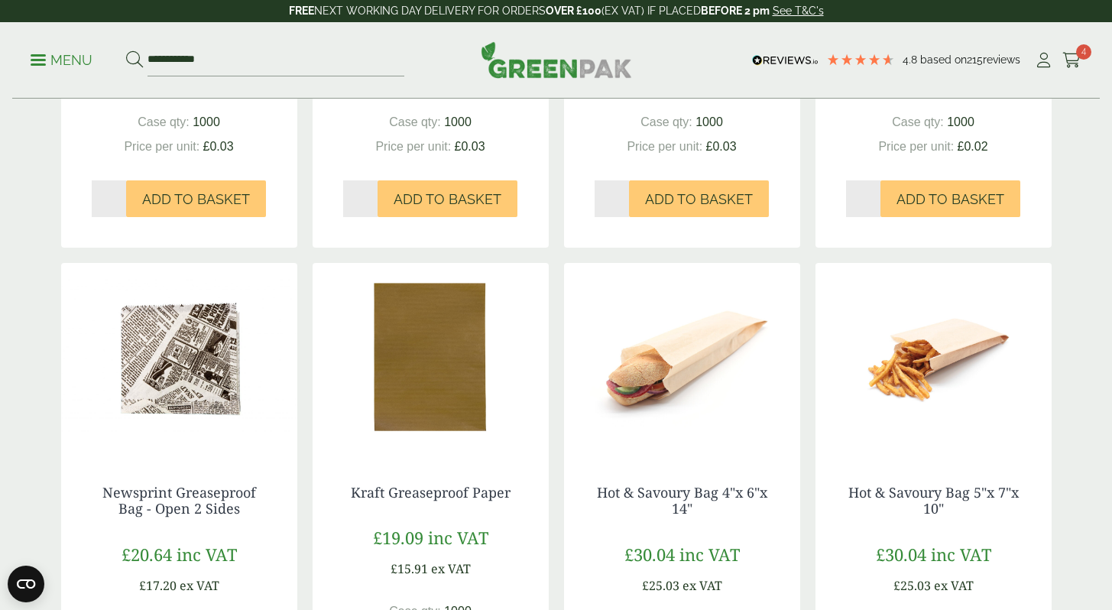
scroll to position [1154, 0]
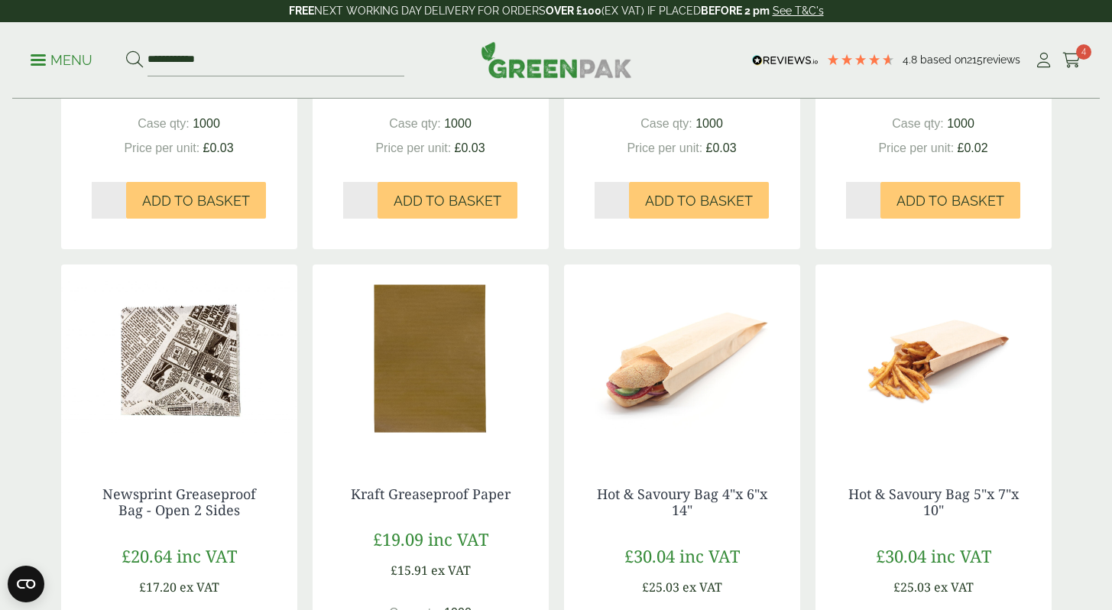
click at [448, 354] on img at bounding box center [430, 359] width 236 height 191
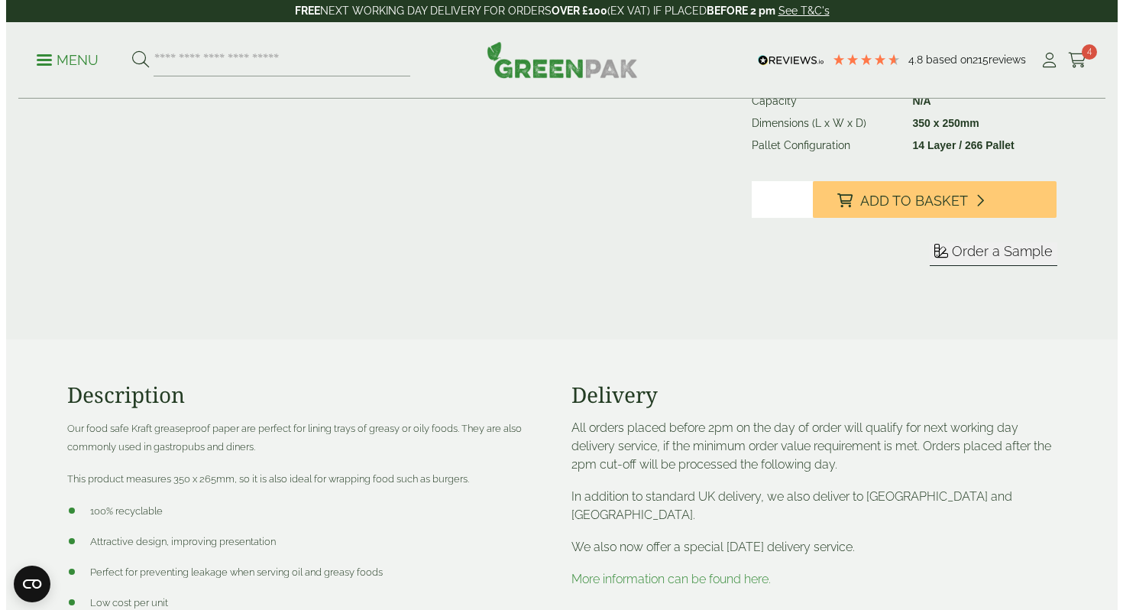
scroll to position [377, 0]
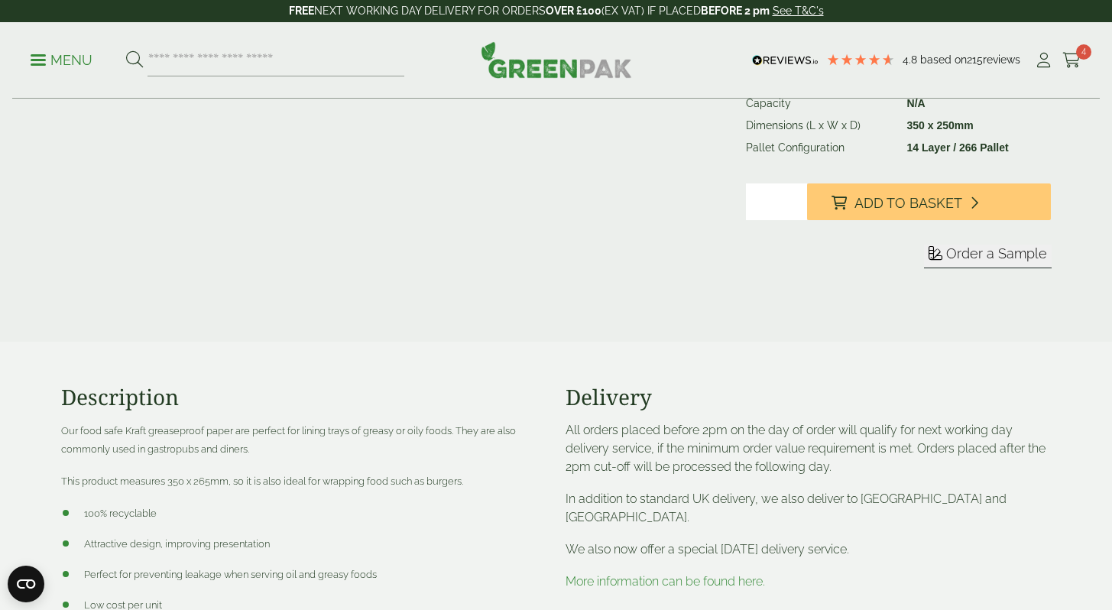
click at [992, 257] on span "Order a Sample" at bounding box center [996, 253] width 101 height 16
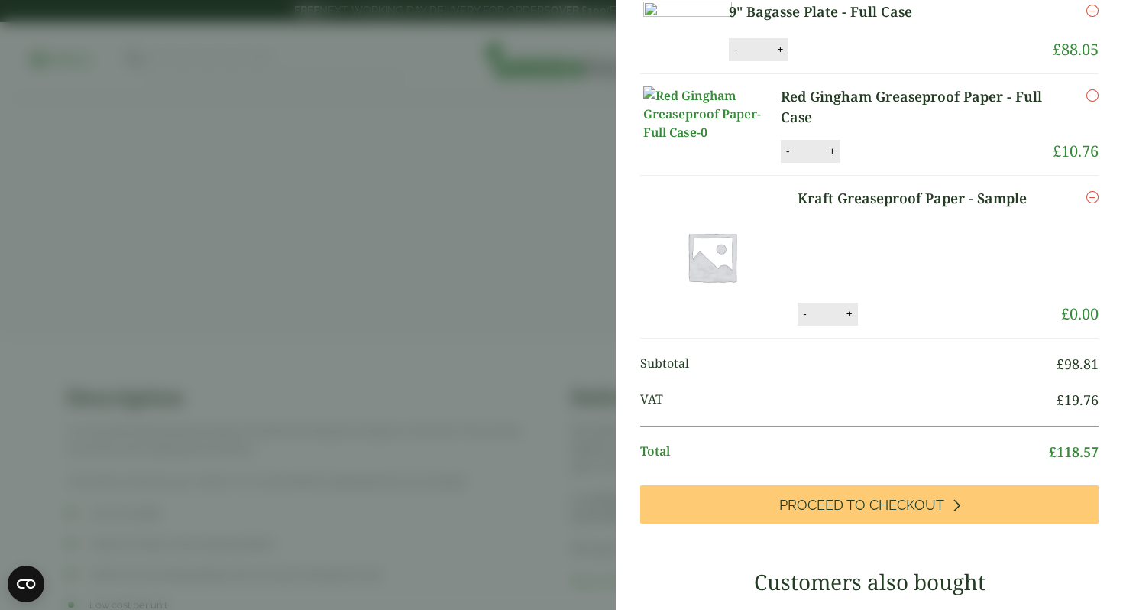
scroll to position [129, 0]
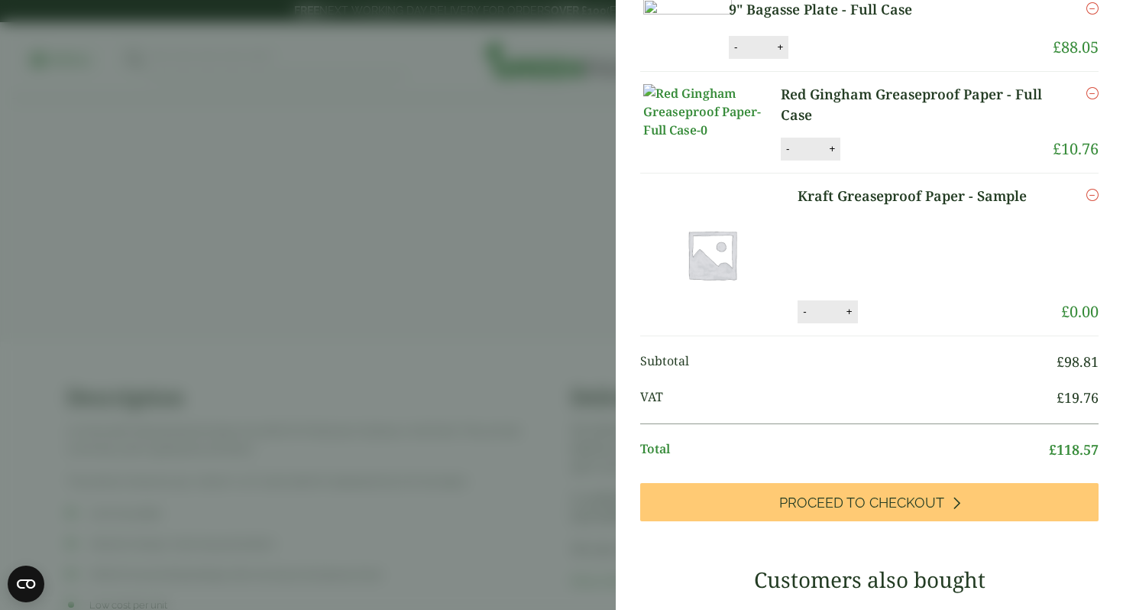
click at [1086, 201] on icon "Remove this item" at bounding box center [1092, 195] width 12 height 12
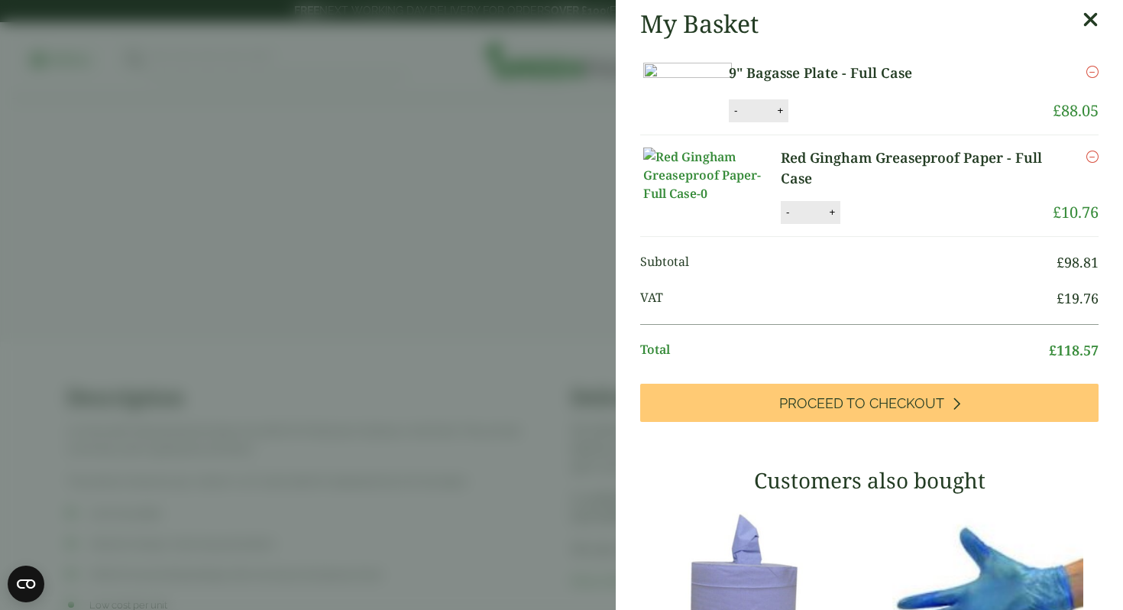
scroll to position [105, 0]
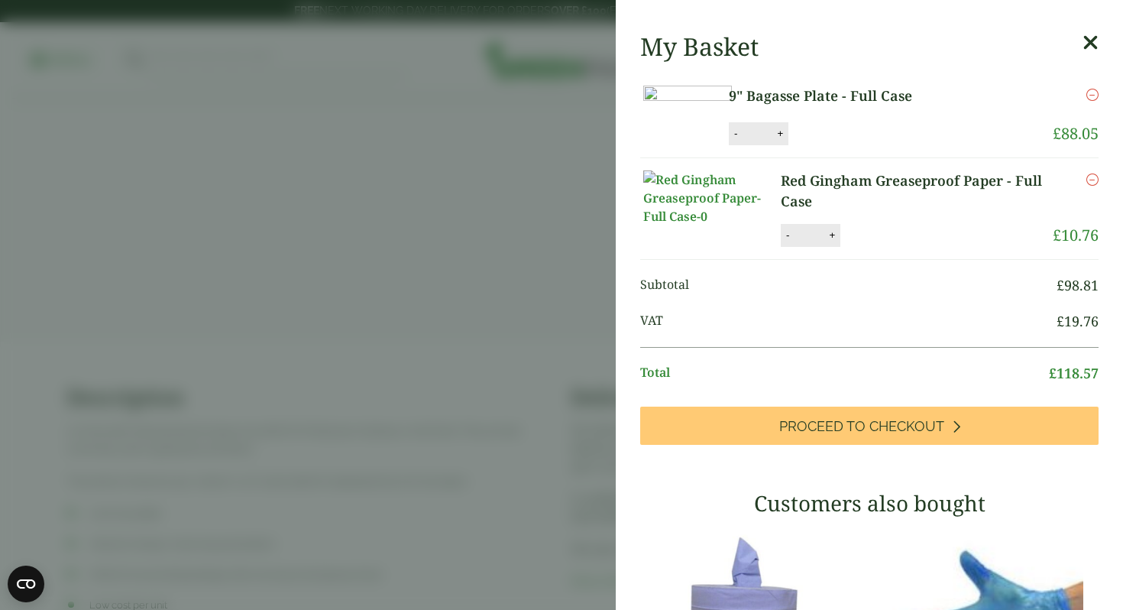
click at [726, 225] on img at bounding box center [712, 197] width 138 height 55
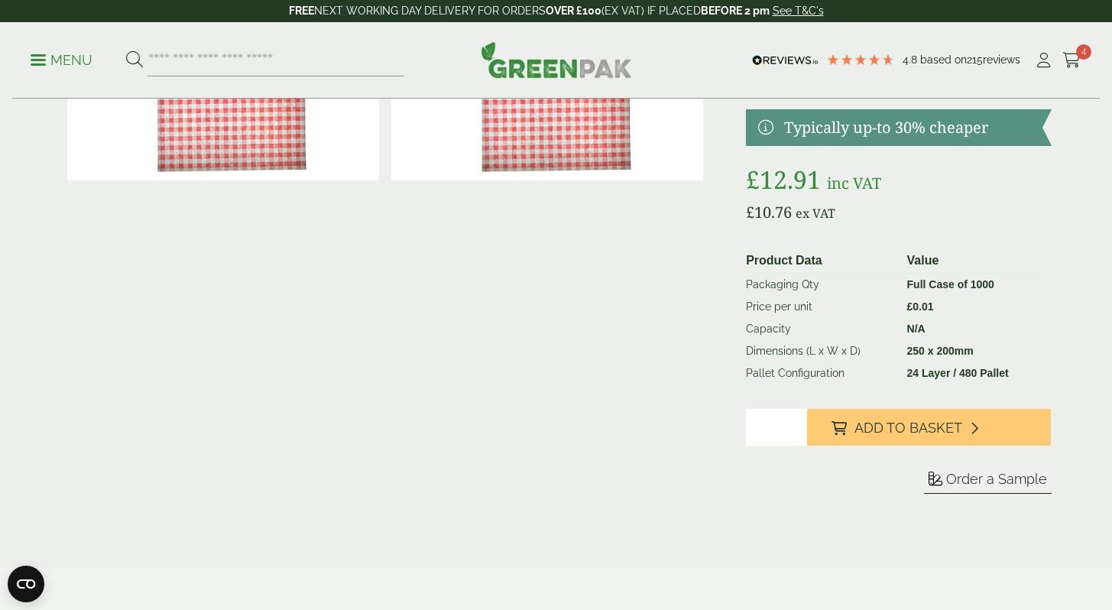
scroll to position [197, 0]
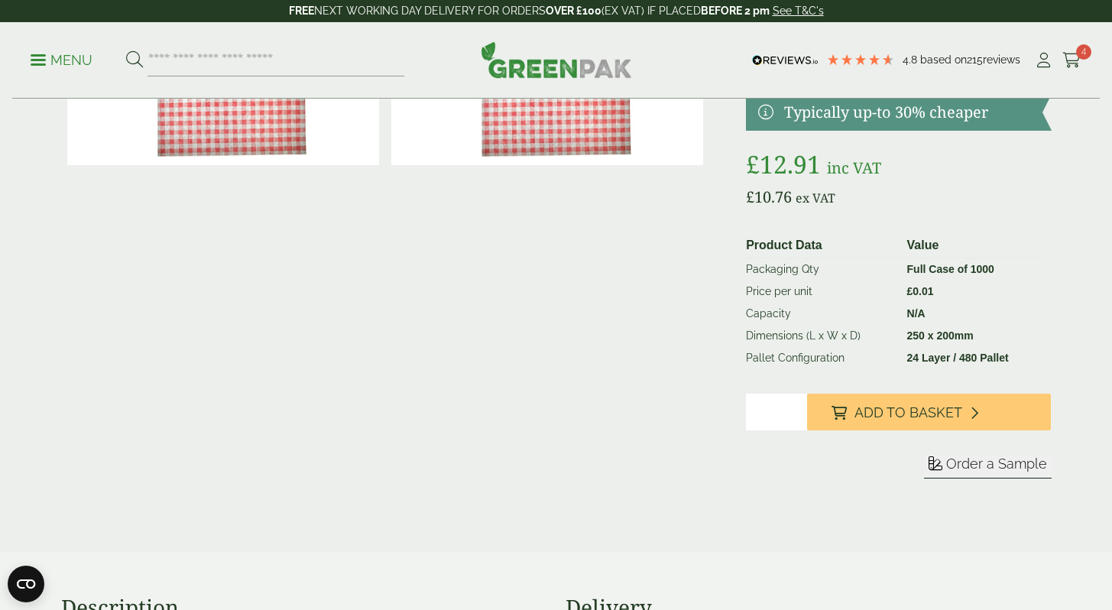
click at [950, 459] on span "Order a Sample" at bounding box center [996, 463] width 101 height 16
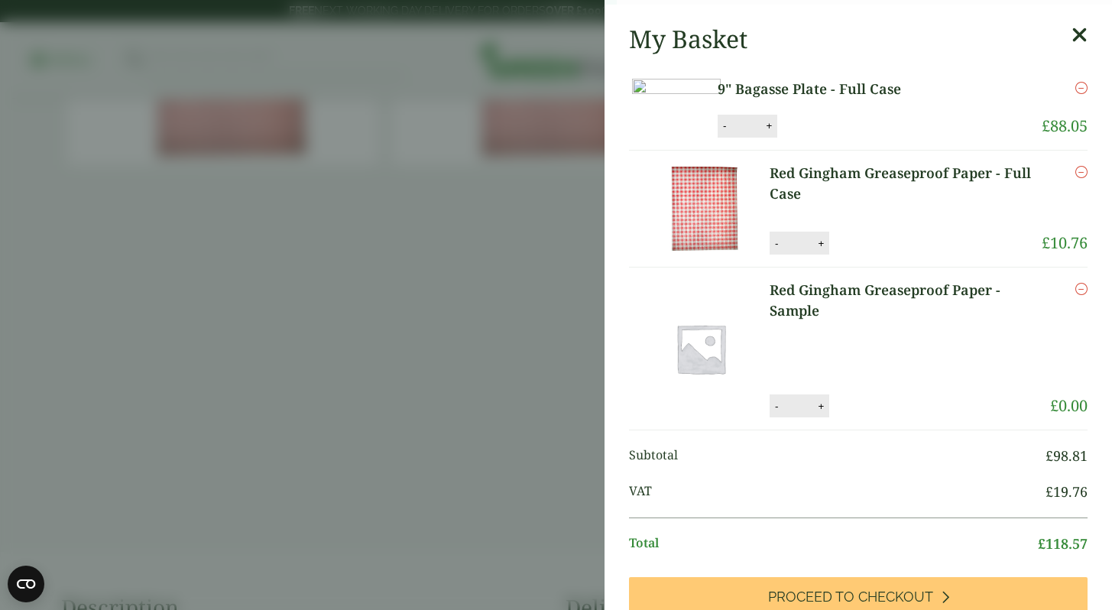
scroll to position [200, 0]
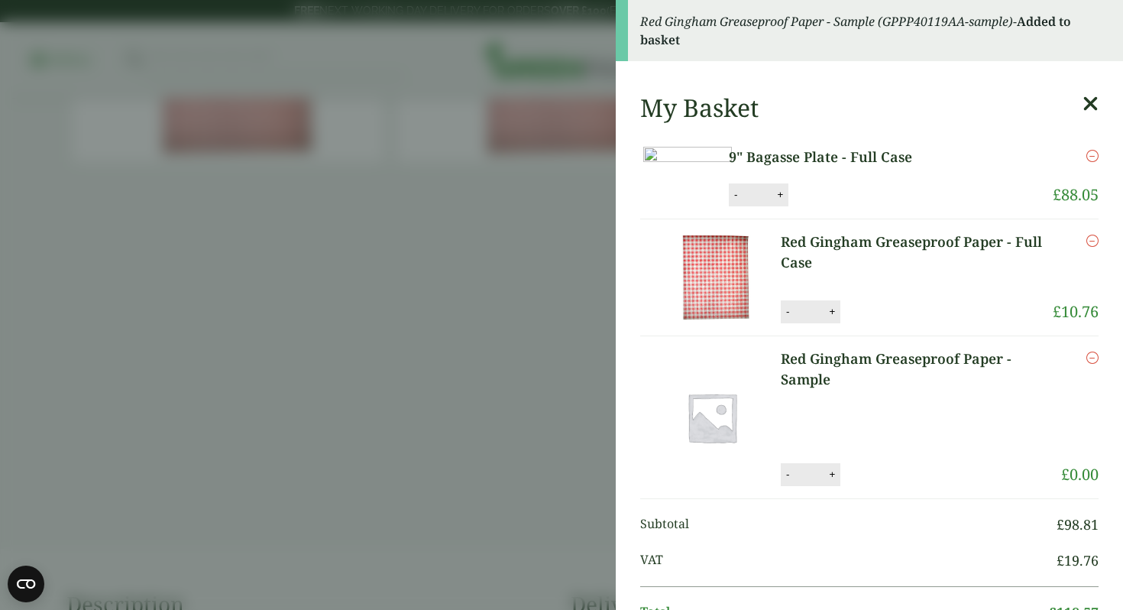
click at [555, 356] on aside "Red Gingham Greaseproof Paper - Sample (GPPP40119AA-sample) - Added to basket M…" at bounding box center [561, 305] width 1123 height 610
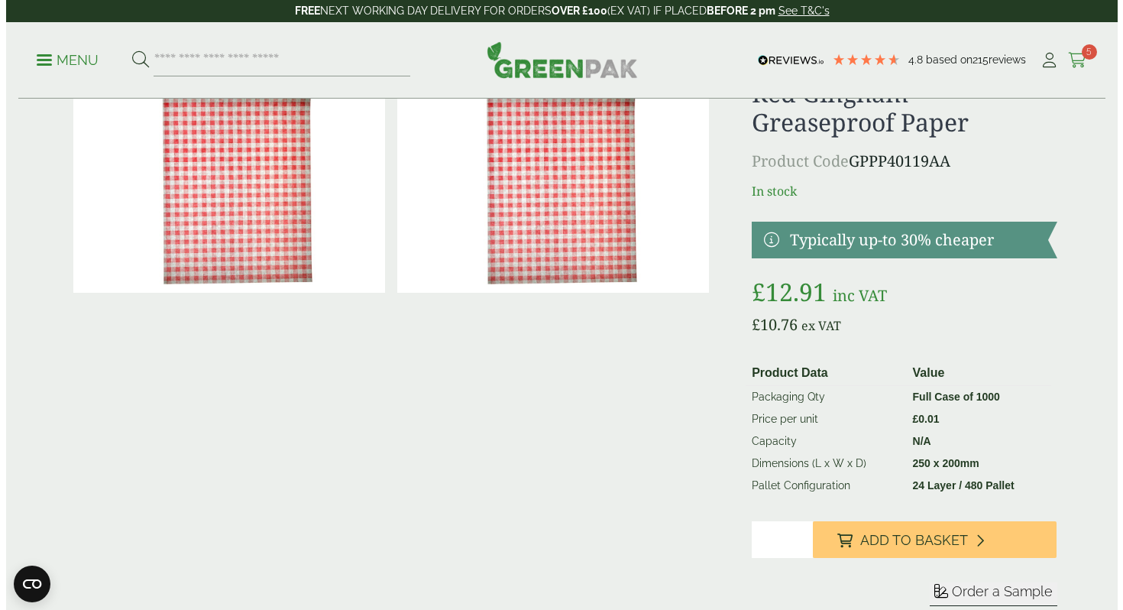
scroll to position [82, 0]
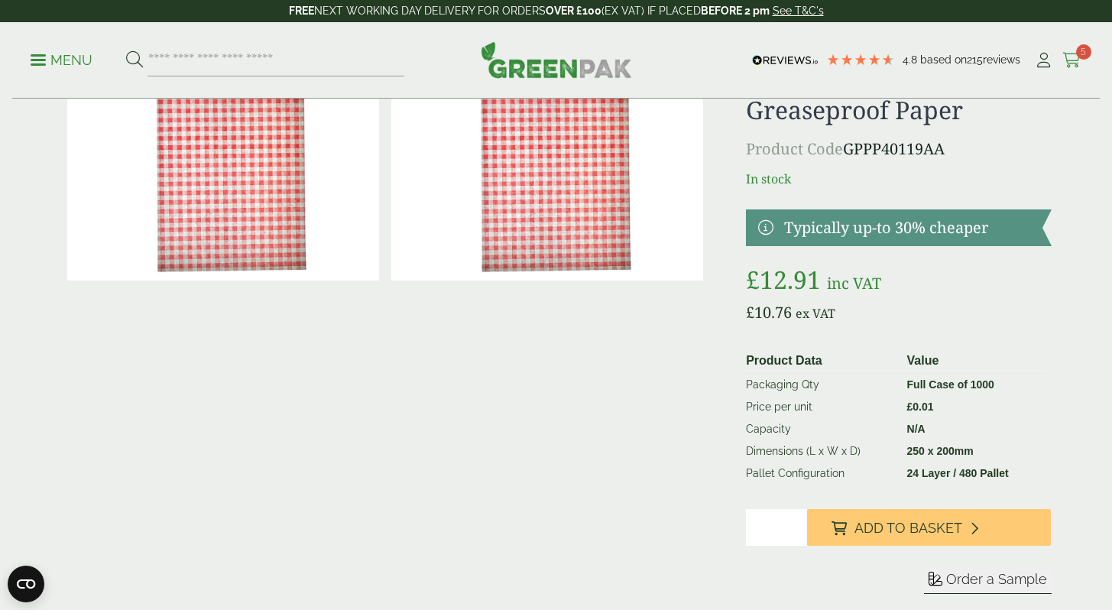
click at [1074, 54] on icon at bounding box center [1071, 60] width 19 height 15
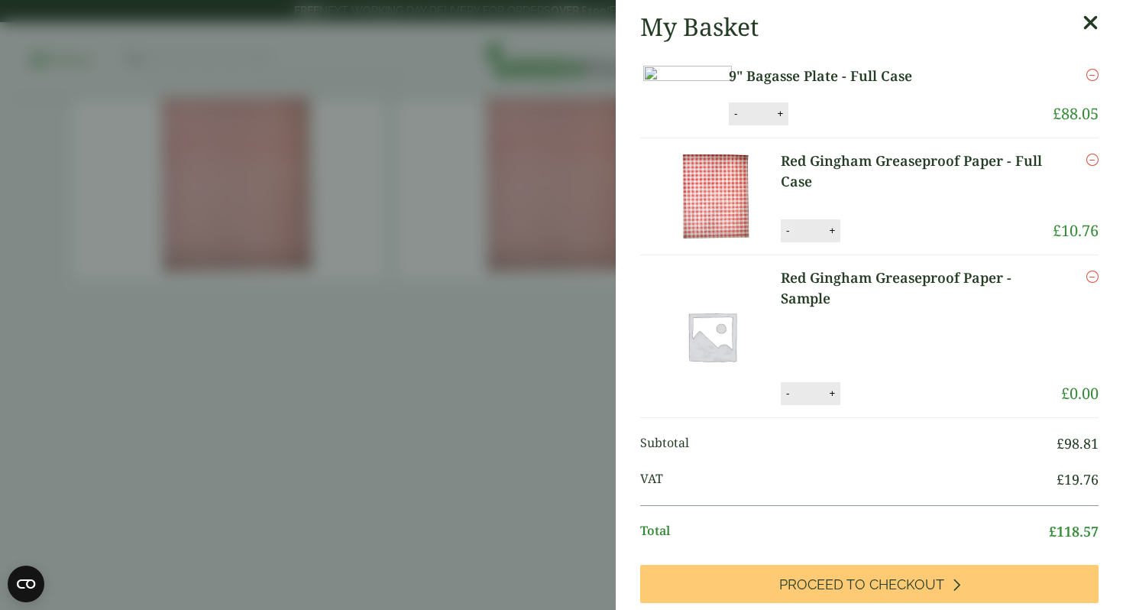
click at [792, 237] on button "-" at bounding box center [788, 230] width 12 height 13
type input "*"
click at [886, 75] on link "9" Bagasse Plate - Full Case" at bounding box center [856, 76] width 254 height 21
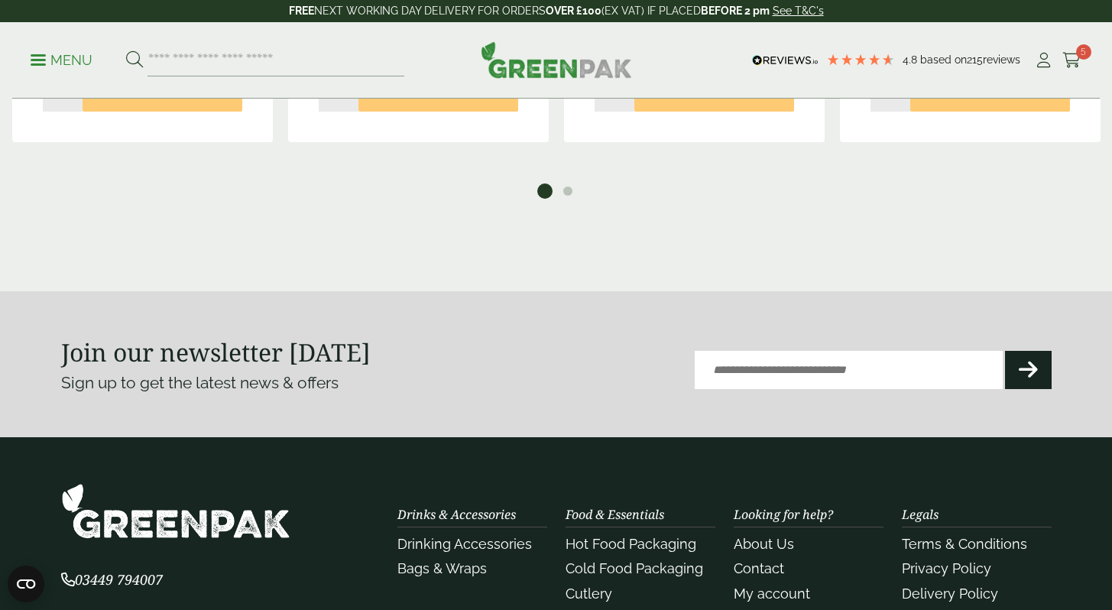
scroll to position [1895, 0]
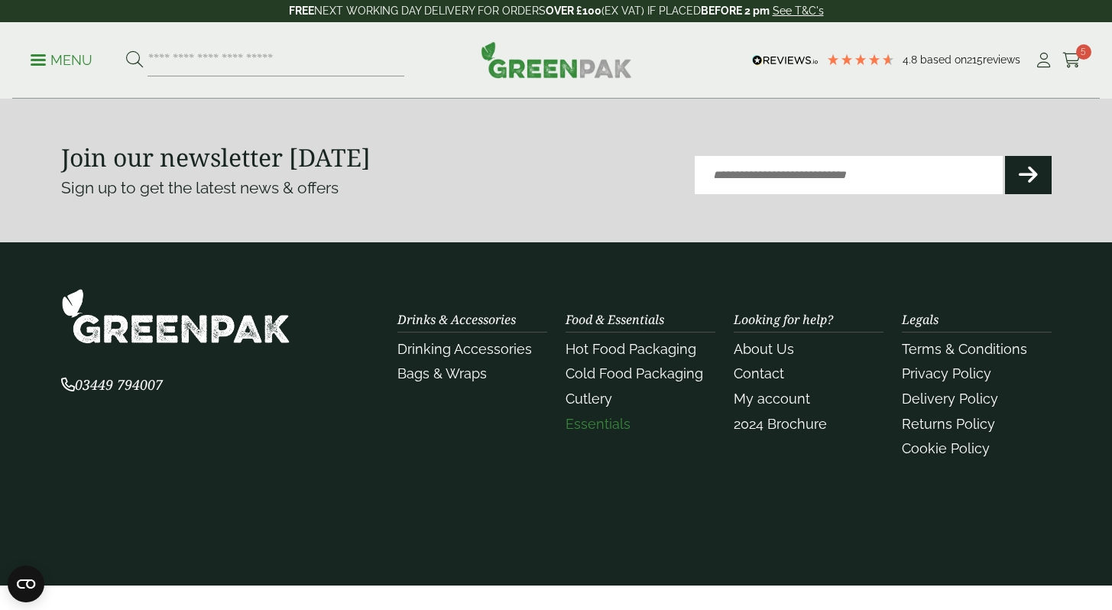
click at [617, 423] on link "Essentials" at bounding box center [597, 424] width 65 height 16
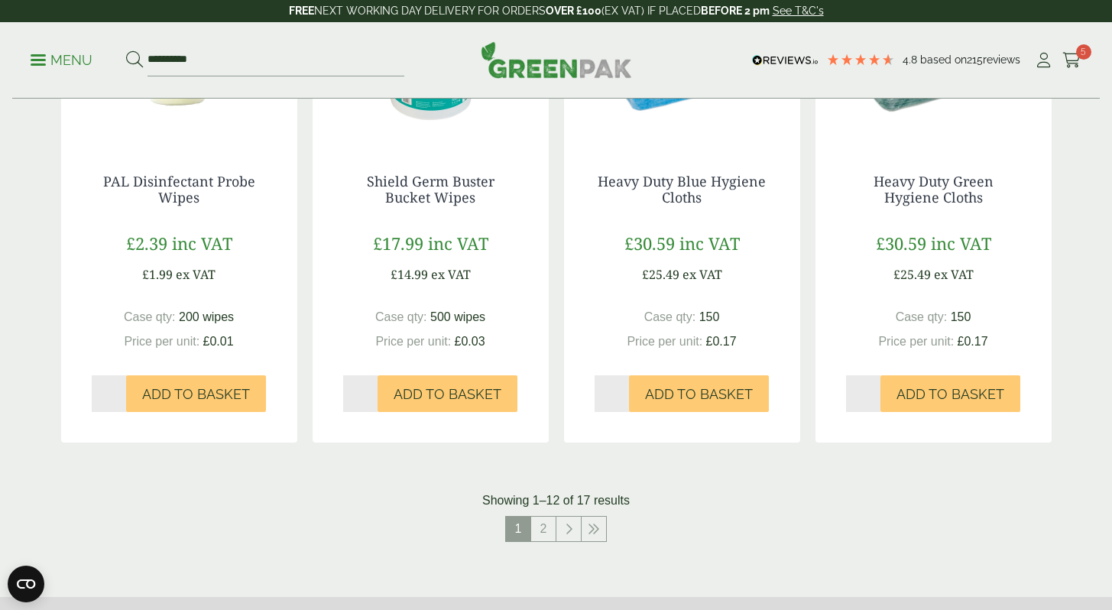
scroll to position [1473, 0]
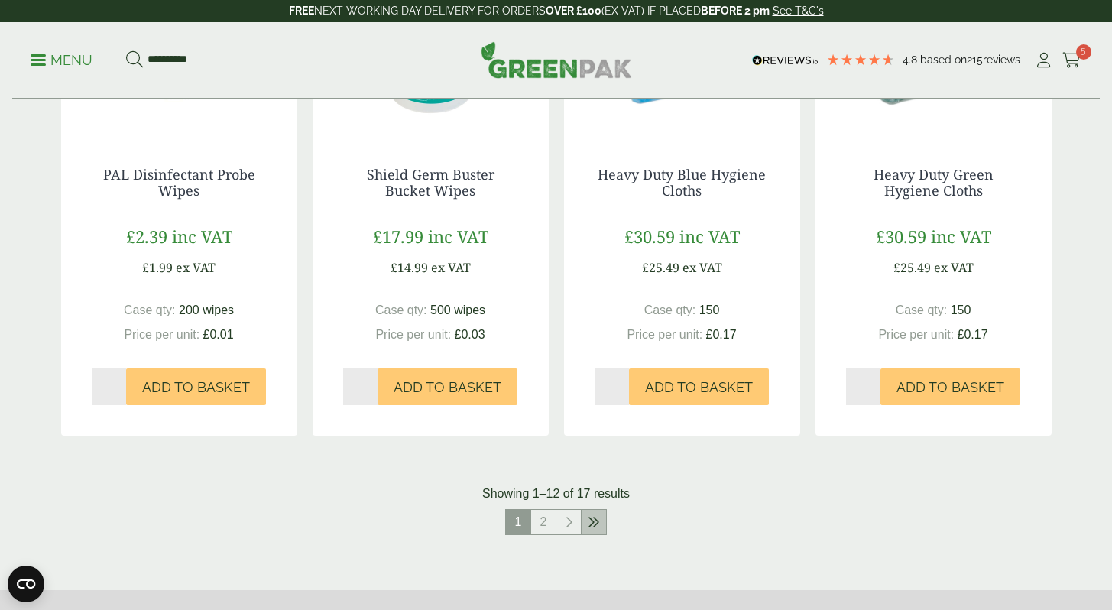
click at [597, 531] on link at bounding box center [593, 522] width 24 height 24
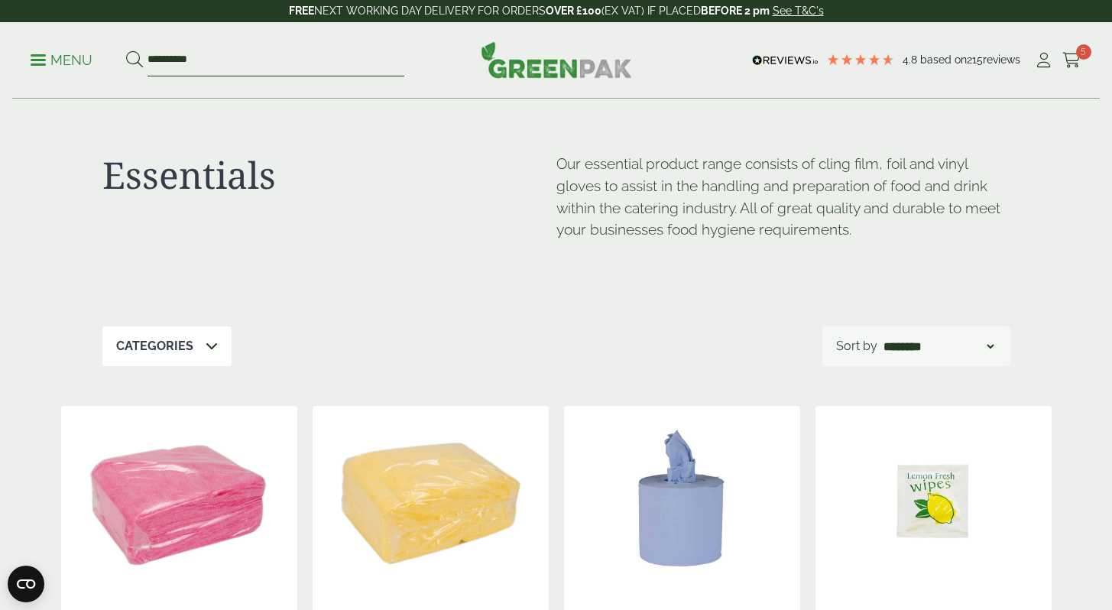
drag, startPoint x: 280, startPoint y: 60, endPoint x: 99, endPoint y: 56, distance: 181.9
click at [99, 56] on ul "**********" at bounding box center [218, 60] width 374 height 32
type input "******"
click at [126, 50] on button at bounding box center [134, 60] width 17 height 20
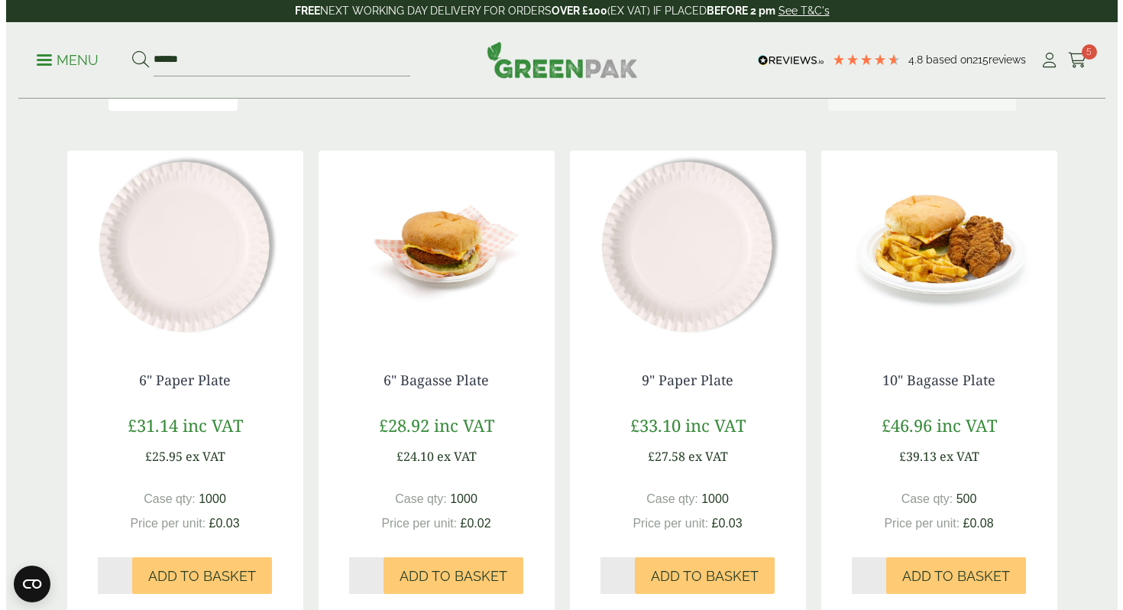
scroll to position [215, 0]
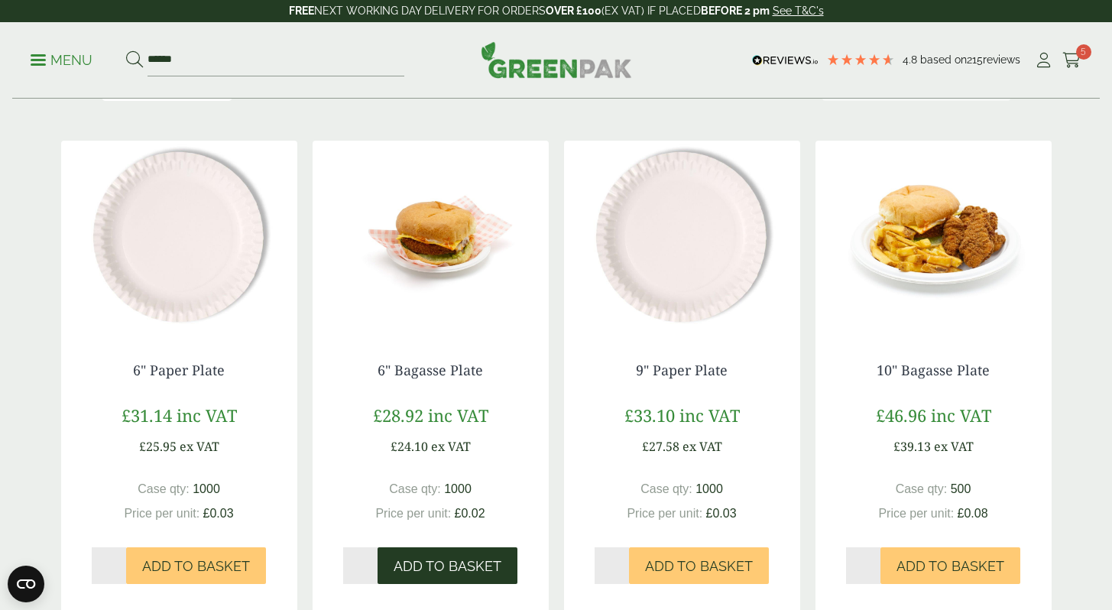
click at [452, 575] on button "Add to Basket" at bounding box center [447, 565] width 140 height 37
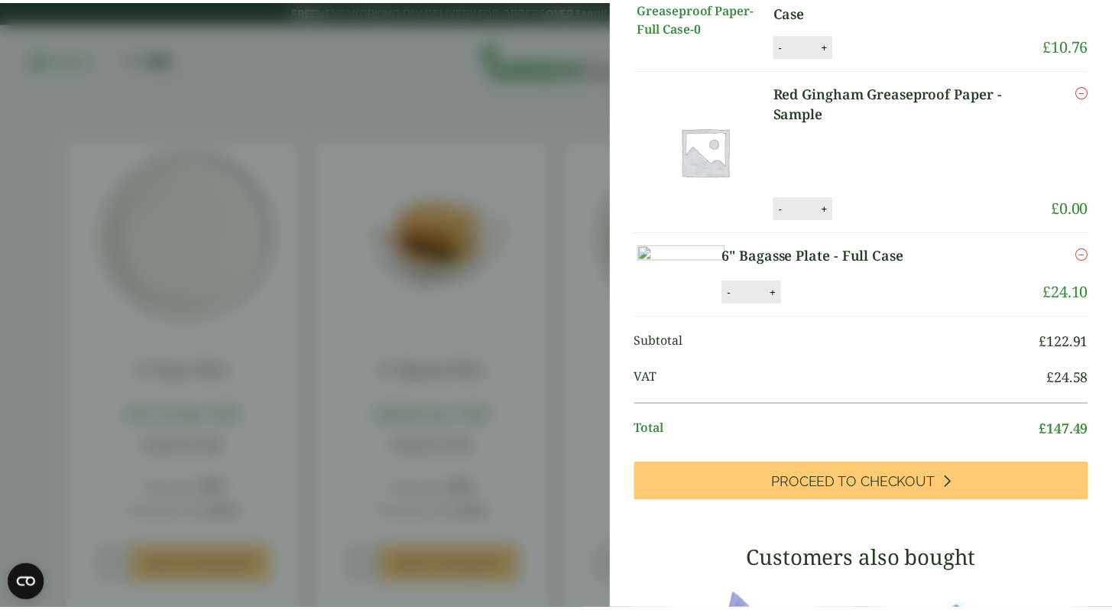
scroll to position [155, 0]
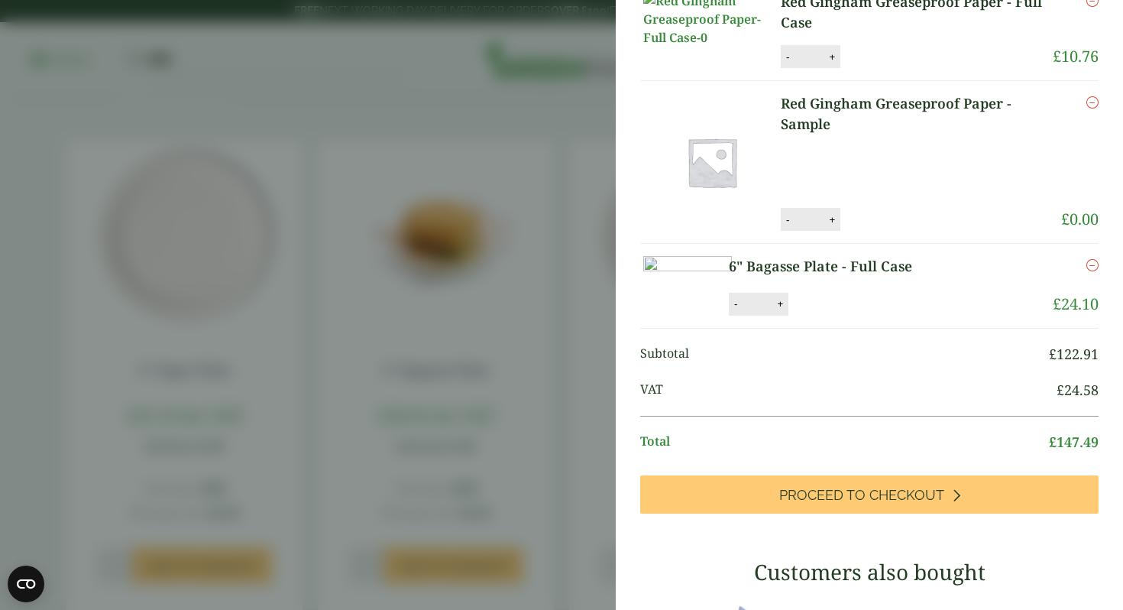
click at [500, 189] on aside "My Basket 9" Bagasse Plate - Full Case 9" Bagasse Plate - Full Case quantity - …" at bounding box center [561, 305] width 1123 height 610
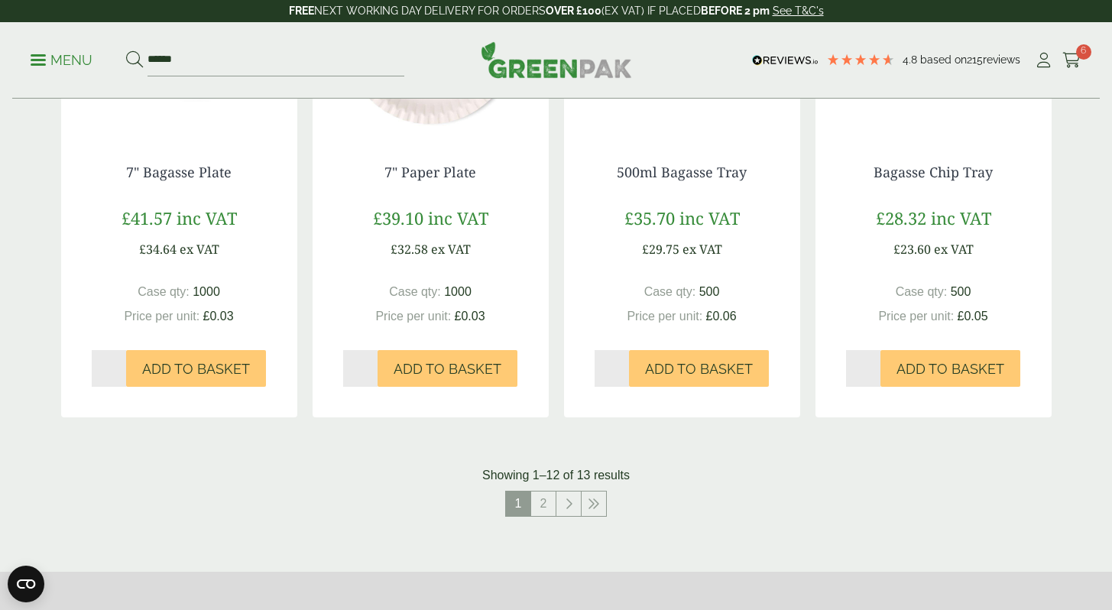
scroll to position [1659, 0]
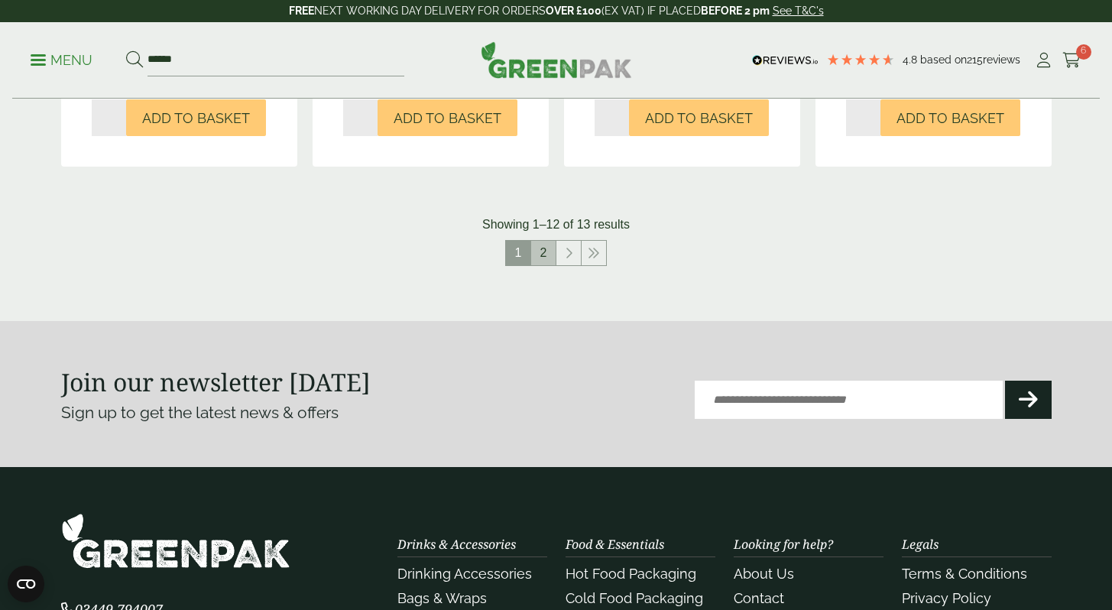
click at [553, 264] on link "2" at bounding box center [543, 253] width 24 height 24
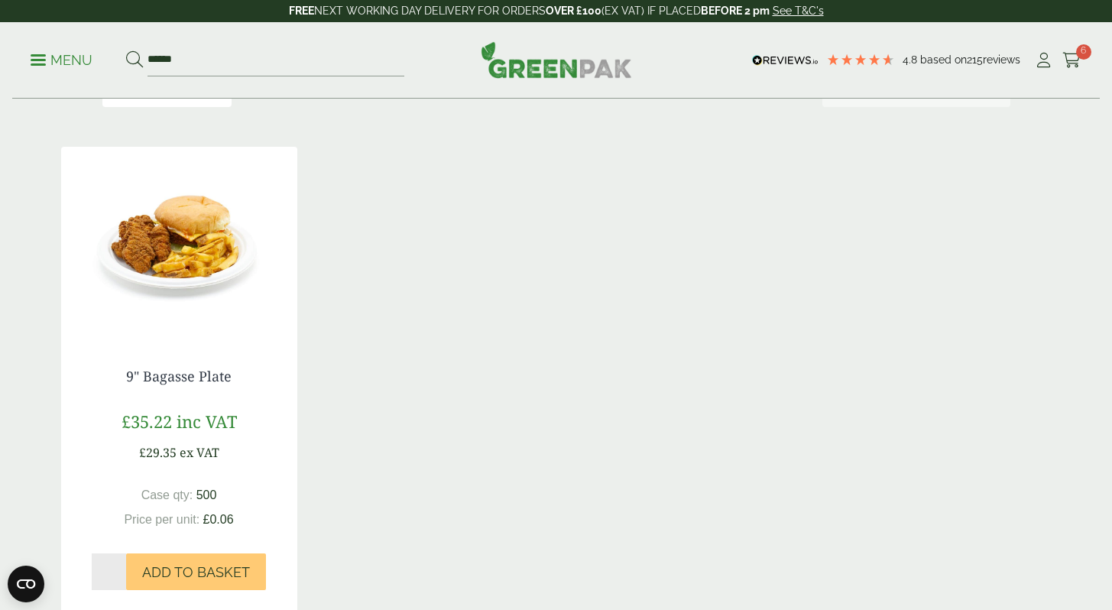
scroll to position [220, 0]
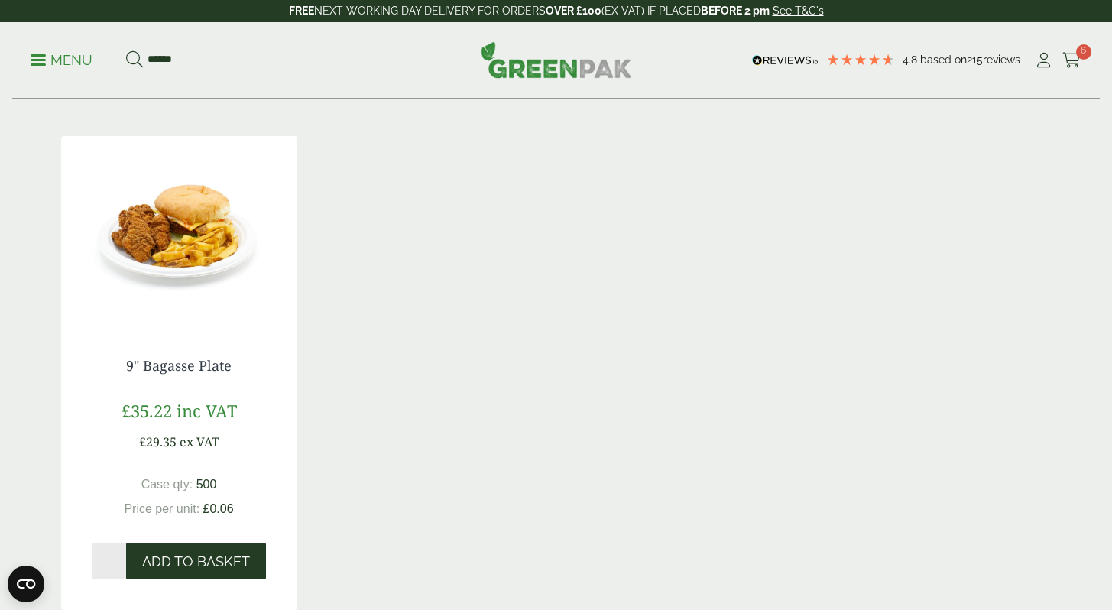
click at [219, 547] on button "Add to Basket" at bounding box center [196, 560] width 140 height 37
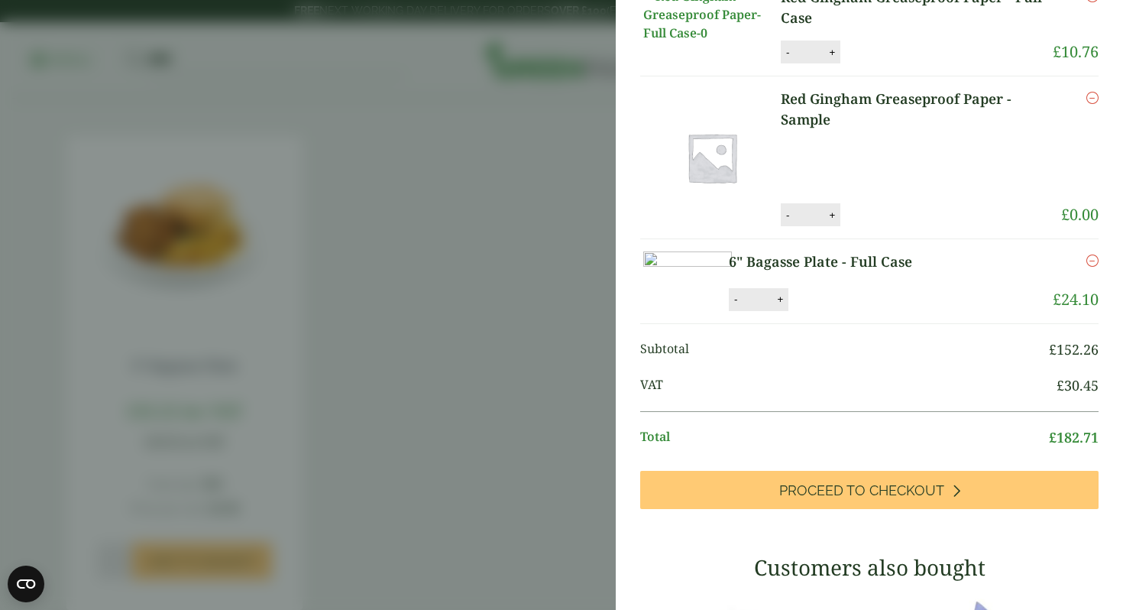
scroll to position [218, 0]
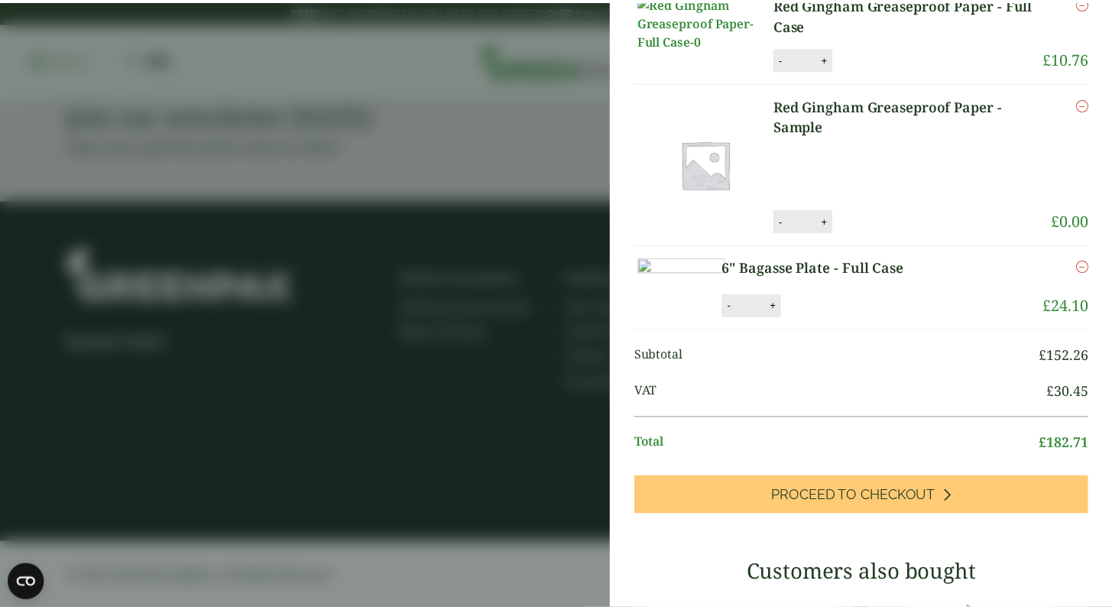
scroll to position [1925, 0]
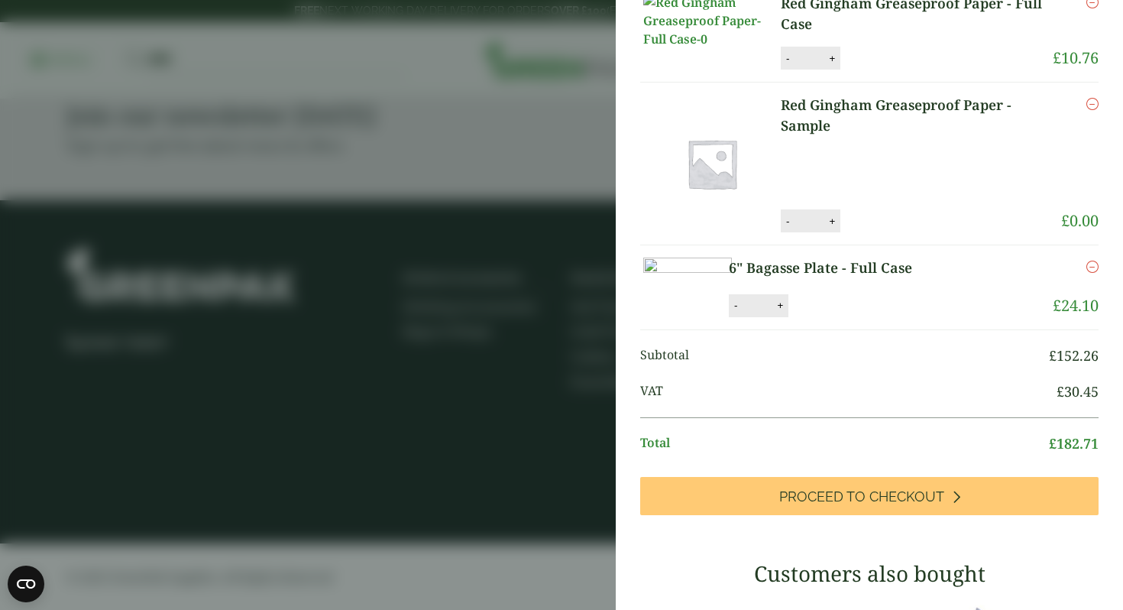
click at [445, 306] on aside "9" Bagasse Plate - Full Case (GP2830013) - Added to basket My Basket 9" Bagasse…" at bounding box center [561, 305] width 1123 height 610
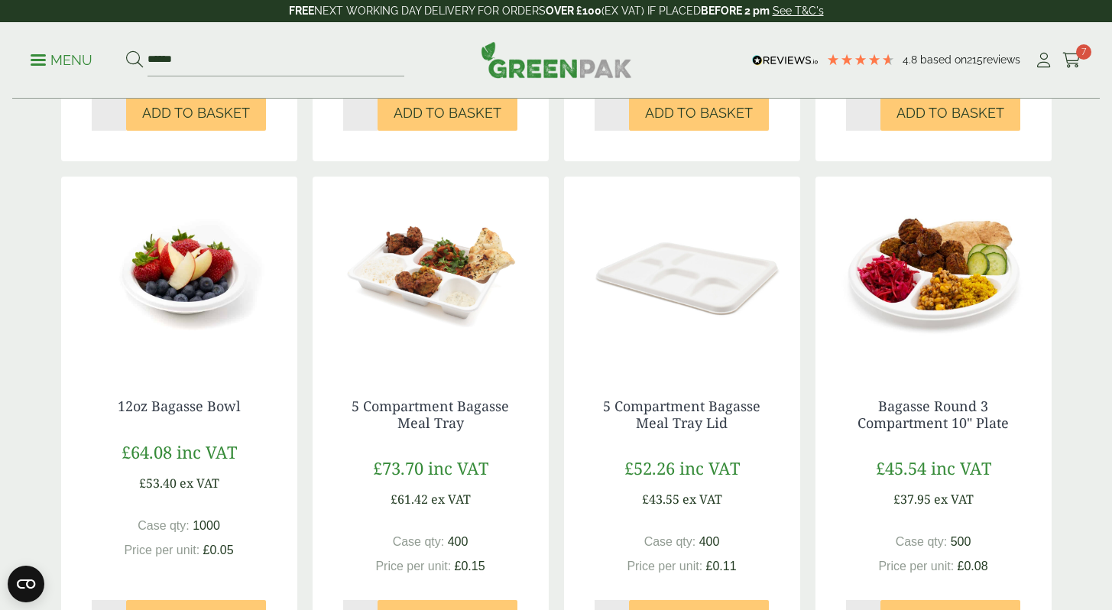
scroll to position [669, 0]
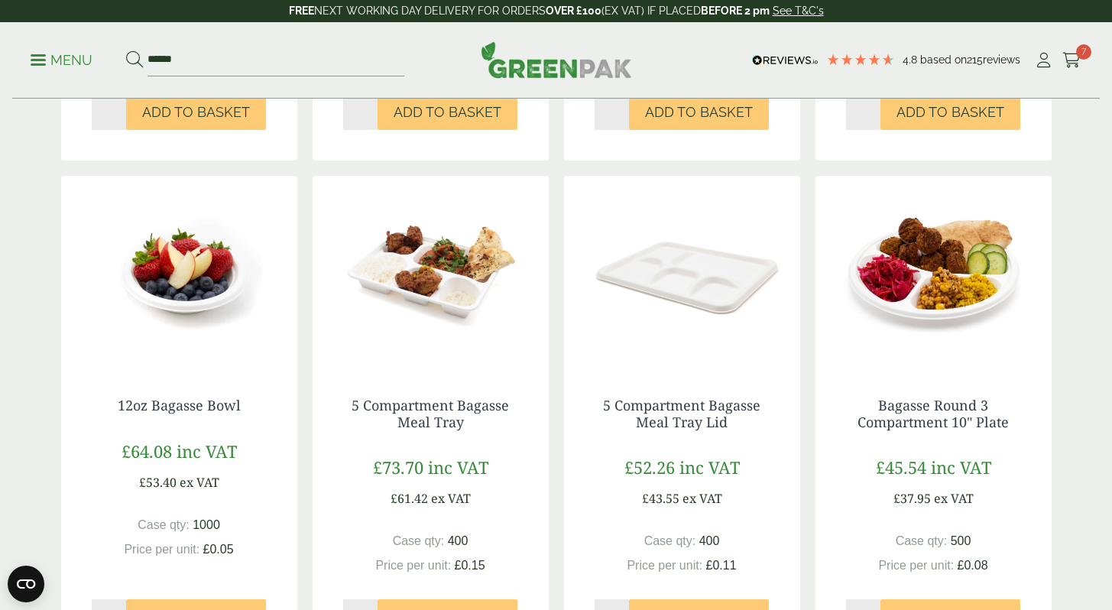
click at [188, 294] on img at bounding box center [179, 271] width 236 height 191
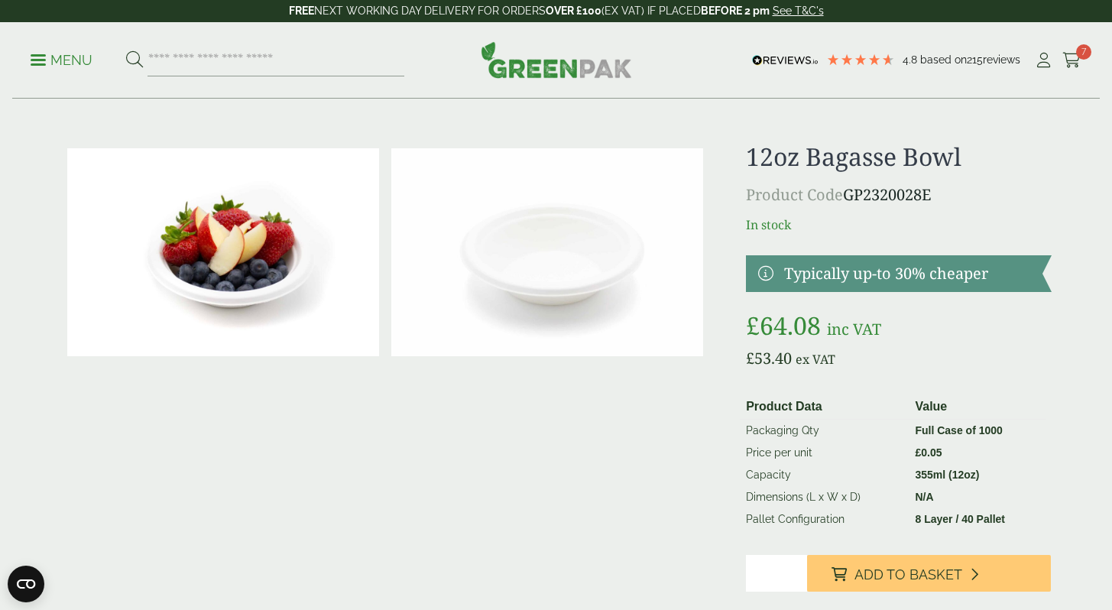
scroll to position [31, 0]
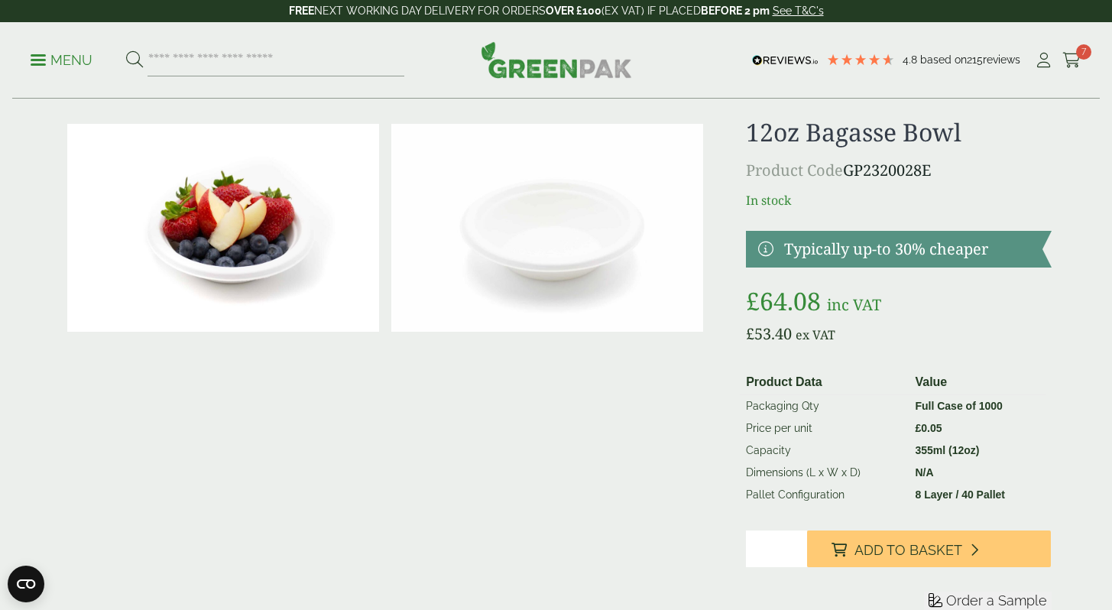
click at [767, 258] on link at bounding box center [898, 249] width 305 height 37
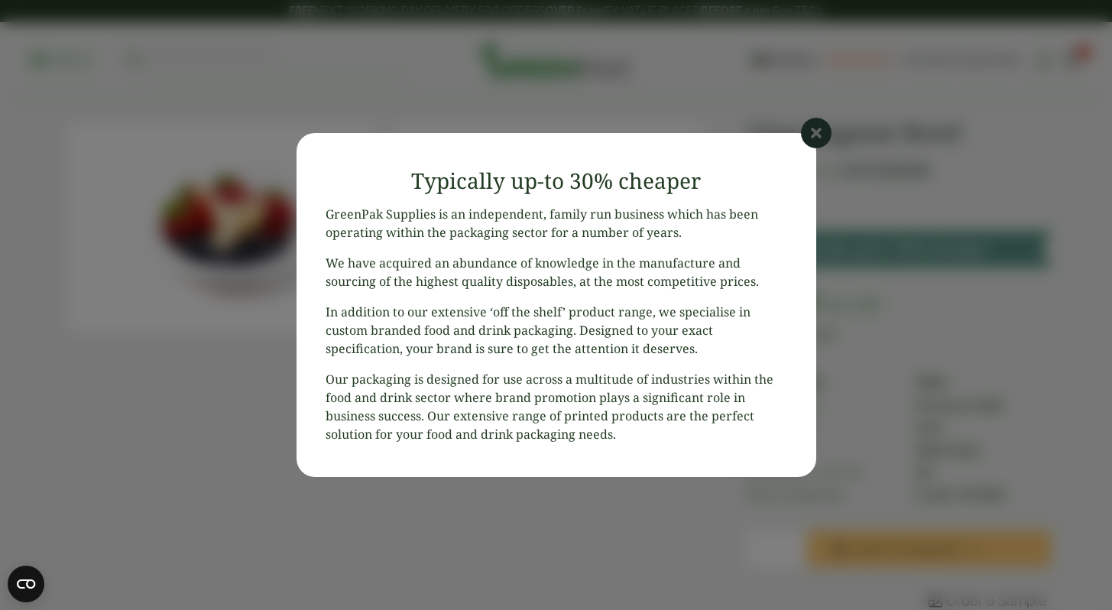
click at [809, 143] on icon at bounding box center [816, 133] width 31 height 31
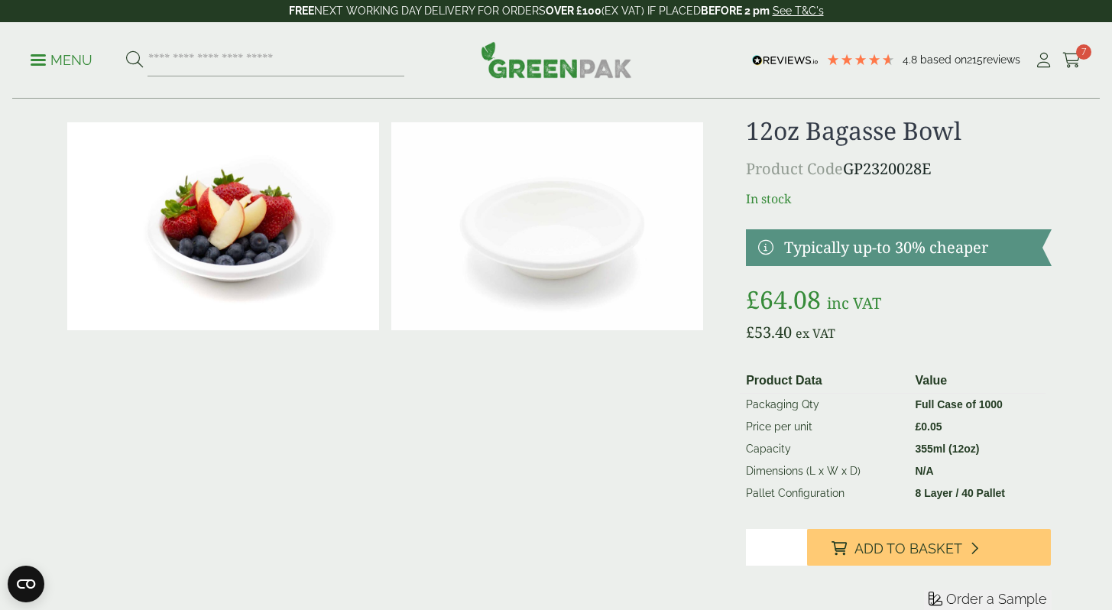
scroll to position [0, 0]
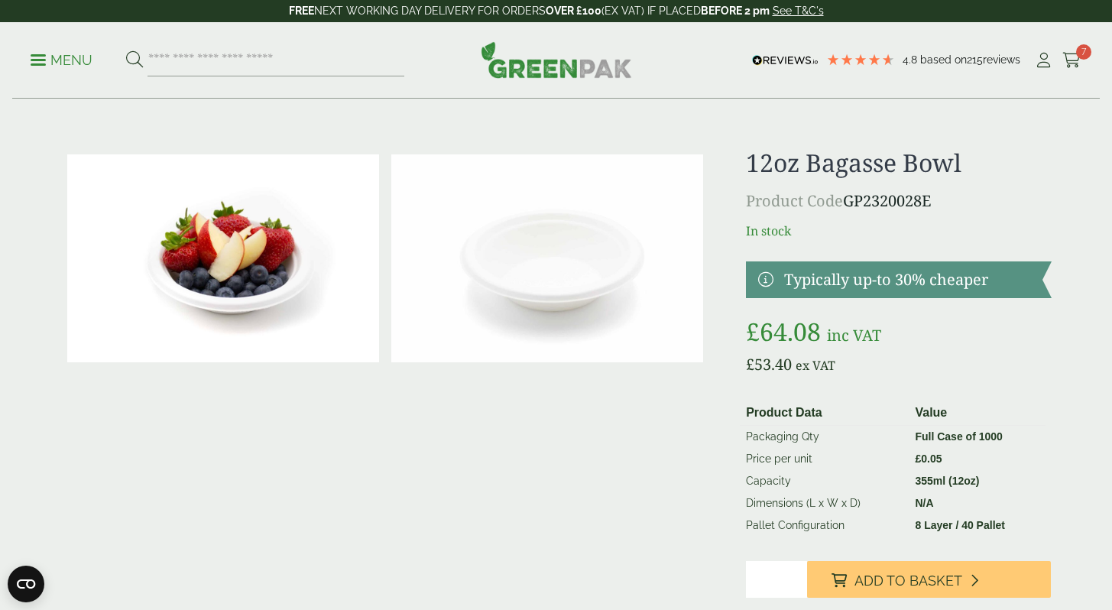
click at [555, 299] on img at bounding box center [547, 258] width 312 height 208
click at [267, 70] on input "search" at bounding box center [275, 60] width 257 height 32
type input "****"
click at [126, 50] on button at bounding box center [134, 60] width 17 height 20
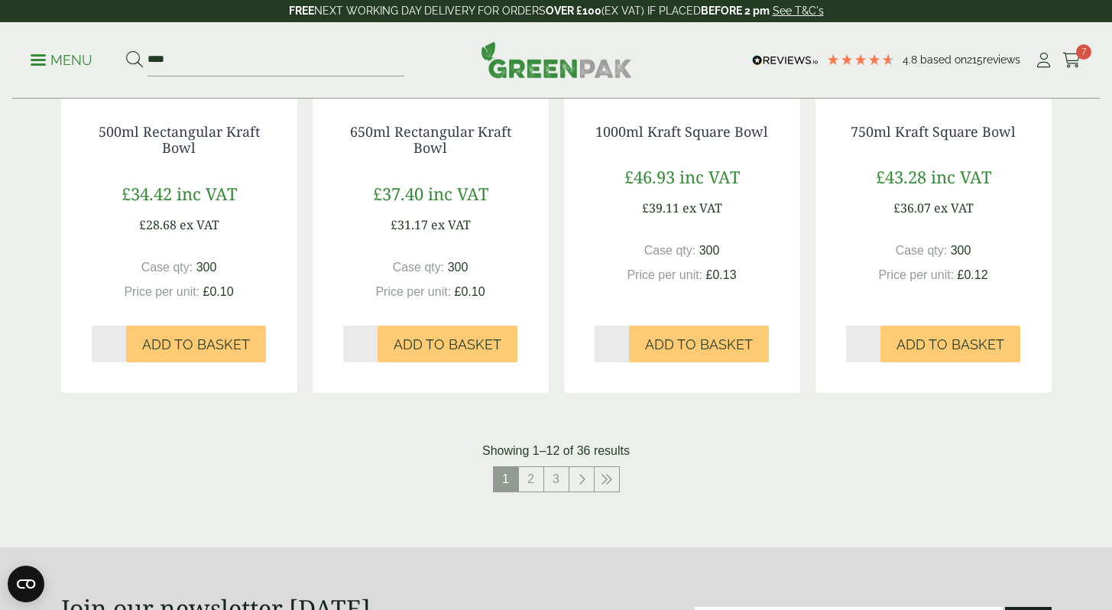
scroll to position [1485, 0]
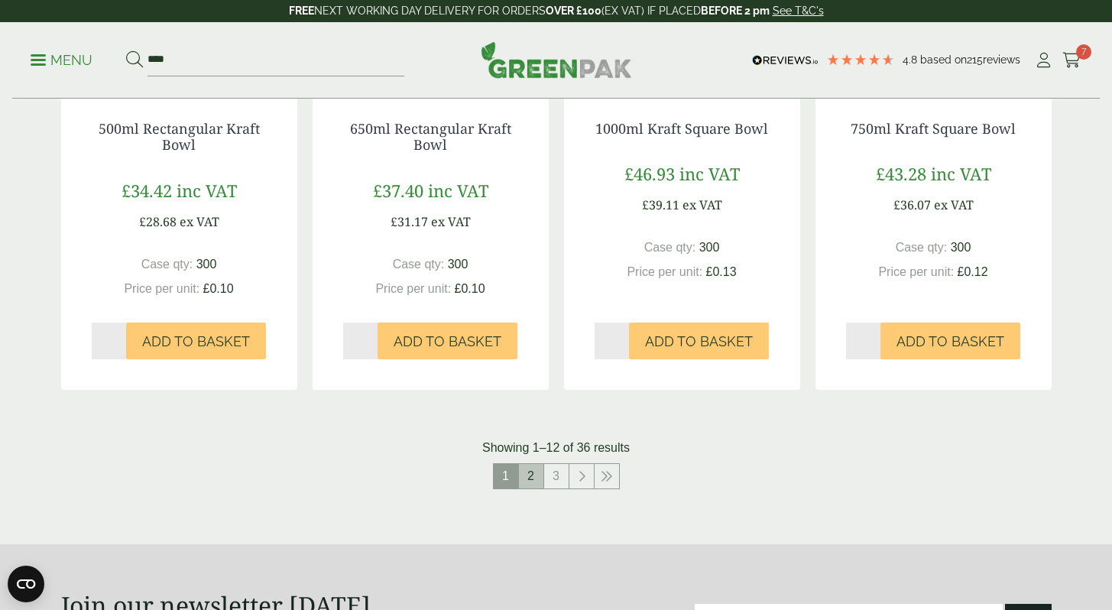
click at [525, 478] on link "2" at bounding box center [531, 476] width 24 height 24
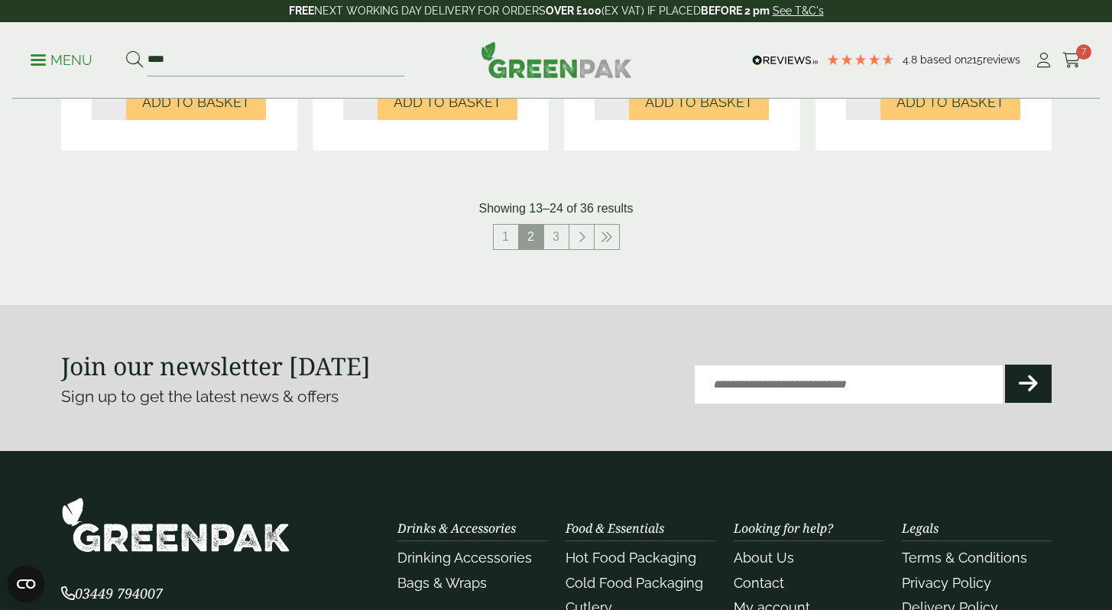
scroll to position [1715, 0]
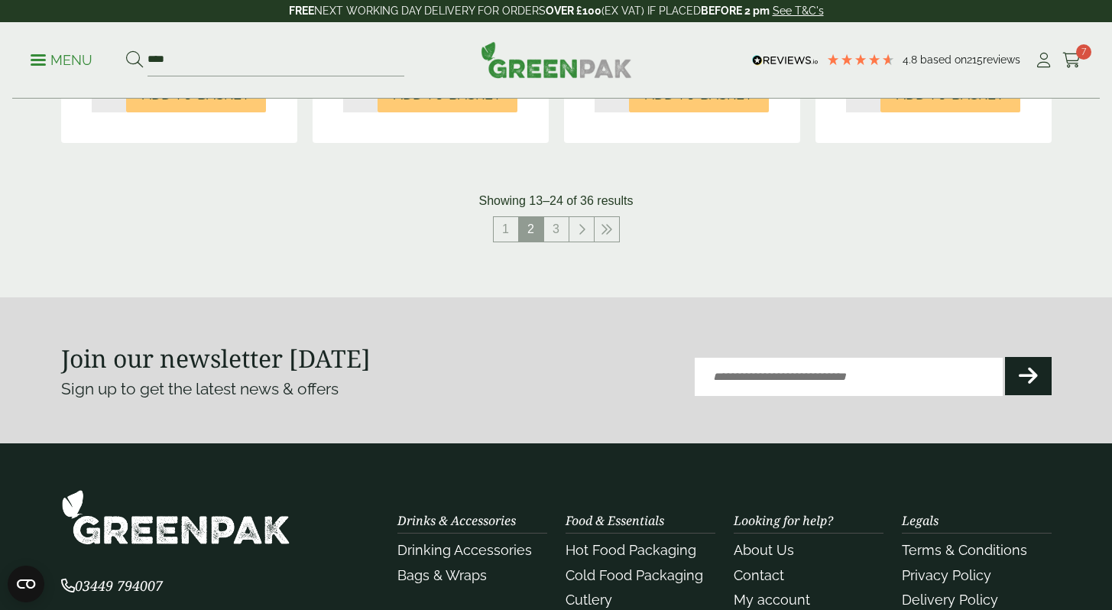
click at [560, 242] on nav "1 2 3" at bounding box center [556, 231] width 990 height 31
click at [560, 238] on link "3" at bounding box center [556, 229] width 24 height 24
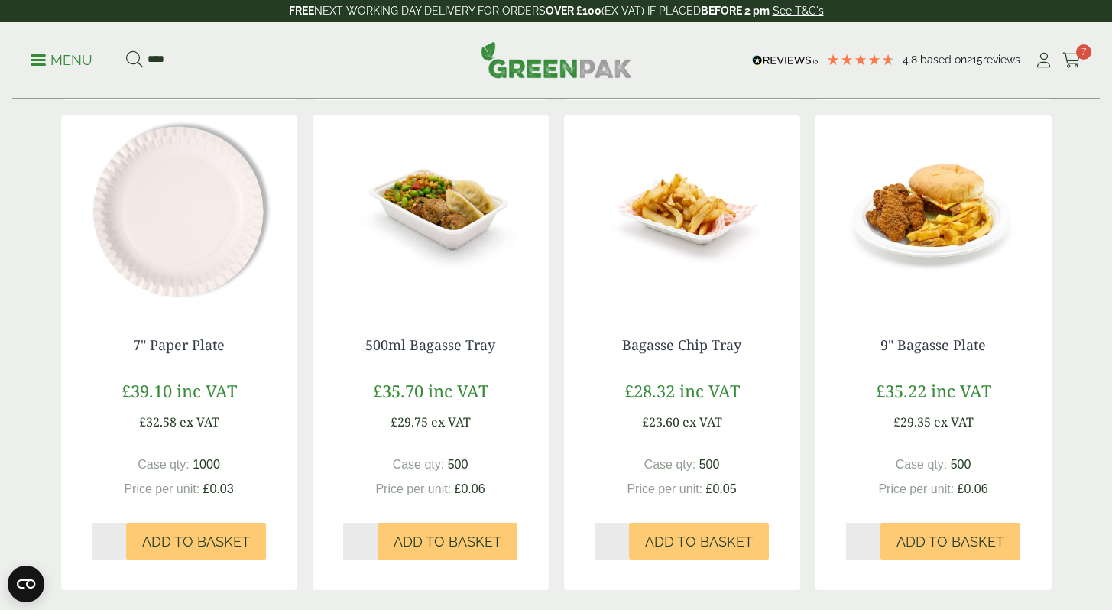
scroll to position [1233, 0]
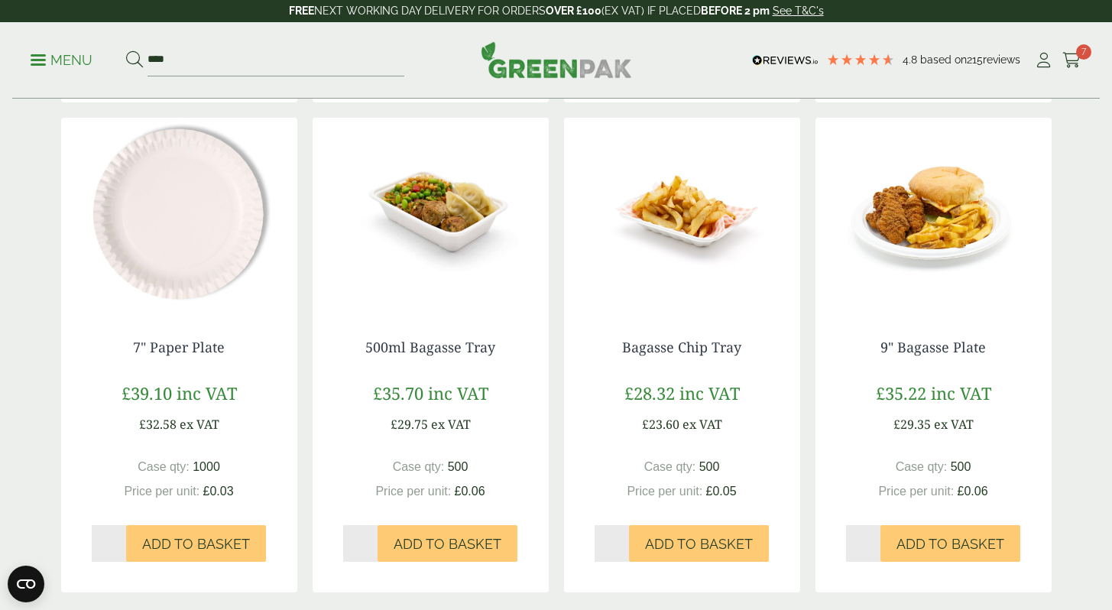
click at [446, 231] on img at bounding box center [430, 213] width 236 height 191
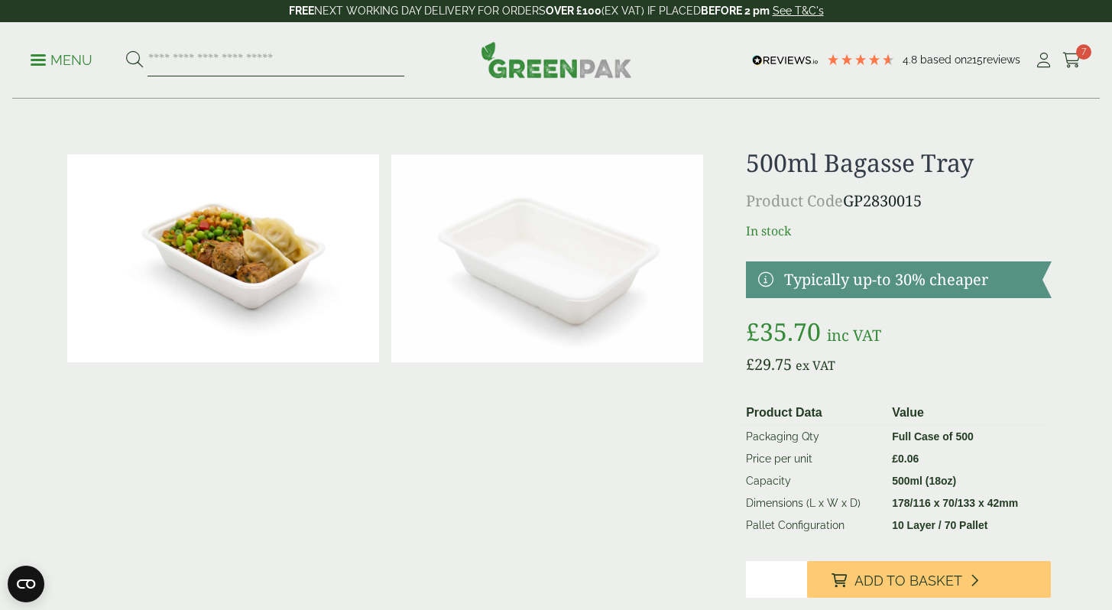
click at [235, 61] on input "search" at bounding box center [275, 60] width 257 height 32
type input "****"
click at [126, 50] on button at bounding box center [134, 60] width 17 height 20
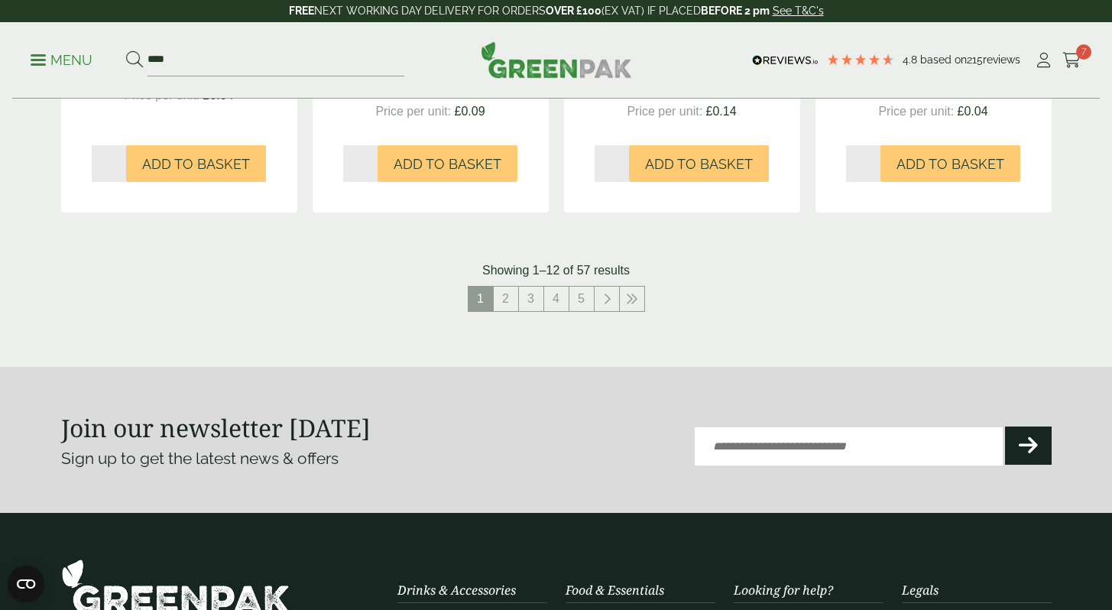
scroll to position [1630, 0]
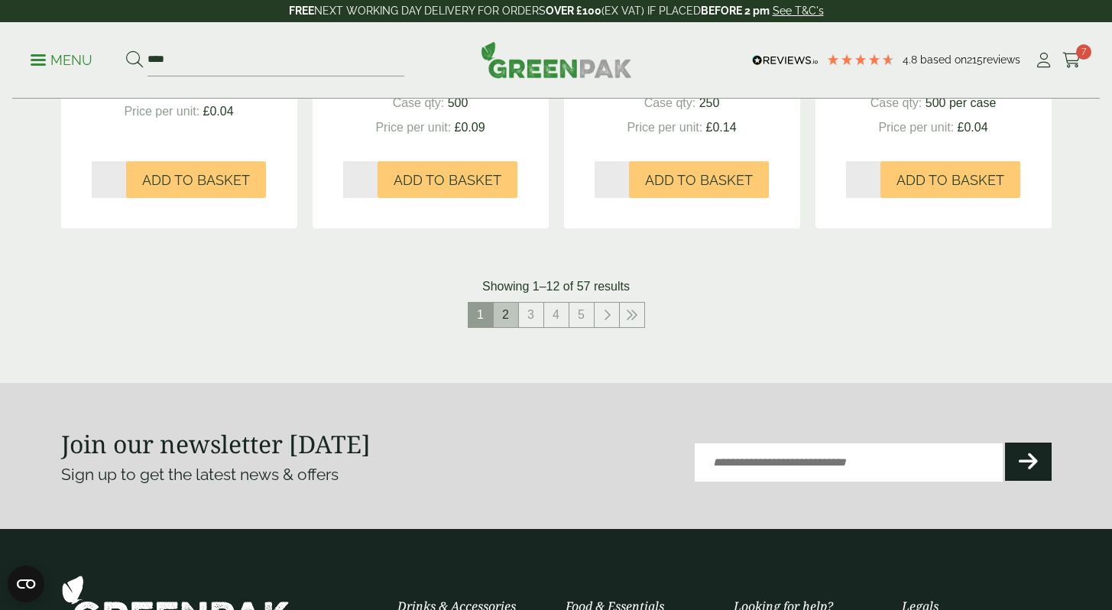
click at [511, 325] on link "2" at bounding box center [506, 315] width 24 height 24
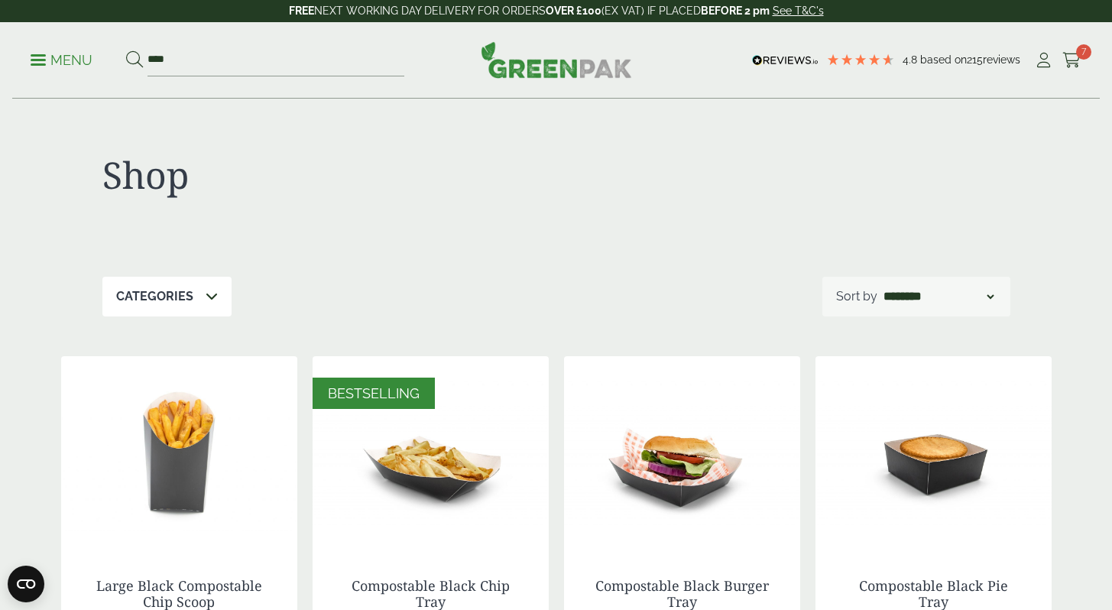
drag, startPoint x: 1106, startPoint y: 51, endPoint x: 1091, endPoint y: 53, distance: 15.5
click at [1099, 53] on div "Menu **** 4.8 Based on" at bounding box center [556, 60] width 1112 height 76
click at [1066, 57] on icon at bounding box center [1071, 60] width 19 height 15
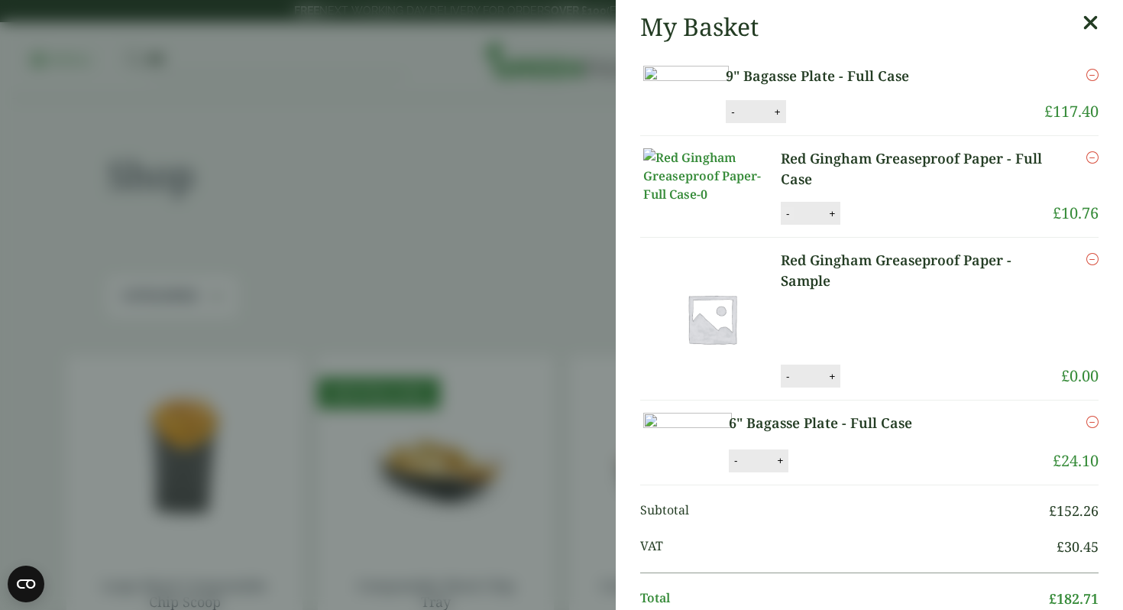
click at [787, 220] on button "-" at bounding box center [788, 213] width 12 height 13
click at [879, 225] on button "Update" at bounding box center [881, 213] width 76 height 23
type input "*"
click at [1086, 163] on icon "Remove this item" at bounding box center [1092, 157] width 12 height 12
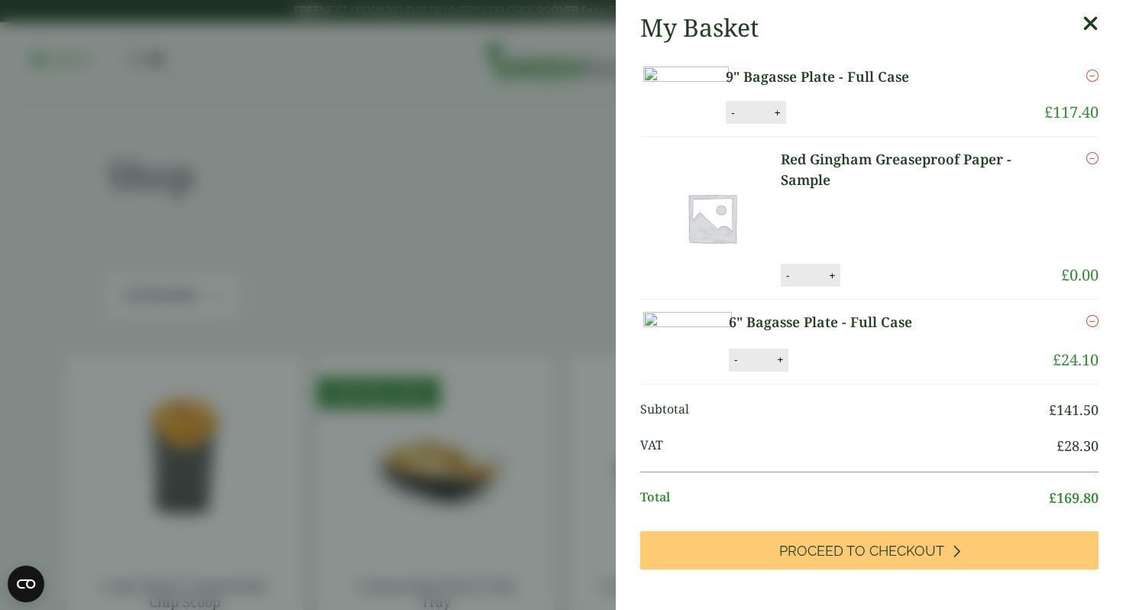
scroll to position [46, 0]
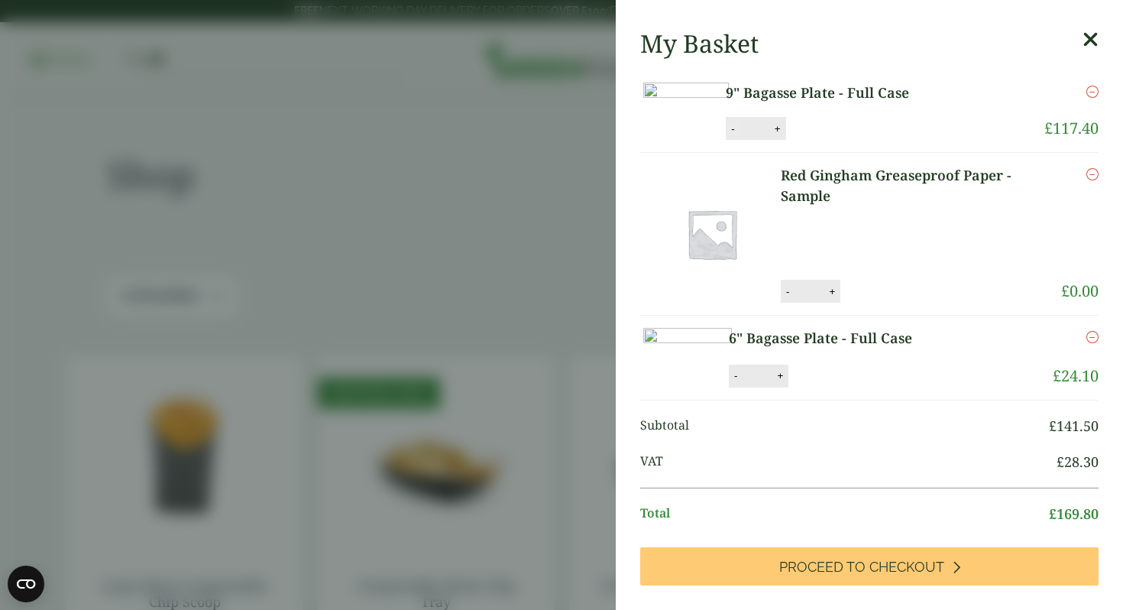
click at [739, 135] on button "-" at bounding box center [733, 128] width 12 height 13
type input "*"
click at [866, 141] on button "Update" at bounding box center [827, 129] width 76 height 23
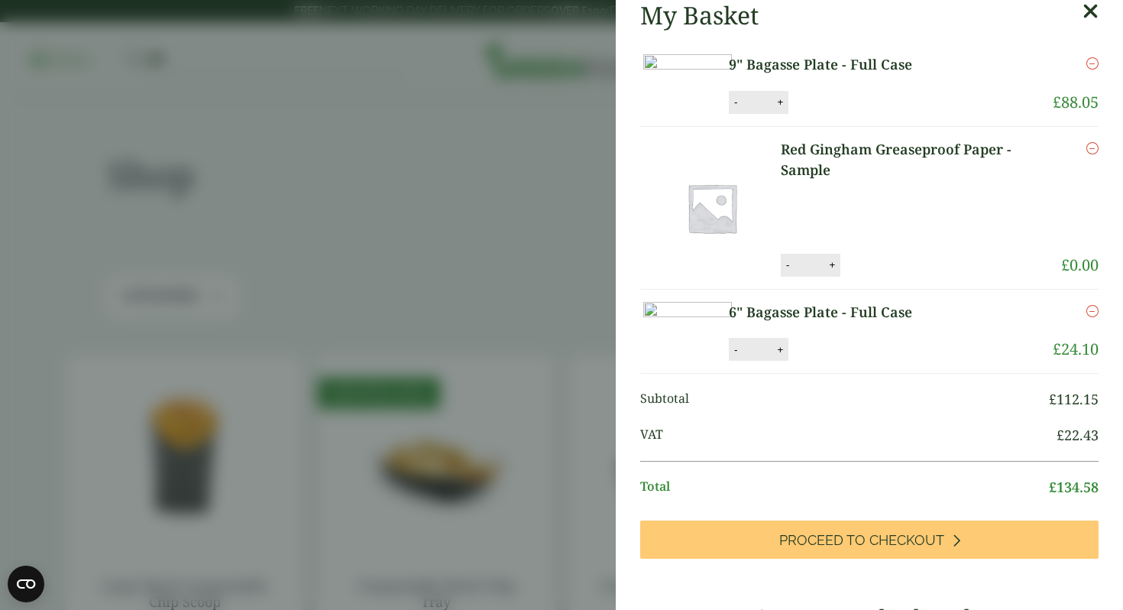
scroll to position [28, 0]
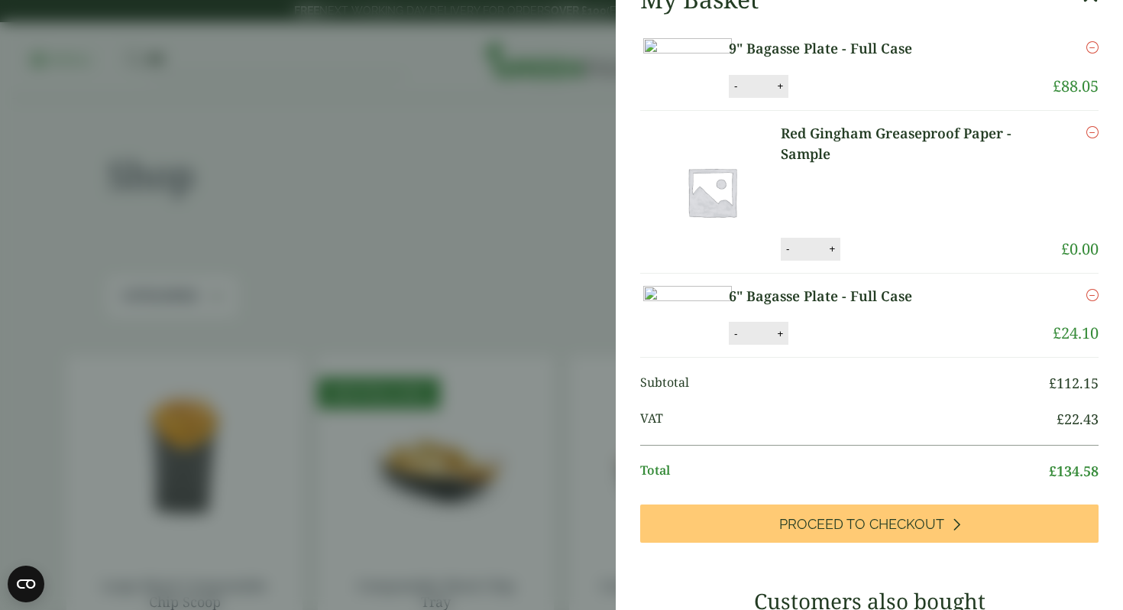
click at [714, 83] on img at bounding box center [687, 67] width 89 height 59
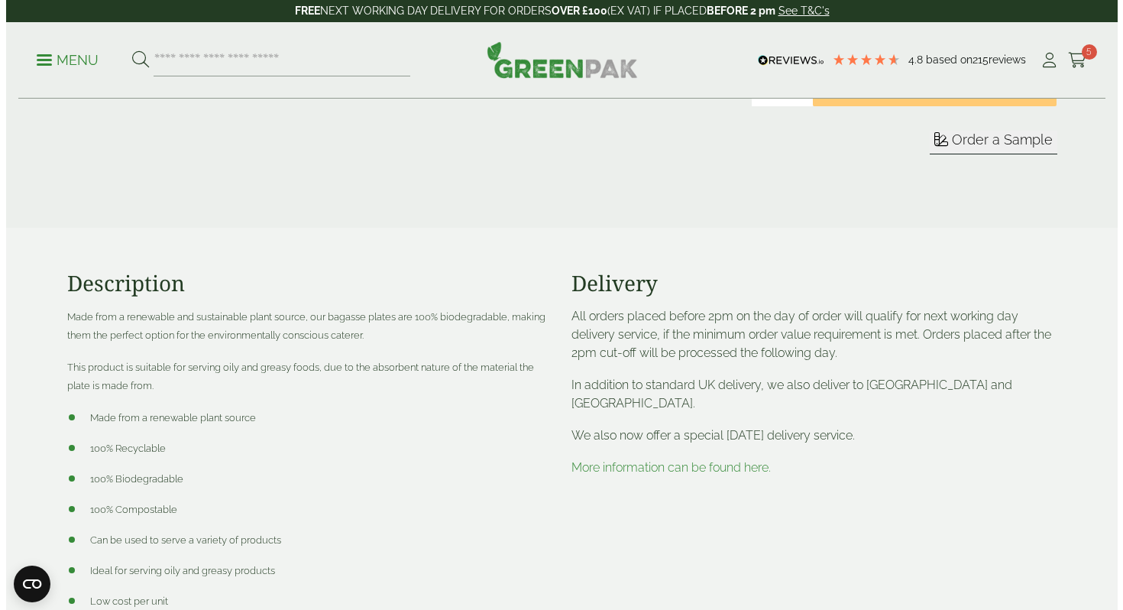
scroll to position [601, 0]
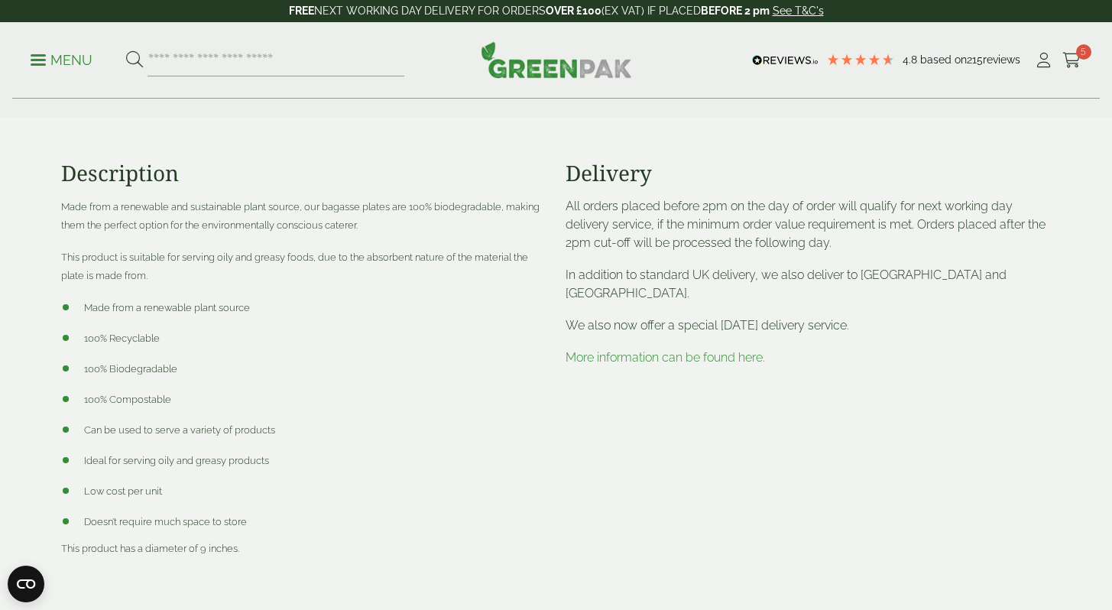
click at [1063, 73] on div "Menu 4.8 Based on 215 reviews My Account" at bounding box center [555, 60] width 1087 height 76
click at [1070, 58] on icon at bounding box center [1071, 60] width 19 height 15
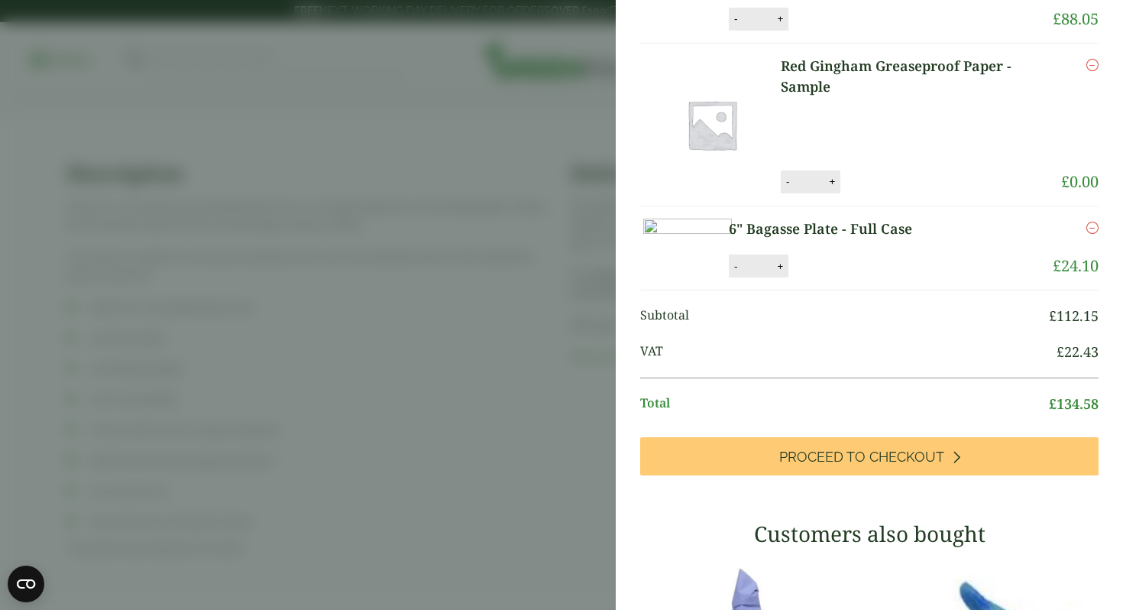
scroll to position [98, 0]
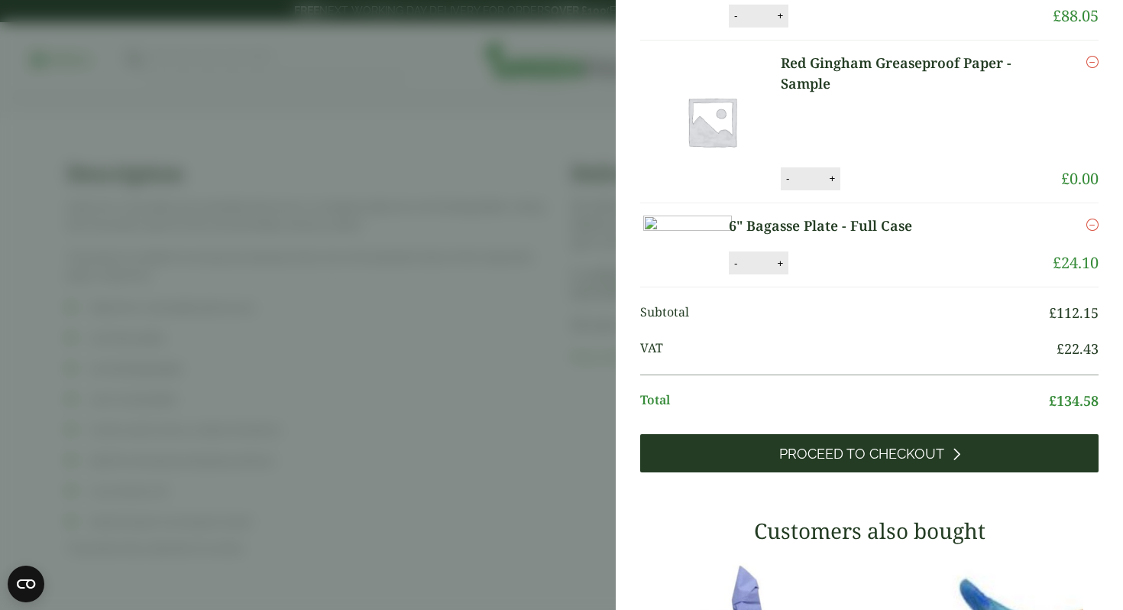
click at [846, 472] on link "Proceed to Checkout" at bounding box center [869, 453] width 458 height 38
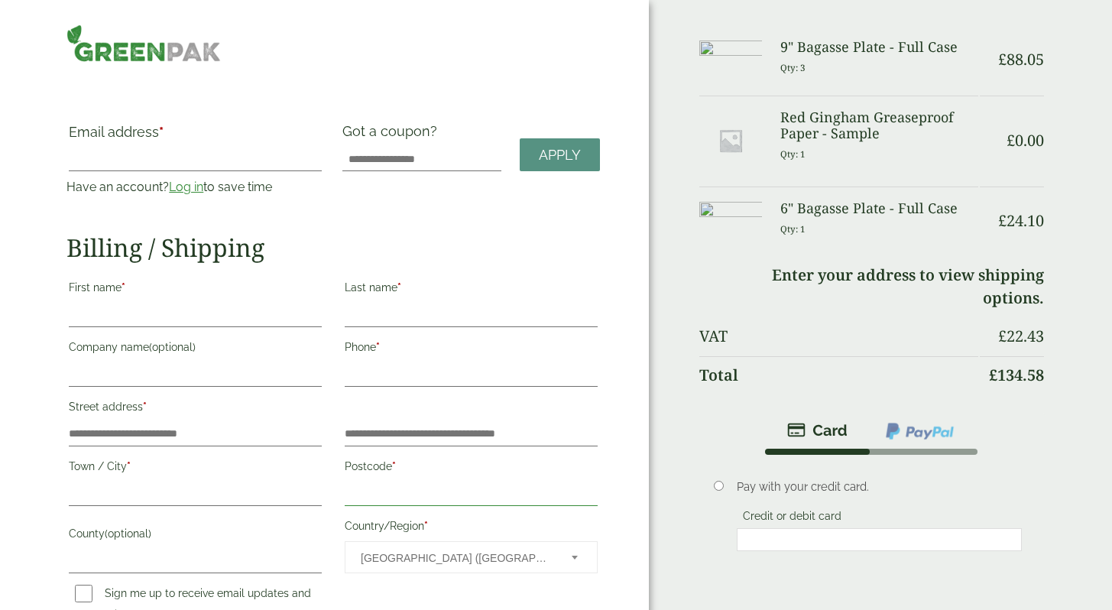
click at [468, 487] on input "Postcode *" at bounding box center [471, 493] width 253 height 24
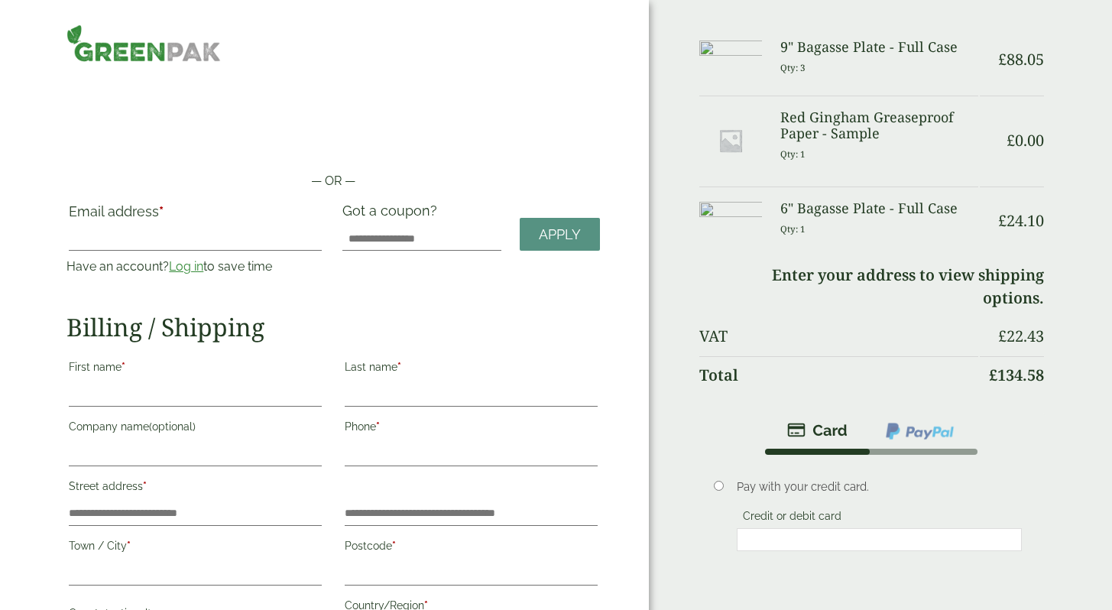
click at [783, 334] on th "VAT" at bounding box center [838, 336] width 279 height 37
click at [885, 282] on td "Enter your address to view shipping options." at bounding box center [871, 287] width 345 height 60
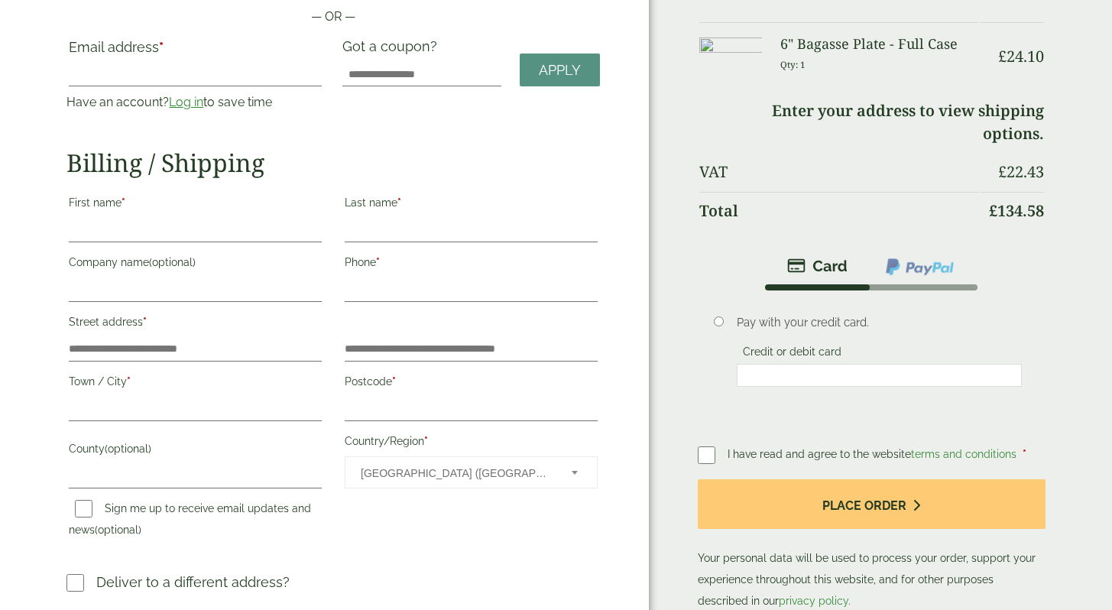
scroll to position [165, 0]
click at [211, 486] on input "County (optional)" at bounding box center [195, 475] width 253 height 24
type input "**********"
type input "*****"
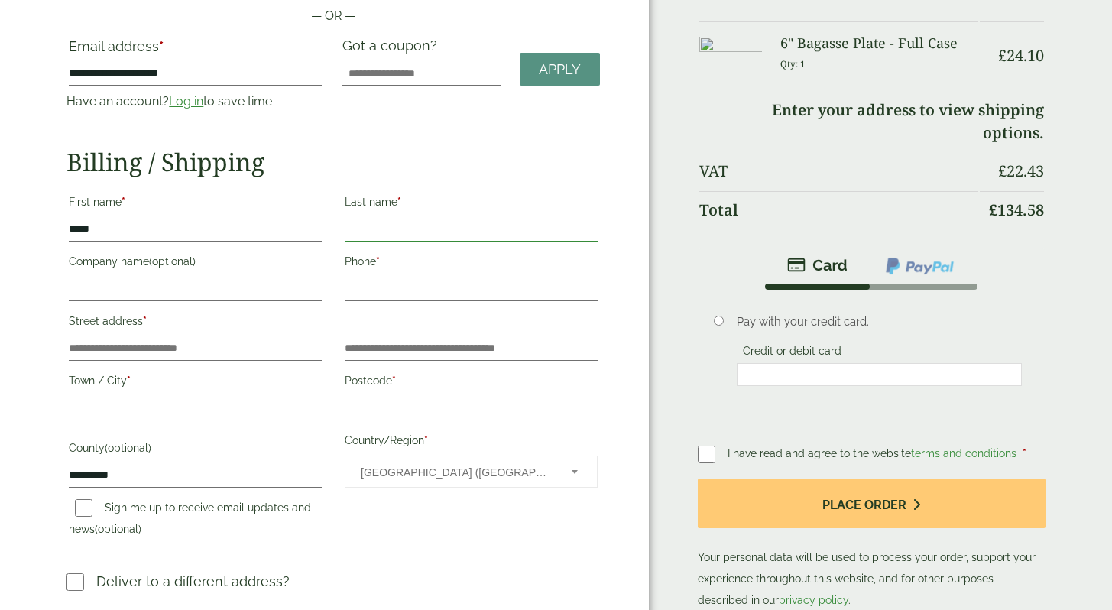
type input "******"
type input "**********"
type input "*******"
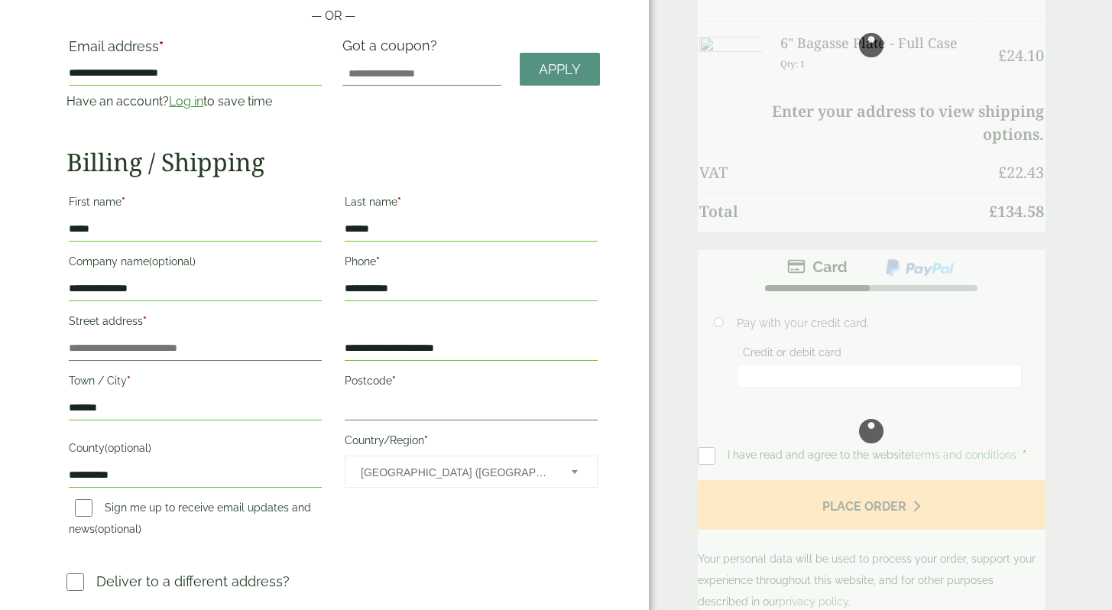
drag, startPoint x: 196, startPoint y: 295, endPoint x: 69, endPoint y: 272, distance: 128.9
click at [65, 282] on div "**********" at bounding box center [195, 278] width 276 height 60
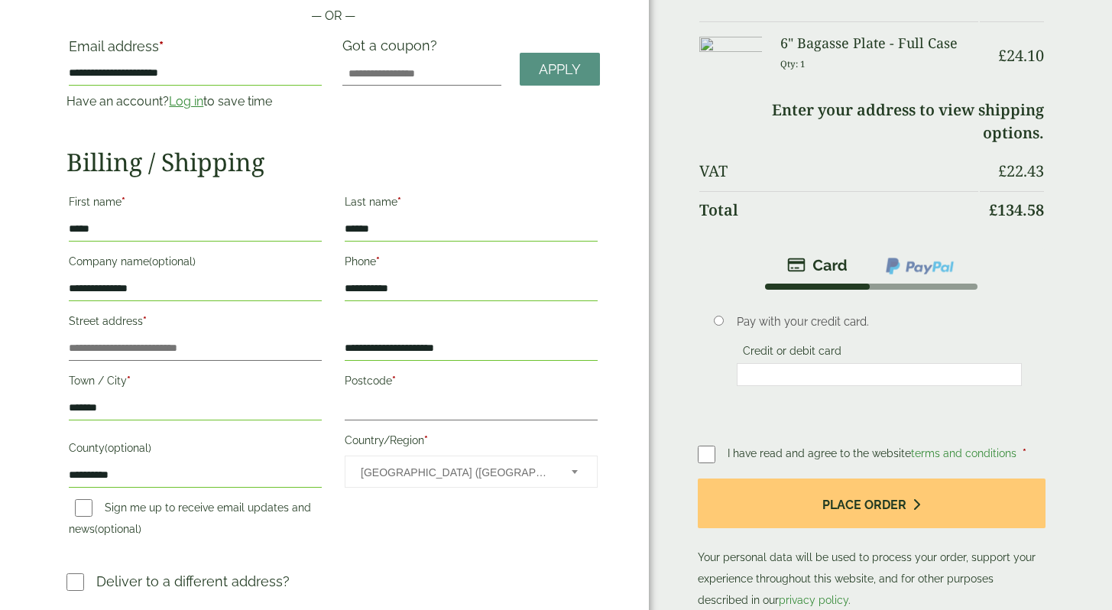
type input "**********"
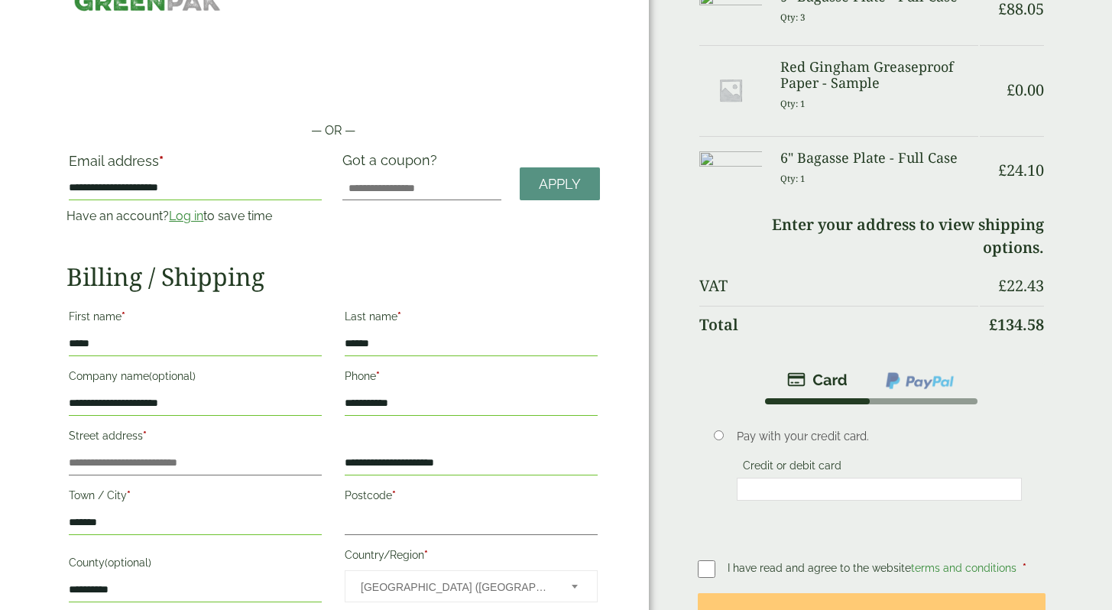
scroll to position [47, 0]
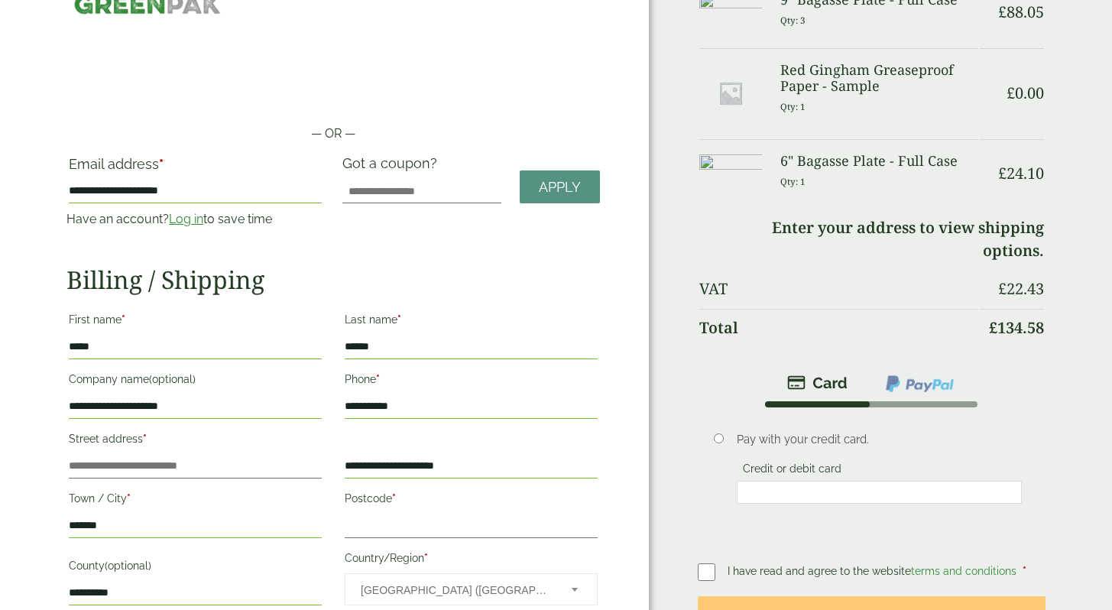
click at [385, 290] on h2 "Billing / Shipping" at bounding box center [332, 279] width 532 height 29
drag, startPoint x: 196, startPoint y: 347, endPoint x: 52, endPoint y: 347, distance: 144.4
click at [52, 347] on div "**********" at bounding box center [324, 371] width 649 height 837
type input "******"
click at [400, 281] on h2 "Billing / Shipping" at bounding box center [332, 279] width 532 height 29
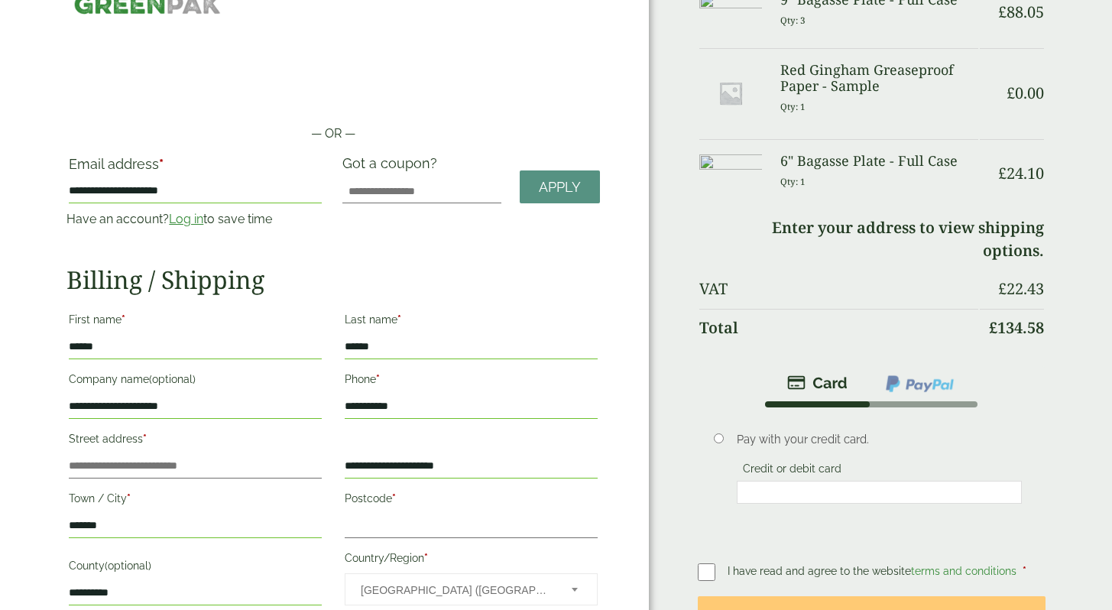
drag, startPoint x: 244, startPoint y: 199, endPoint x: 91, endPoint y: 196, distance: 152.8
click at [91, 199] on input "**********" at bounding box center [195, 191] width 253 height 24
drag, startPoint x: 214, startPoint y: 188, endPoint x: 60, endPoint y: 189, distance: 154.3
click at [60, 189] on div "**********" at bounding box center [195, 198] width 276 height 86
type input "**********"
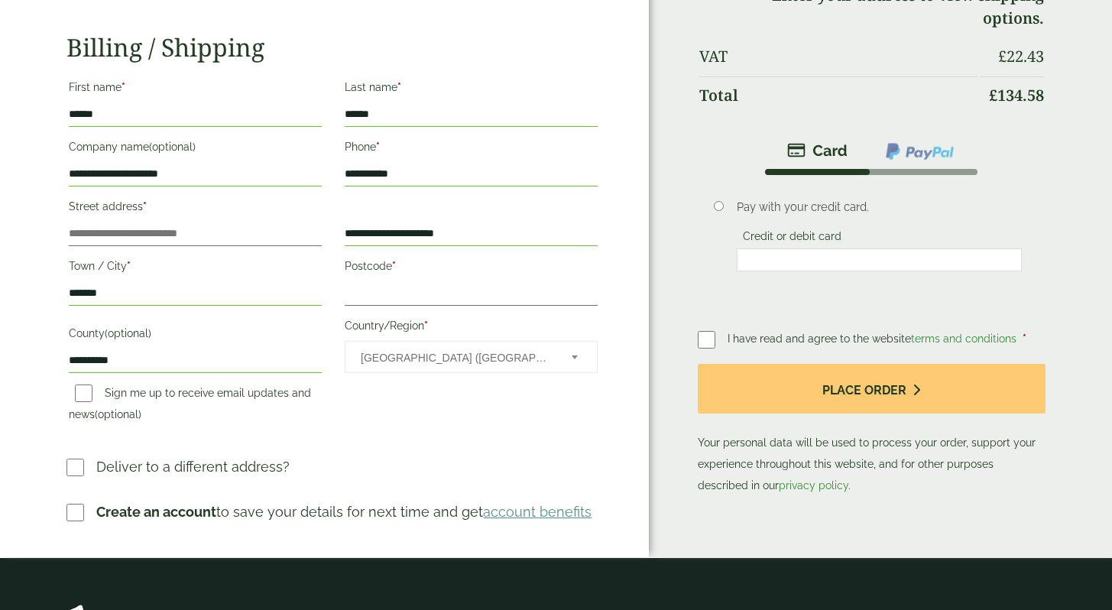
scroll to position [343, 0]
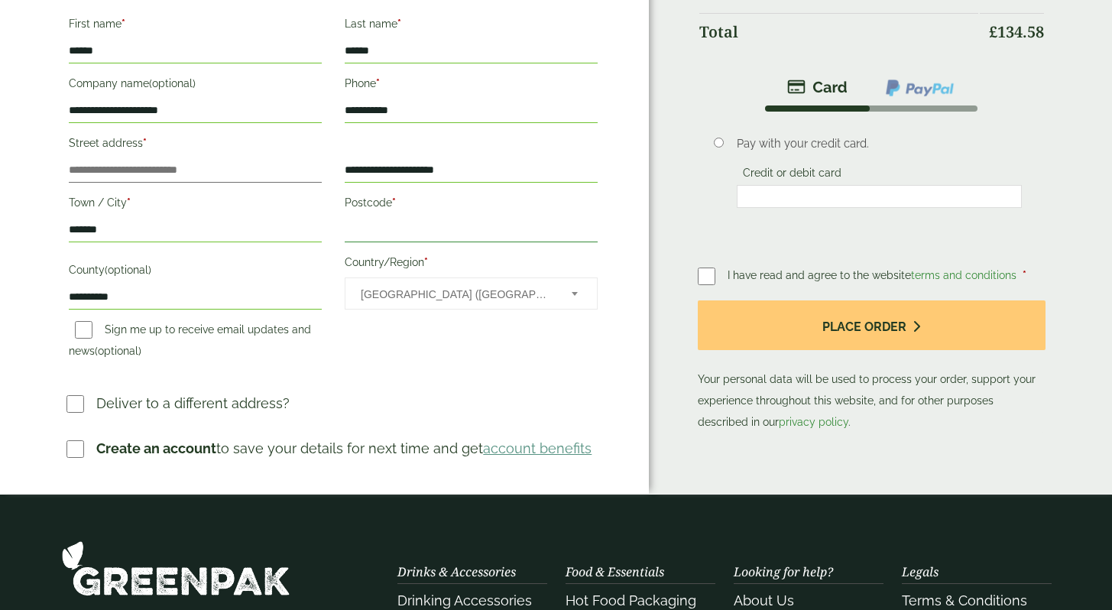
click at [400, 231] on input "Postcode *" at bounding box center [471, 230] width 253 height 24
click at [406, 236] on input "Postcode *" at bounding box center [471, 230] width 253 height 24
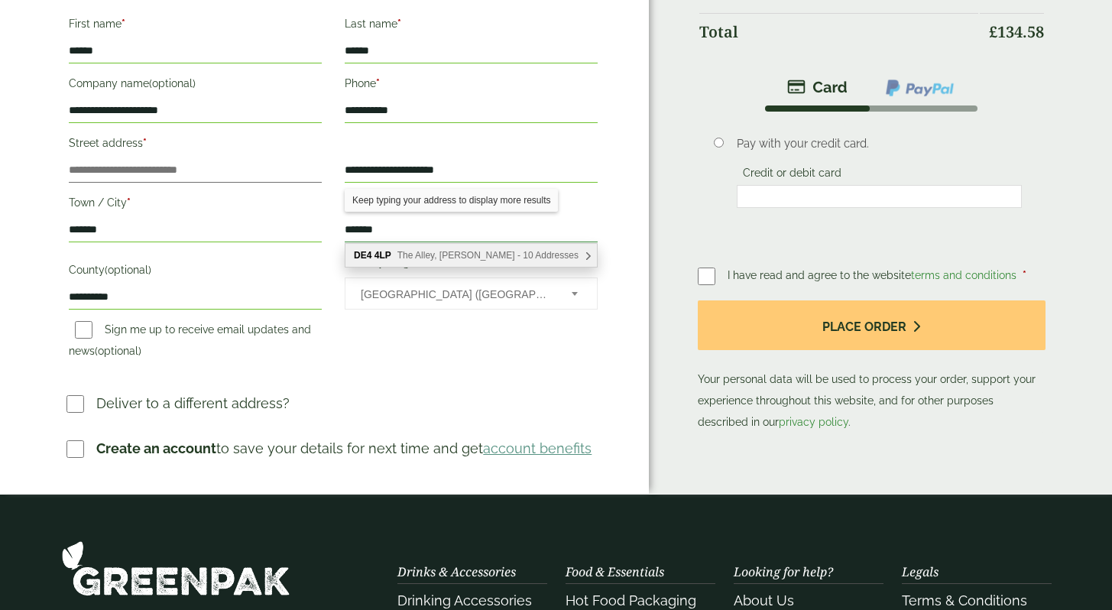
type input "*******"
click at [450, 249] on div "DE4 [GEOGRAPHIC_DATA], [PERSON_NAME] - 10 Addresses" at bounding box center [470, 255] width 251 height 23
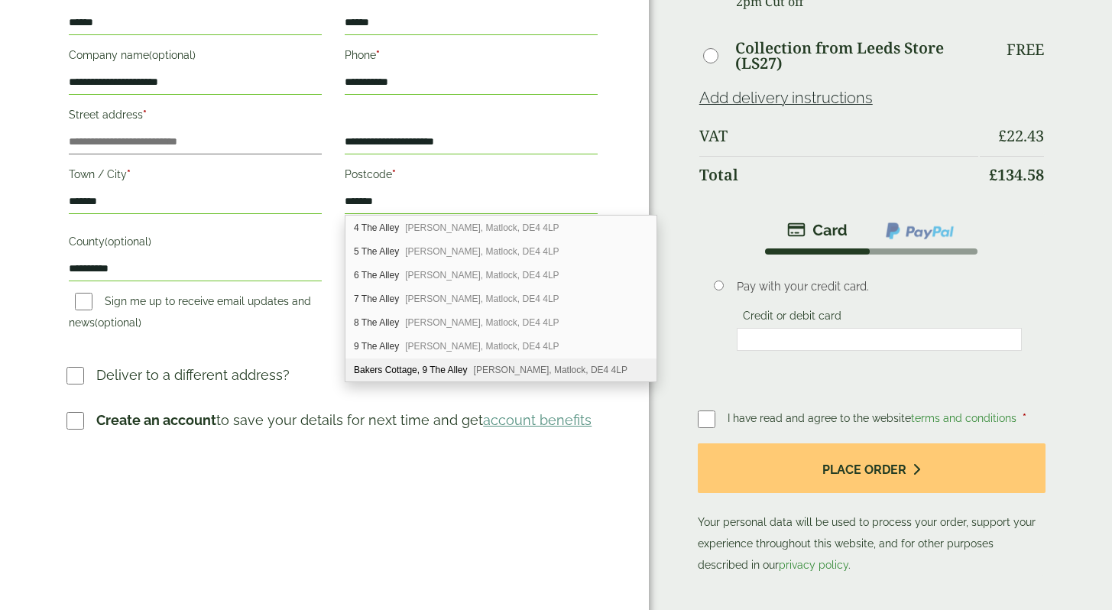
scroll to position [377, 0]
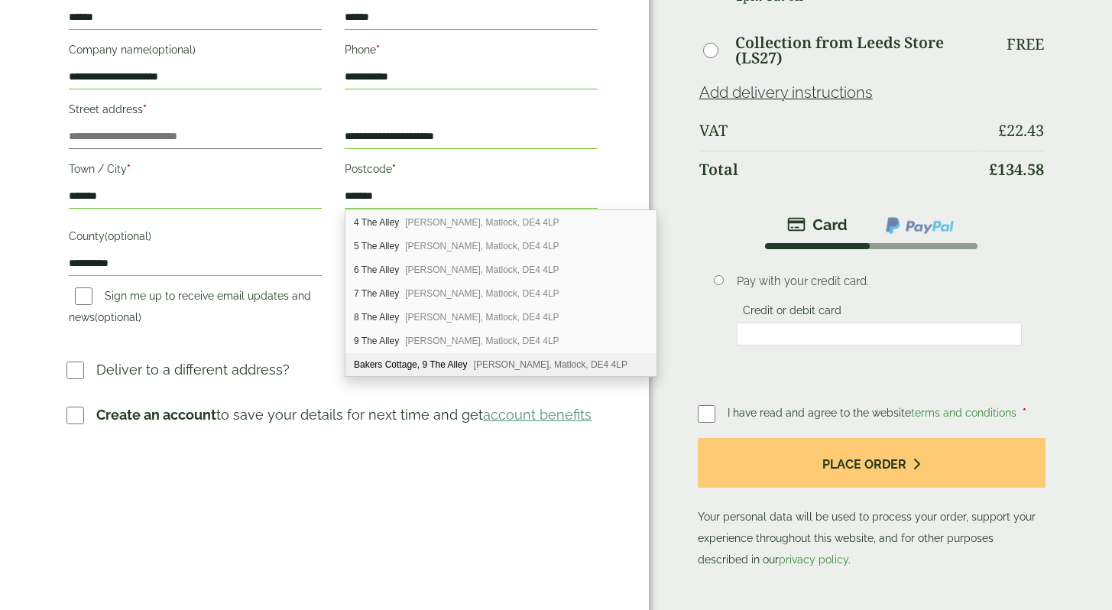
click at [488, 361] on span "[PERSON_NAME], Matlock, DE4 4LP" at bounding box center [551, 364] width 154 height 11
type input "**********"
type input "*********"
type input "*******"
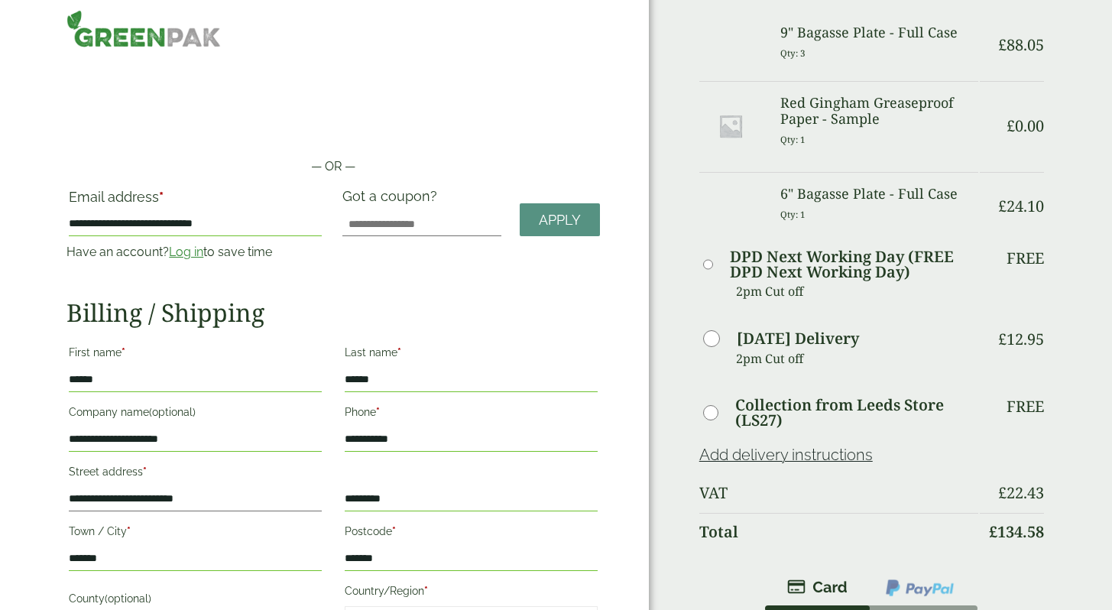
scroll to position [0, 0]
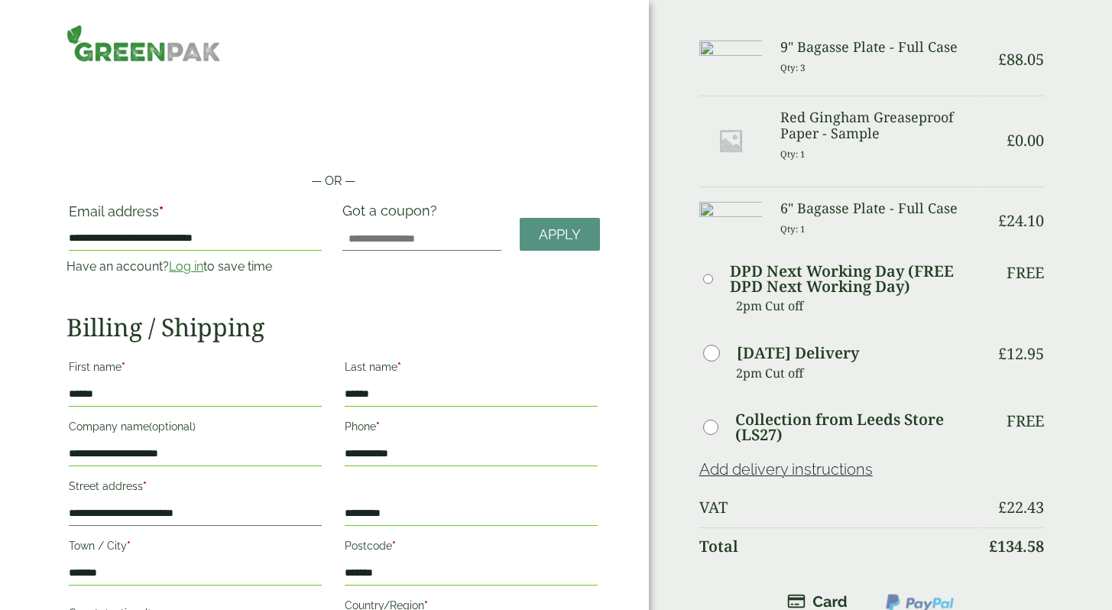
click at [1001, 63] on span "£" at bounding box center [1002, 59] width 8 height 21
click at [178, 49] on img at bounding box center [143, 42] width 154 height 37
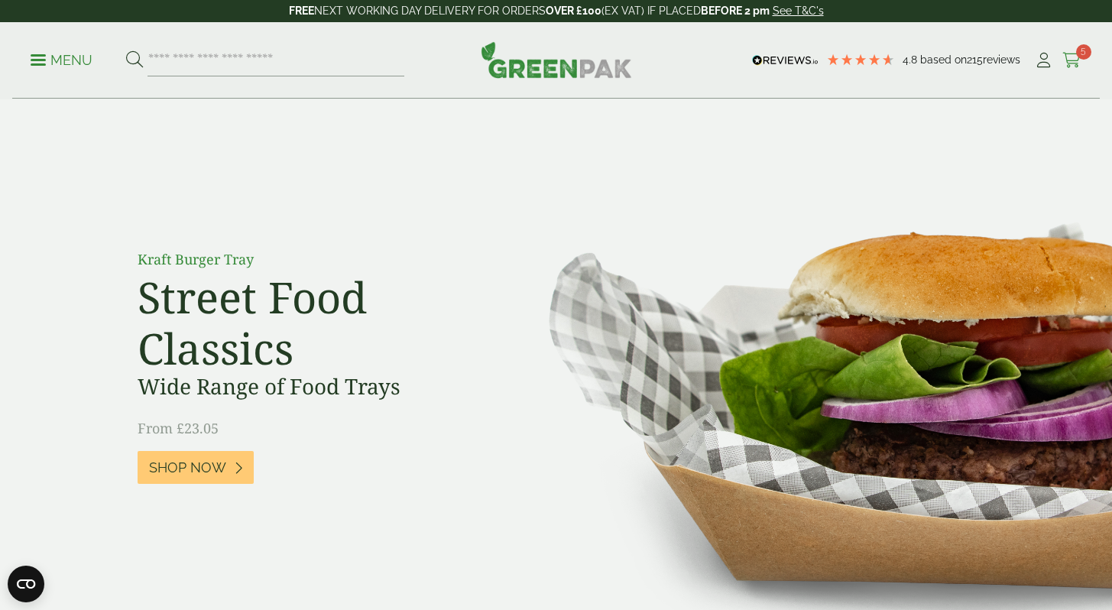
click at [1070, 57] on icon at bounding box center [1071, 60] width 19 height 15
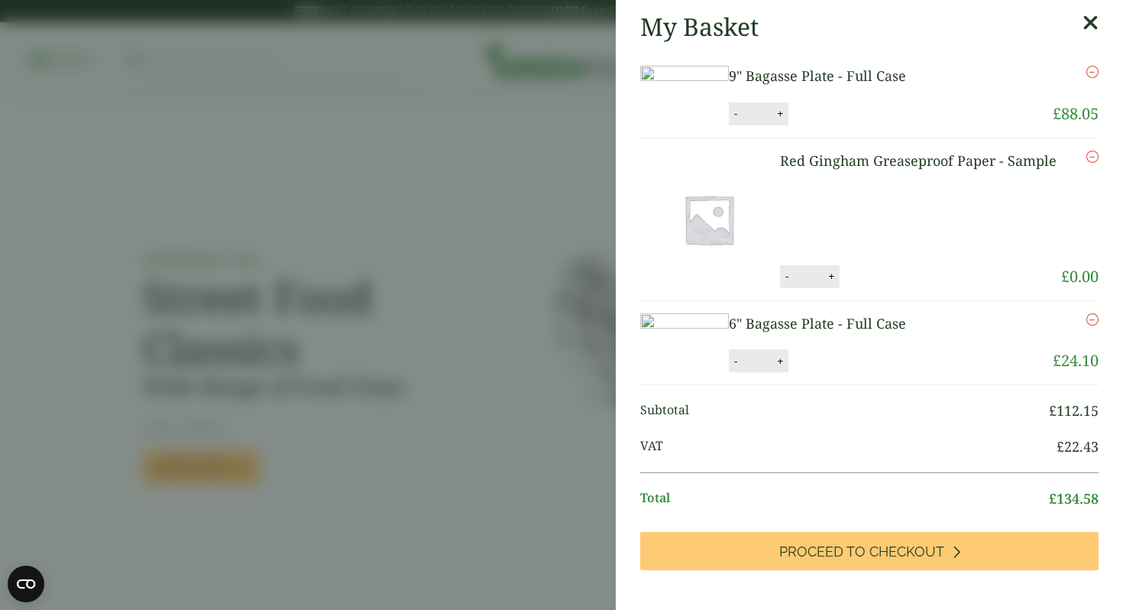
click at [788, 125] on div "- * +" at bounding box center [759, 113] width 60 height 23
click at [742, 120] on button "-" at bounding box center [736, 113] width 12 height 13
type input "*"
click at [868, 125] on button "Update" at bounding box center [829, 113] width 76 height 23
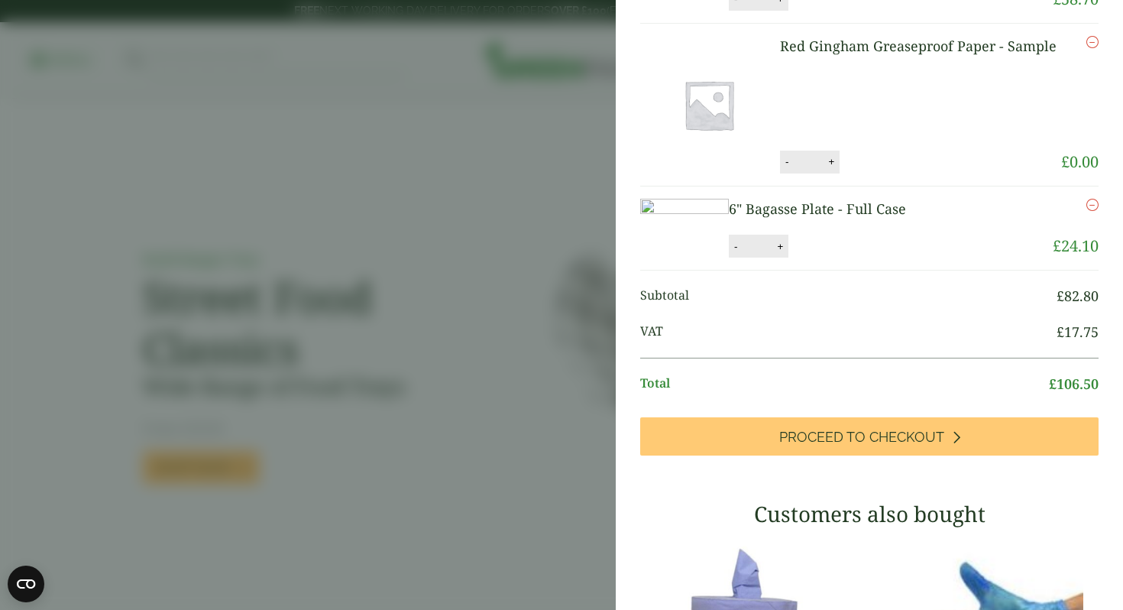
scroll to position [179, 0]
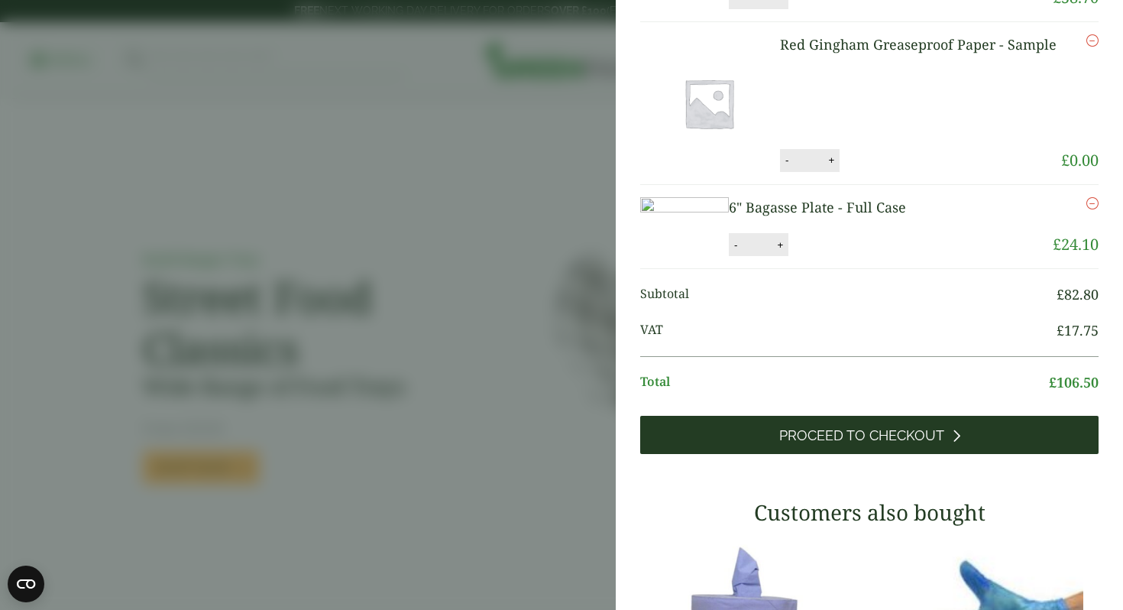
click at [844, 444] on span "Proceed to Checkout" at bounding box center [861, 435] width 165 height 17
